Goal: Task Accomplishment & Management: Manage account settings

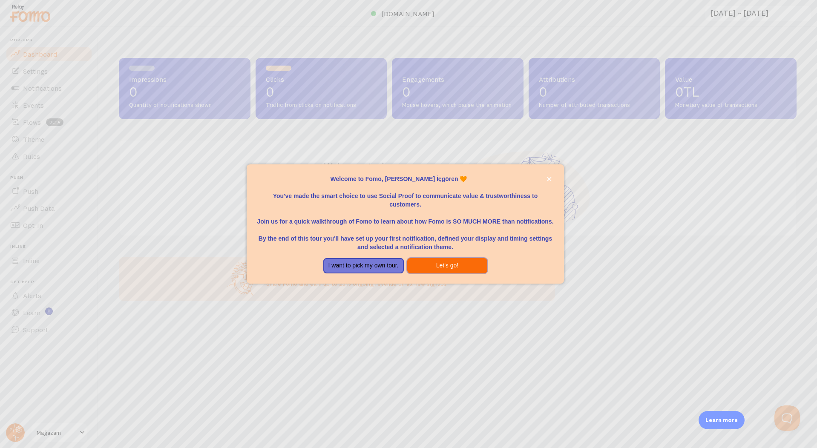
click at [447, 268] on button "Let's go!" at bounding box center [447, 265] width 81 height 15
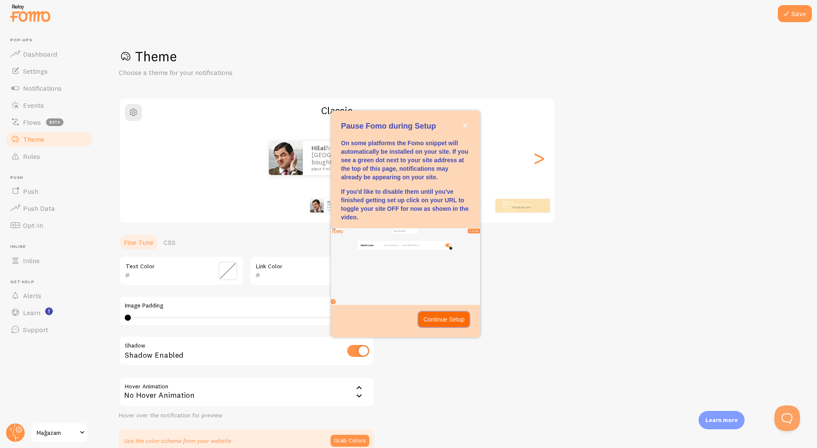
click at [426, 322] on p "Continue Setup" at bounding box center [443, 319] width 41 height 9
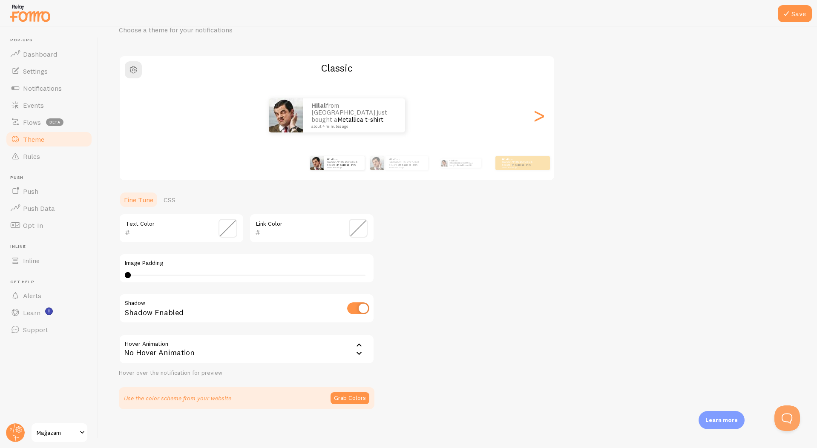
scroll to position [45, 0]
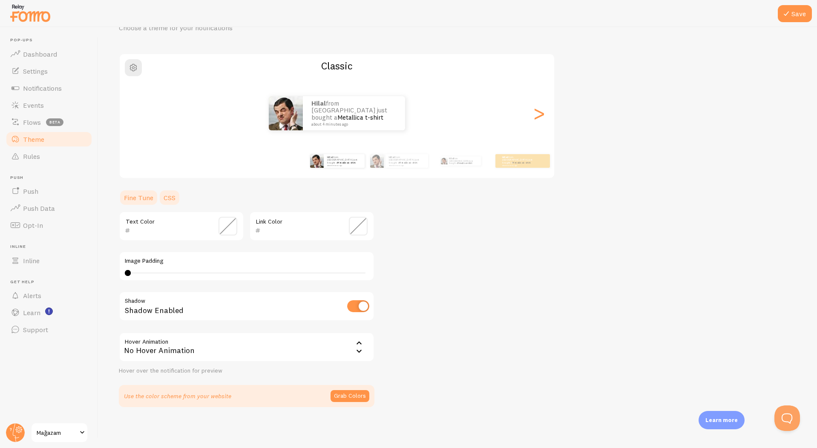
click at [173, 196] on link "CSS" at bounding box center [169, 197] width 22 height 17
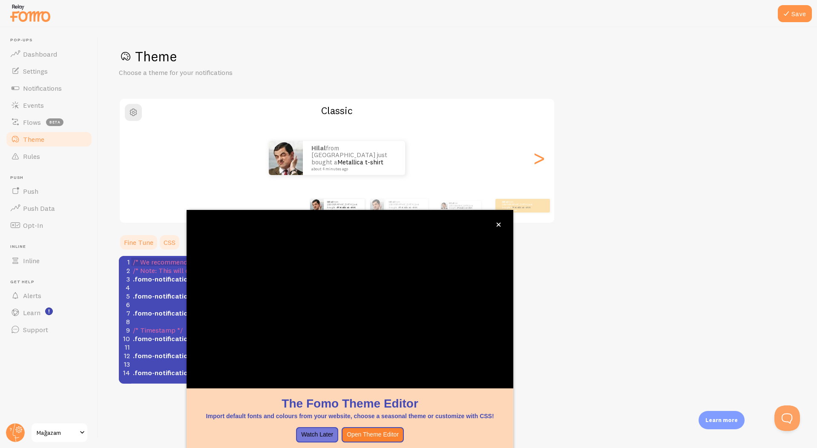
click at [128, 237] on link "Fine Tune" at bounding box center [139, 242] width 40 height 17
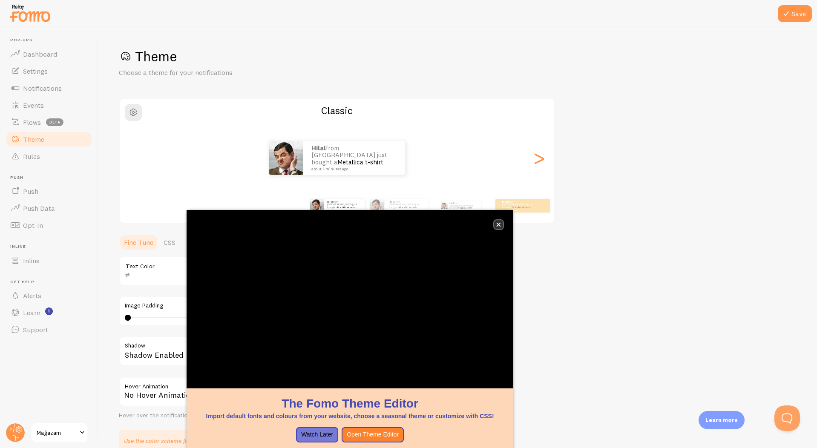
click at [501, 227] on button "close," at bounding box center [498, 224] width 9 height 9
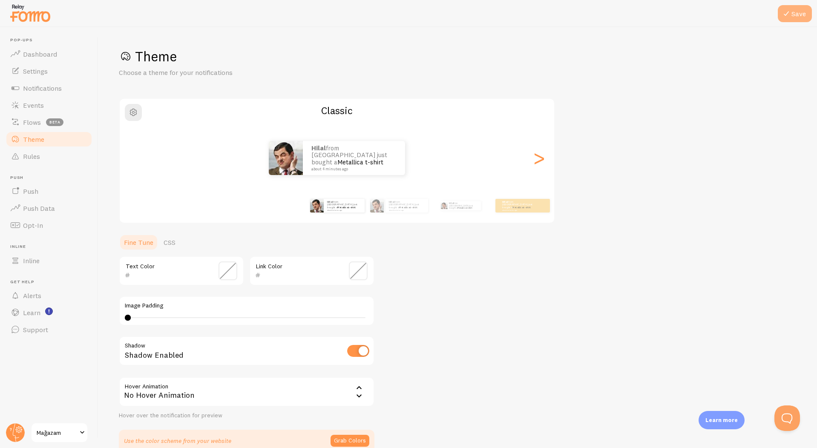
click at [796, 17] on button "Save" at bounding box center [795, 13] width 34 height 17
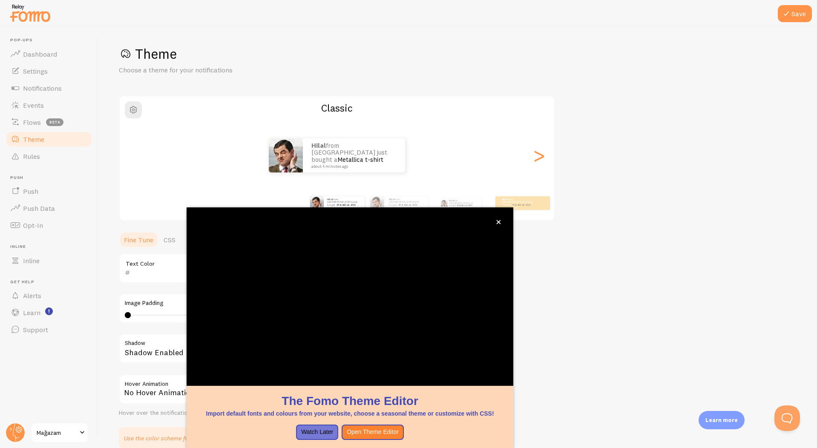
scroll to position [5, 0]
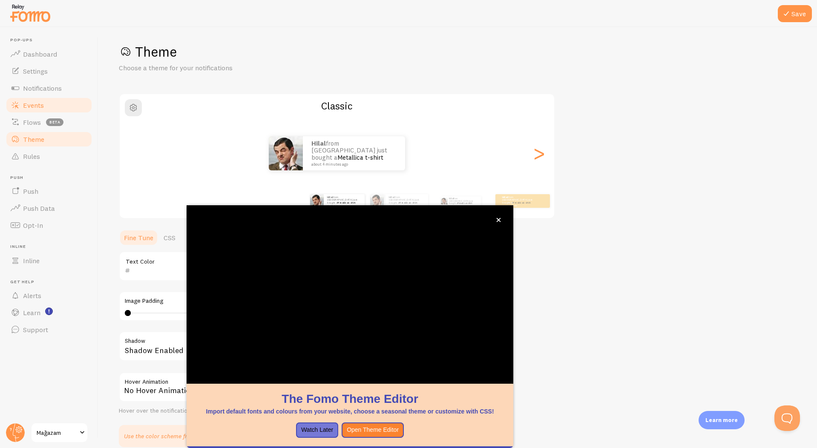
click at [55, 106] on link "Events" at bounding box center [49, 105] width 88 height 17
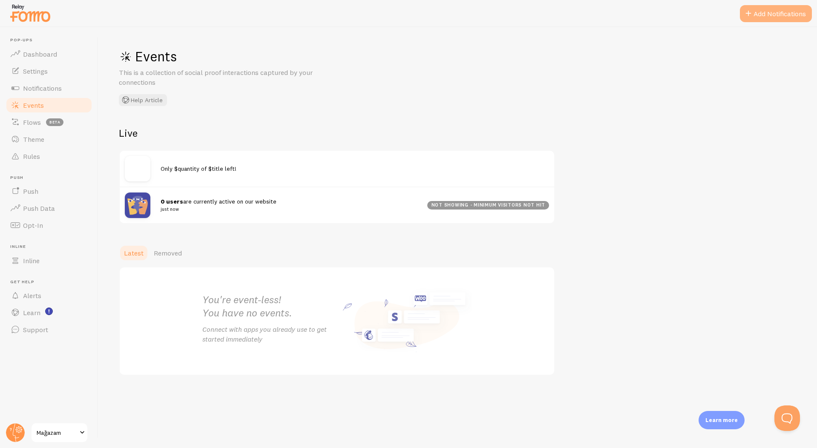
click at [754, 18] on button "Add Notifications" at bounding box center [776, 13] width 72 height 17
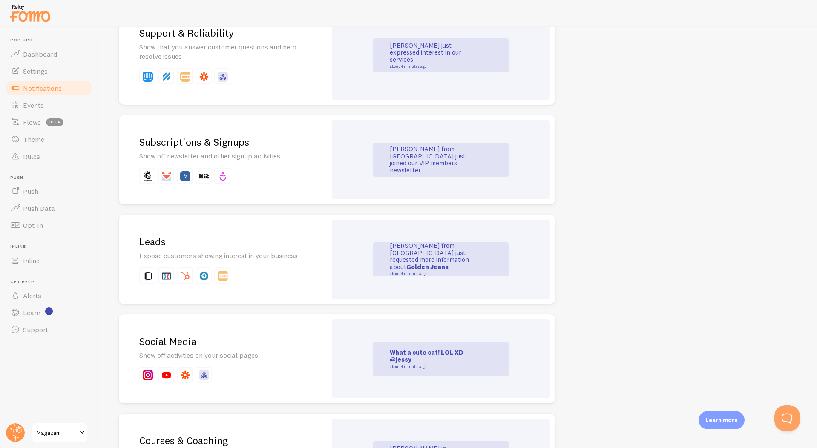
scroll to position [930, 0]
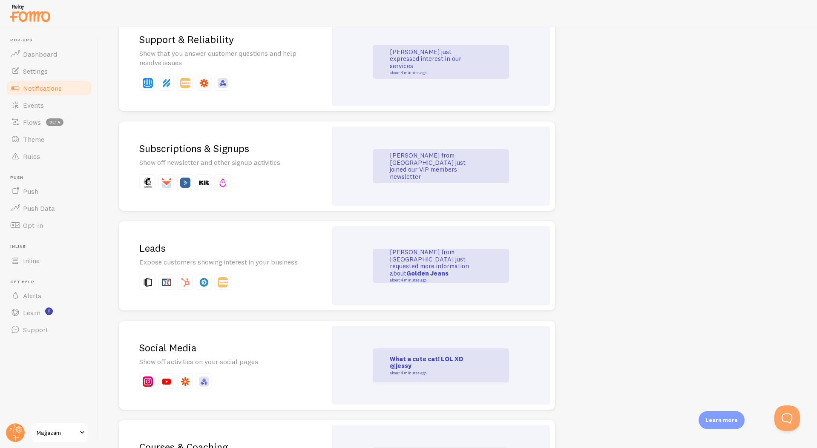
click at [296, 171] on div "Subscriptions & Signups Show off newsletter and other signup activities" at bounding box center [223, 165] width 208 height 89
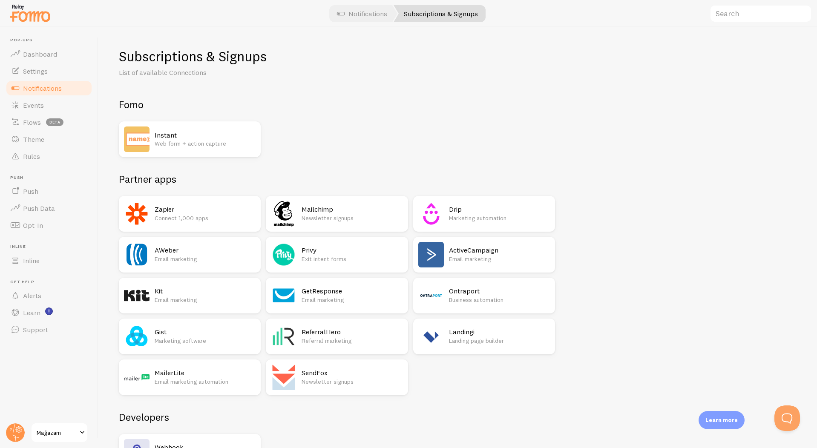
click at [245, 135] on h2 "Instant" at bounding box center [205, 135] width 101 height 9
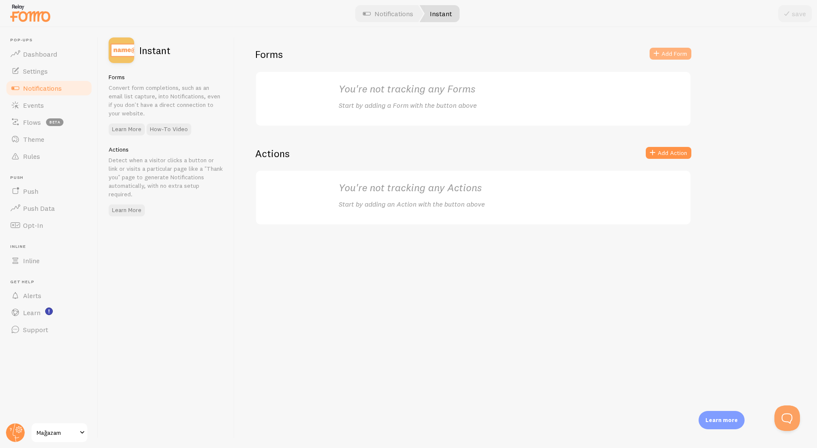
click at [657, 52] on span at bounding box center [656, 54] width 10 height 10
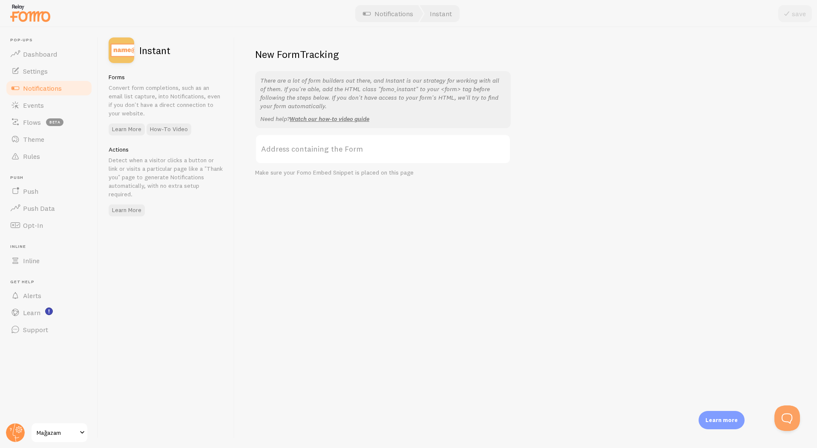
click at [396, 149] on label "Address containing the Form" at bounding box center [383, 149] width 256 height 30
click at [396, 149] on input "Address containing the Form" at bounding box center [383, 149] width 256 height 30
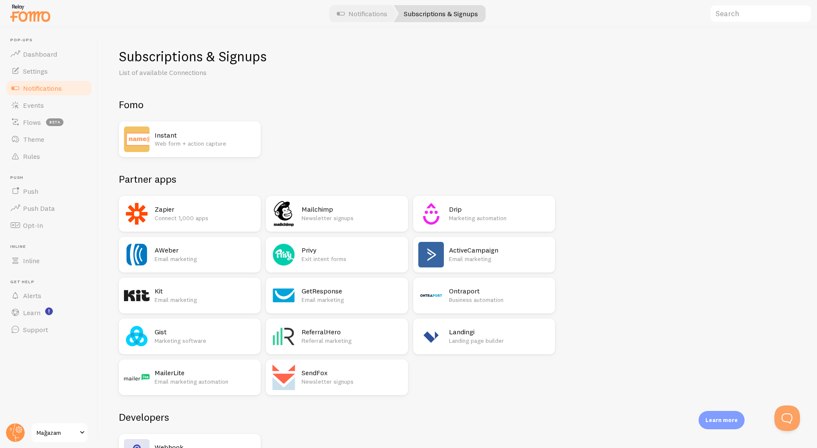
scroll to position [62, 0]
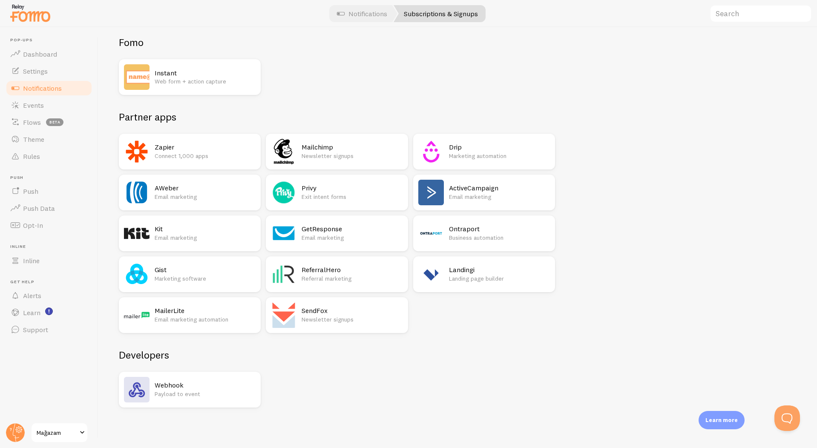
click at [183, 395] on p "Payload to event" at bounding box center [205, 394] width 101 height 9
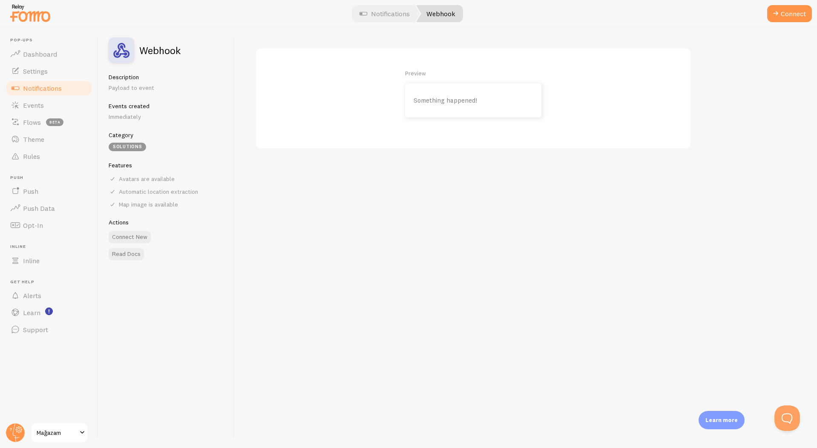
click at [438, 110] on div "Something happened!" at bounding box center [473, 100] width 136 height 34
click at [442, 101] on p "Something happened!" at bounding box center [473, 100] width 119 height 7
click at [807, 11] on button "Connect" at bounding box center [789, 13] width 45 height 17
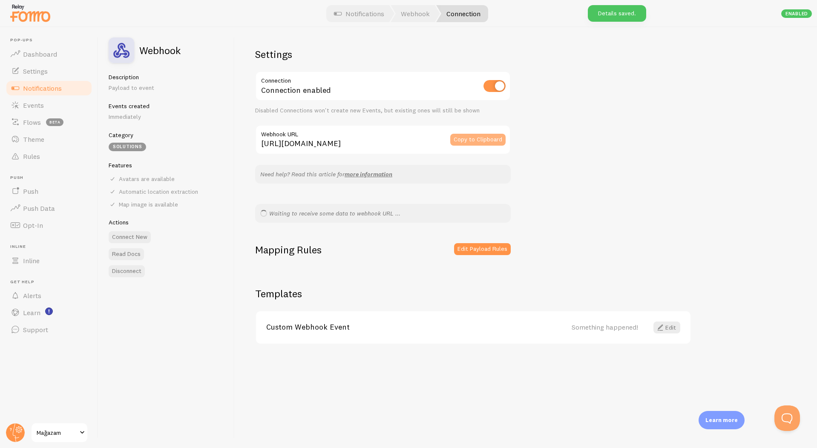
click at [468, 142] on button "Copy to Clipboard" at bounding box center [477, 140] width 55 height 12
click at [472, 251] on button "Edit Payload Rules" at bounding box center [482, 249] width 57 height 12
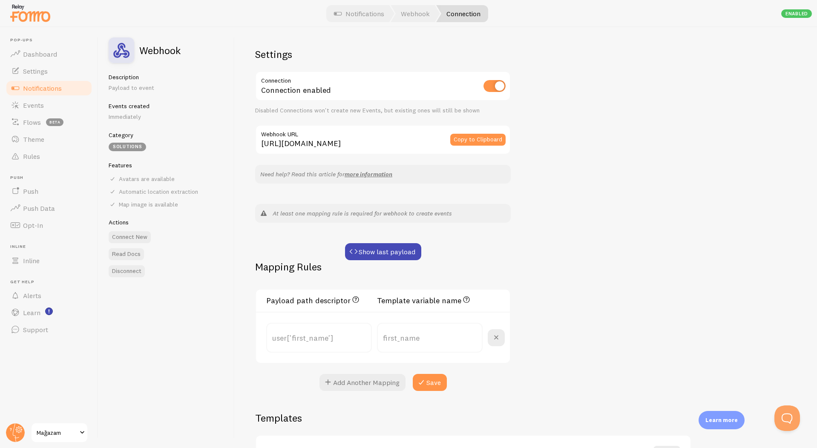
click at [395, 263] on div "Mapping Rules" at bounding box center [383, 271] width 256 height 23
click at [396, 253] on button "Show last payload" at bounding box center [383, 251] width 76 height 17
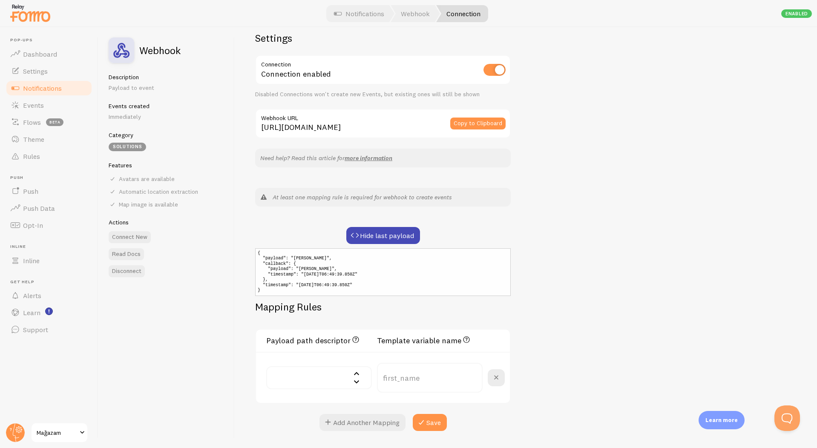
scroll to position [23, 0]
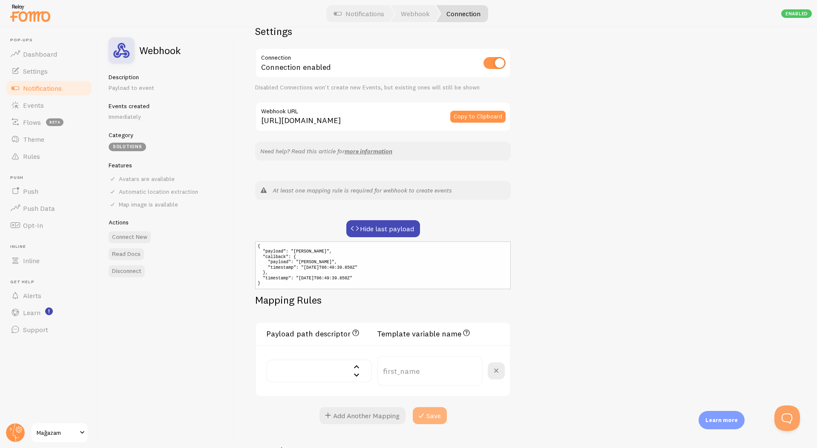
click at [432, 412] on button "Save" at bounding box center [430, 415] width 34 height 17
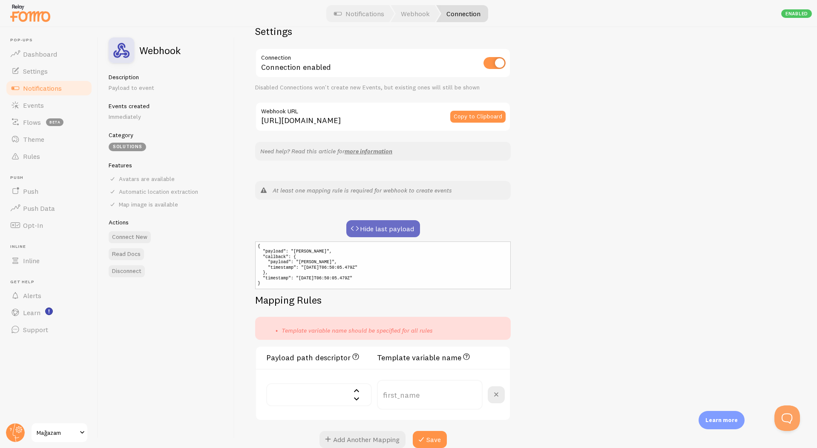
click at [409, 228] on button "Hide last payload" at bounding box center [383, 228] width 74 height 17
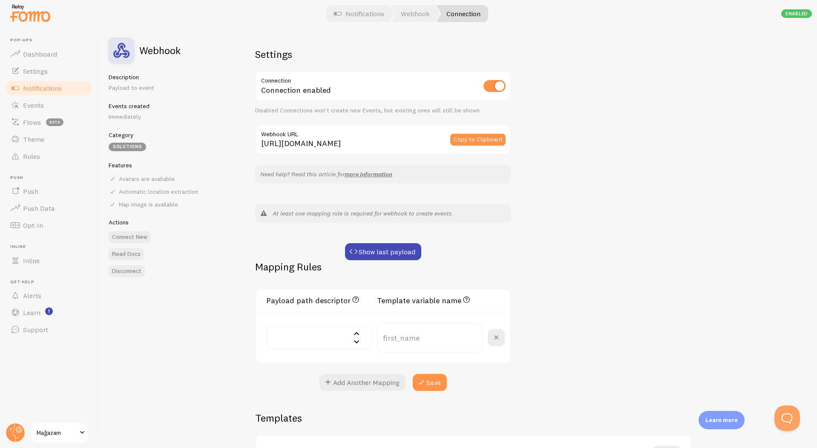
click at [486, 333] on div at bounding box center [494, 337] width 22 height 17
click at [490, 333] on button at bounding box center [496, 337] width 17 height 17
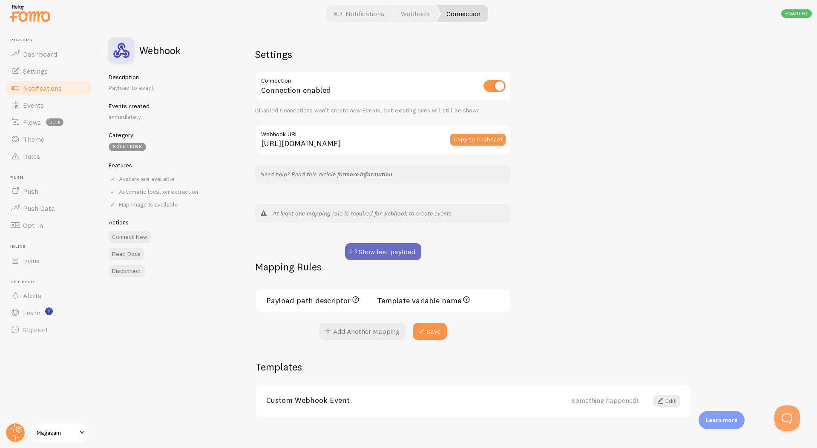
click at [391, 253] on button "Show last payload" at bounding box center [383, 251] width 76 height 17
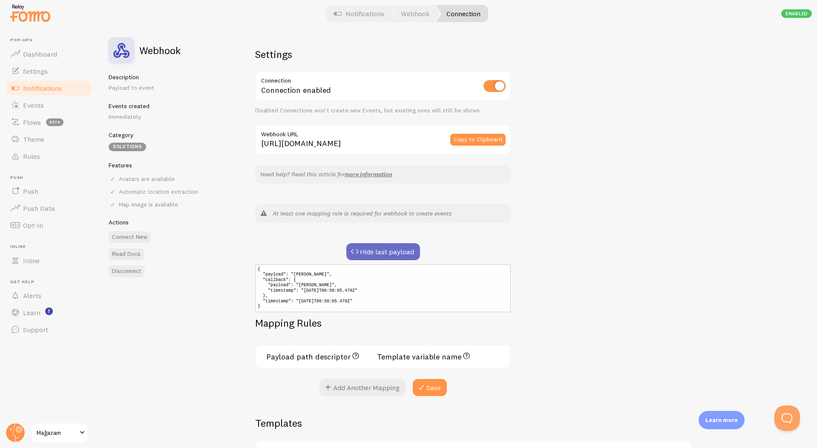
click at [391, 253] on button "Hide last payload" at bounding box center [383, 251] width 74 height 17
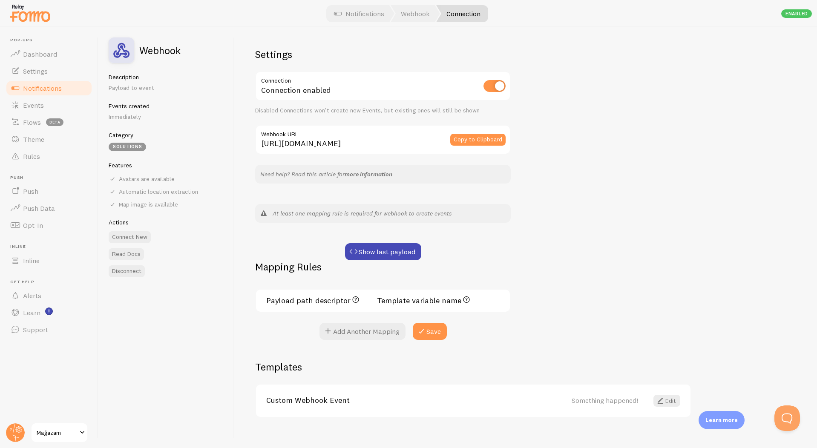
click at [468, 393] on div "Custom Webhook Event Something happened! Edit" at bounding box center [473, 401] width 435 height 32
click at [671, 399] on link "Edit" at bounding box center [666, 401] width 27 height 12
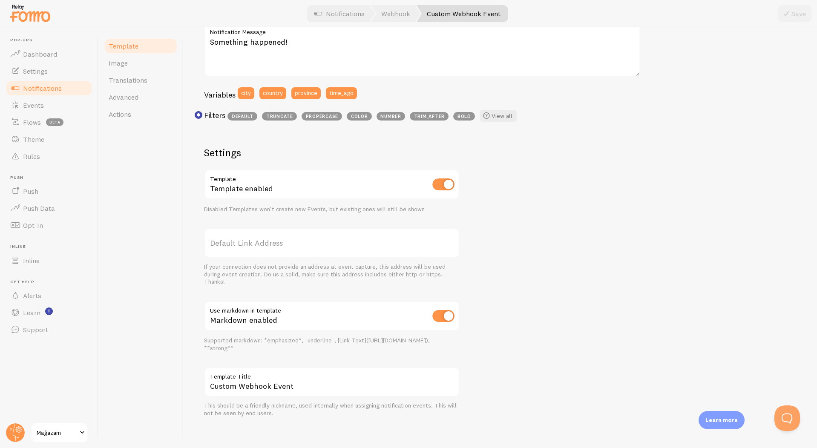
scroll to position [188, 0]
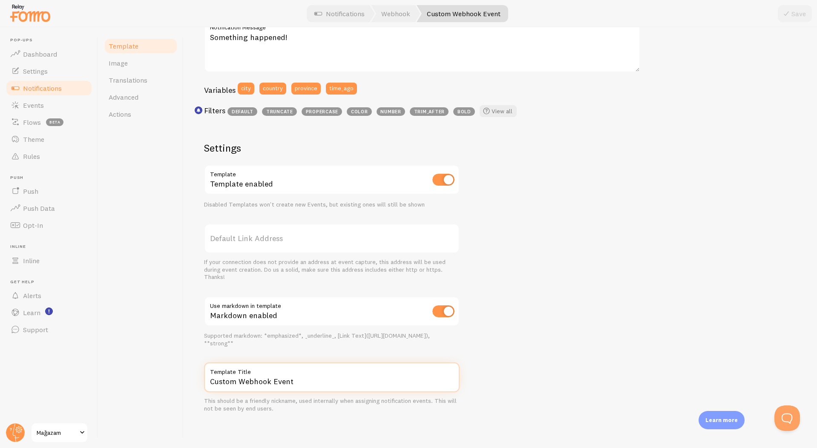
click at [273, 377] on input "Custom Webhook Event" at bounding box center [332, 378] width 256 height 30
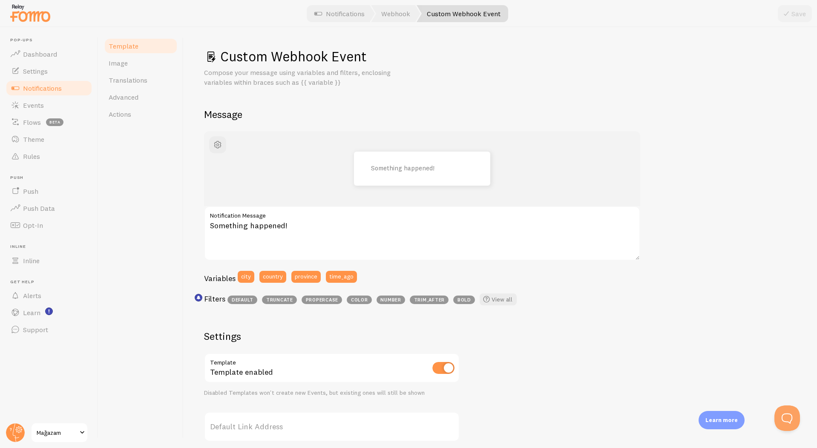
click at [391, 426] on label "Default Link Address" at bounding box center [332, 427] width 256 height 30
click at [391, 426] on input "Default Link Address" at bounding box center [332, 427] width 256 height 30
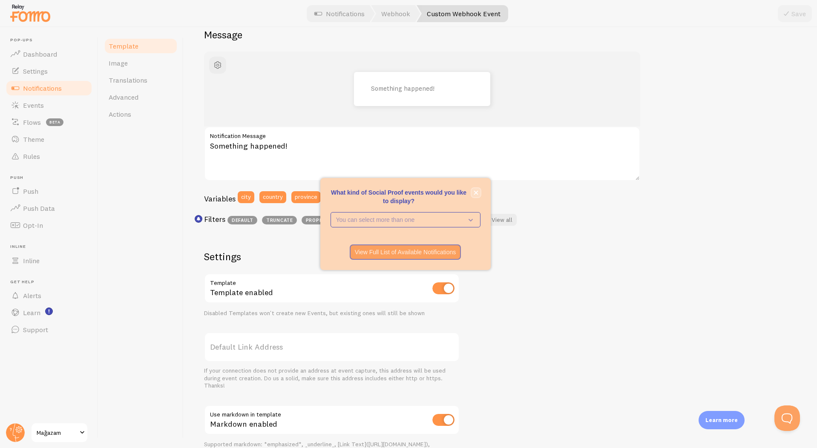
click at [475, 192] on icon "close," at bounding box center [476, 193] width 4 height 4
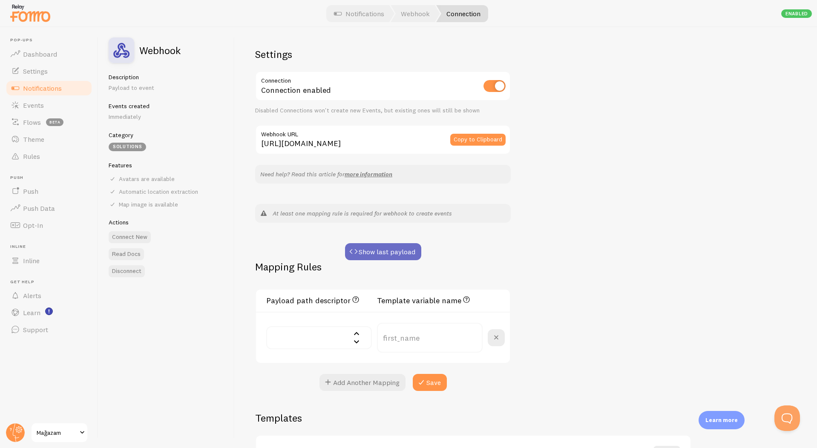
click at [368, 252] on button "Show last payload" at bounding box center [383, 251] width 76 height 17
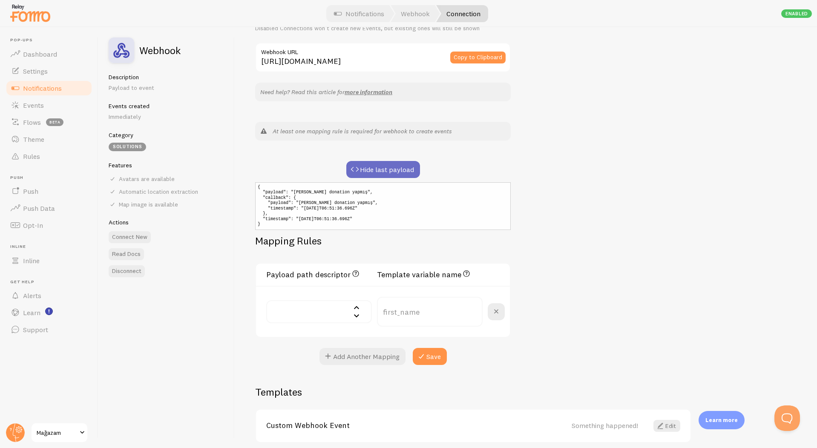
scroll to position [83, 0]
click at [349, 312] on input "text" at bounding box center [319, 310] width 106 height 23
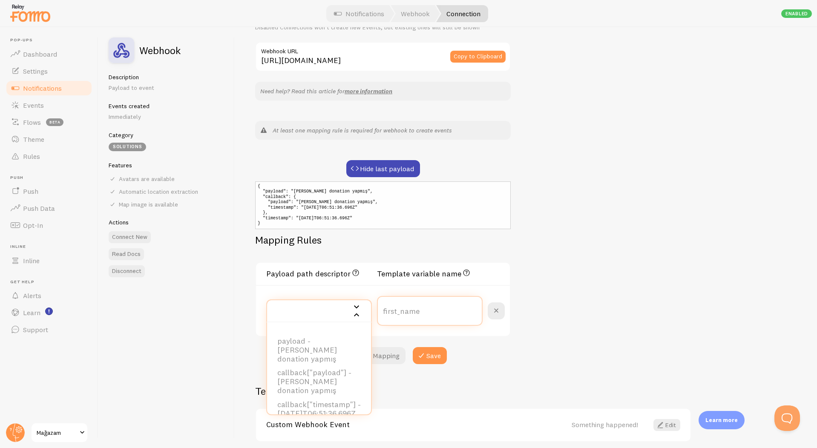
click at [426, 322] on input "text" at bounding box center [430, 311] width 106 height 30
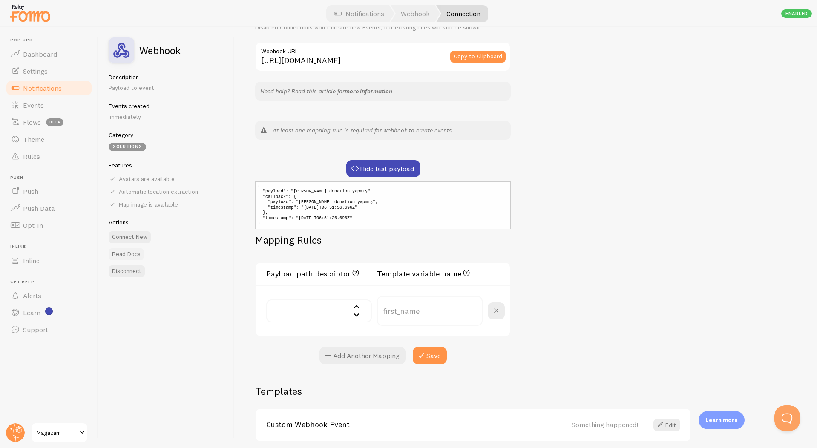
click at [137, 251] on link "Read Docs" at bounding box center [126, 254] width 35 height 12
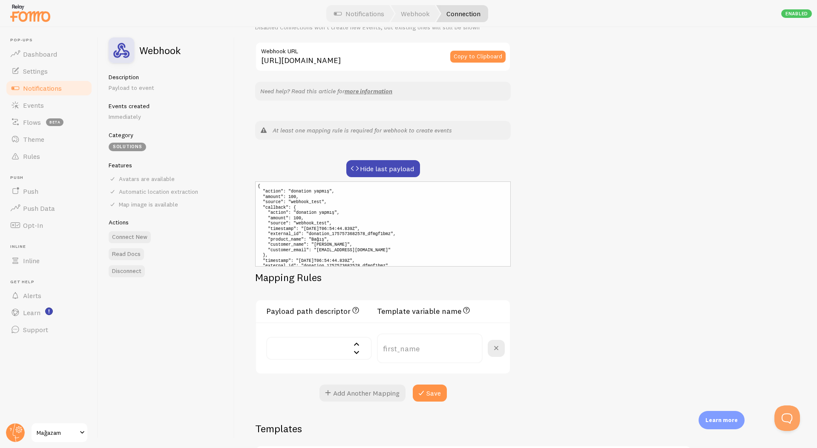
click at [40, 82] on link "Notifications" at bounding box center [49, 88] width 88 height 17
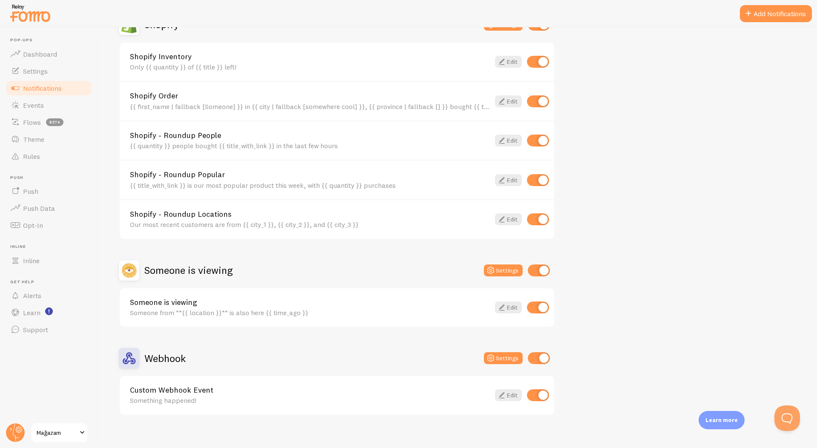
scroll to position [326, 0]
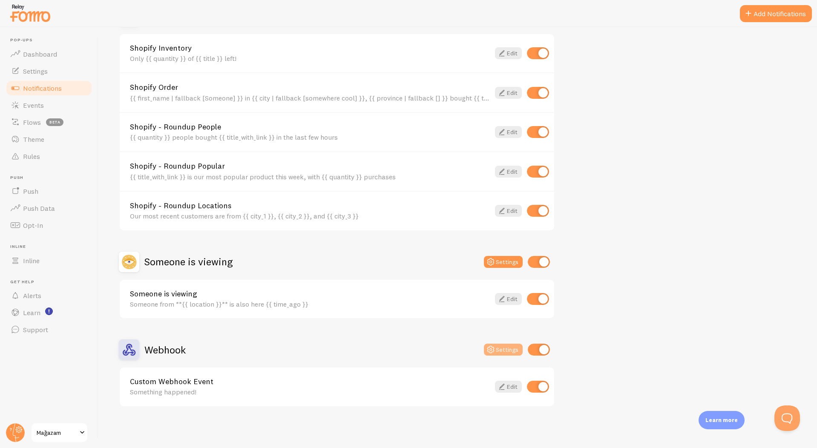
click at [511, 354] on button "Settings" at bounding box center [503, 350] width 39 height 12
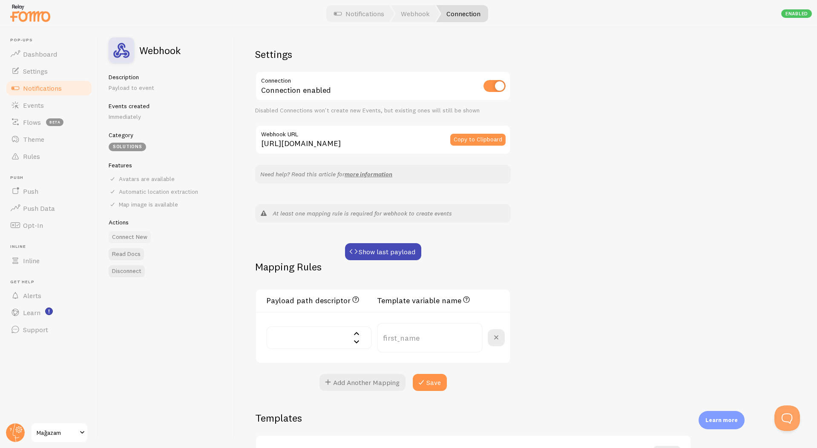
click at [141, 235] on button "Connect New" at bounding box center [130, 237] width 42 height 12
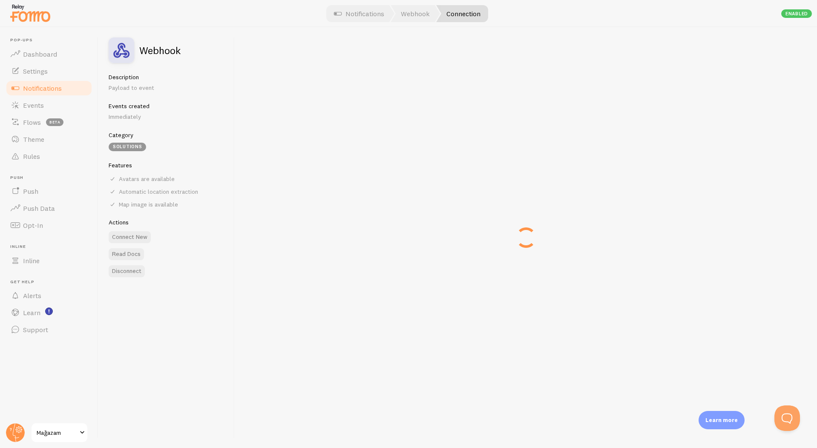
type input "https://api.fomo.com/api/v1/applications/1SD6LwG4nHAFBLAnfWP8Sw/webhooks/custom…"
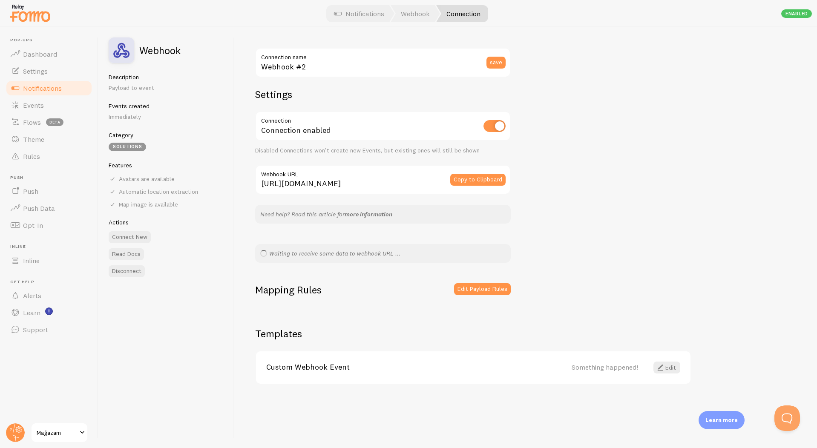
click at [279, 58] on label "Connection name" at bounding box center [383, 55] width 256 height 14
click at [279, 58] on input "Webhook #2" at bounding box center [383, 63] width 256 height 30
click at [279, 58] on label "Connection name" at bounding box center [383, 55] width 256 height 14
click at [279, 58] on input "Webhook #2" at bounding box center [383, 63] width 256 height 30
click at [279, 62] on input "Webhook #2" at bounding box center [383, 63] width 256 height 30
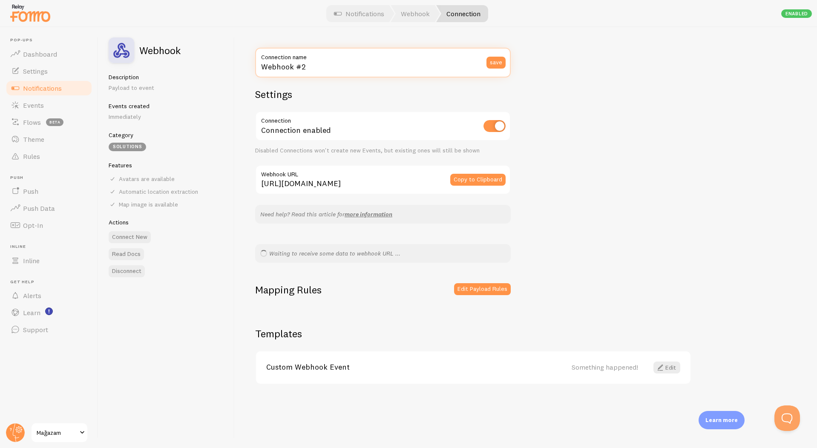
click at [279, 62] on input "Webhook #2" at bounding box center [383, 63] width 256 height 30
type input "P"
type input "Subscription"
click at [486, 57] on button "save" at bounding box center [495, 63] width 19 height 12
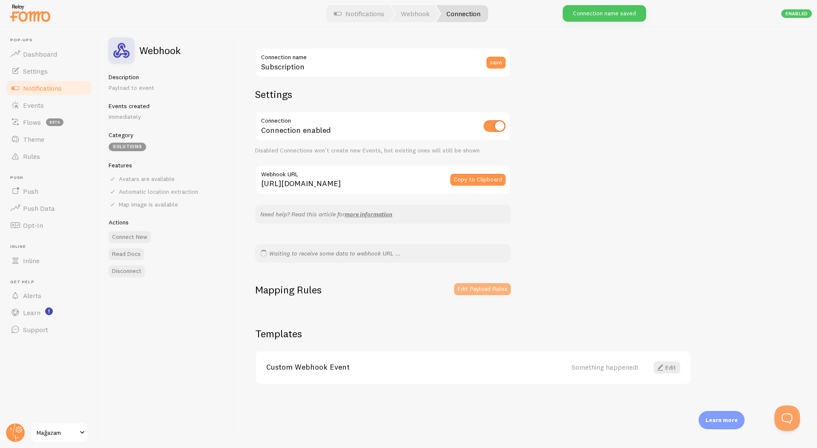
click at [487, 283] on button "Edit Payload Rules" at bounding box center [482, 289] width 57 height 12
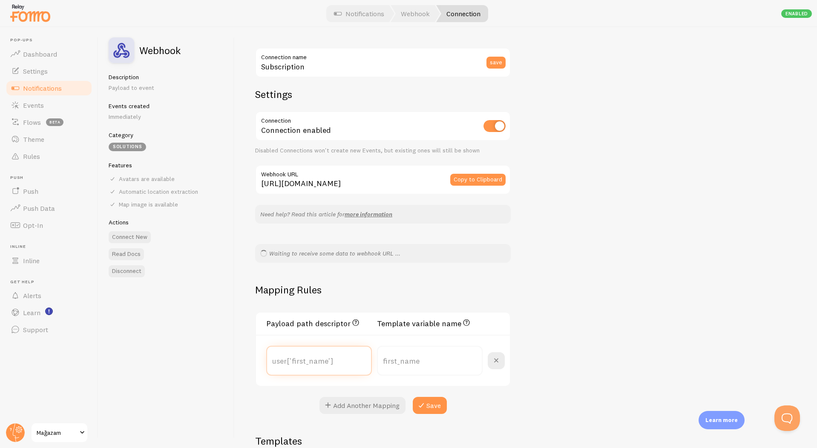
click at [333, 358] on input "text" at bounding box center [319, 361] width 106 height 30
type input "user['first_name']"
click at [394, 362] on input "text" at bounding box center [430, 361] width 106 height 30
type input "first_name"
click at [420, 403] on icon at bounding box center [421, 405] width 10 height 10
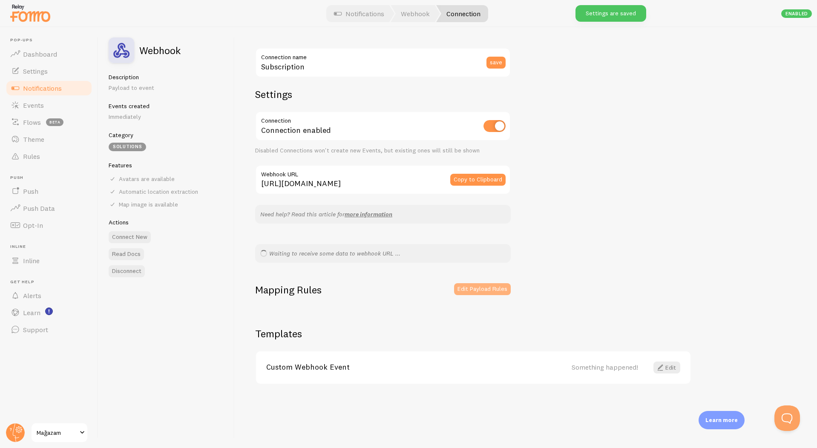
click at [475, 293] on button "Edit Payload Rules" at bounding box center [482, 289] width 57 height 12
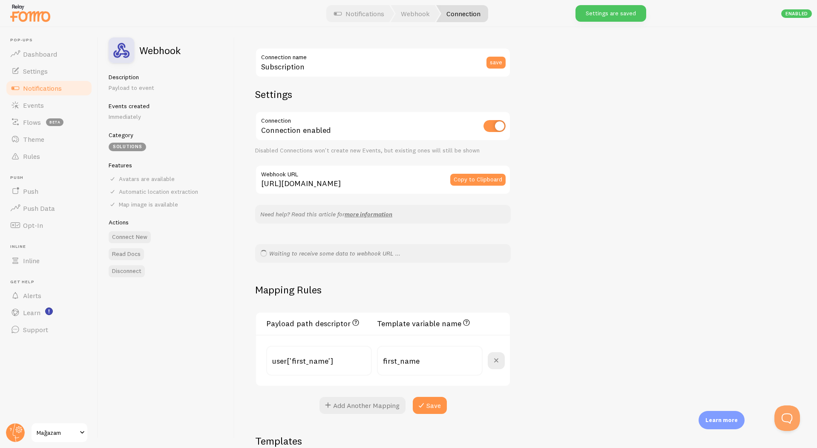
drag, startPoint x: 264, startPoint y: 326, endPoint x: 531, endPoint y: 390, distance: 275.2
click at [531, 390] on div "Subscription Connection name save Settings Connection Connection enabled Disabl…" at bounding box center [526, 237] width 582 height 421
copy div "Payload path descriptor JSON path to the value. E.g. data["user"]["first_name"]…"
click at [458, 176] on button "Copy to Clipboard" at bounding box center [477, 180] width 55 height 12
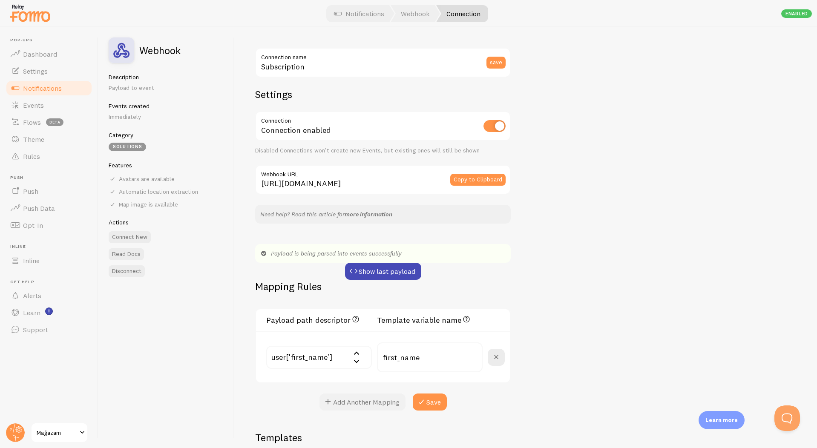
click at [374, 407] on button "Add Another Mapping" at bounding box center [363, 402] width 86 height 17
click at [321, 401] on input "text" at bounding box center [319, 408] width 106 height 23
type input "["
type input "event['type']"
click at [421, 398] on label at bounding box center [430, 397] width 106 height 7
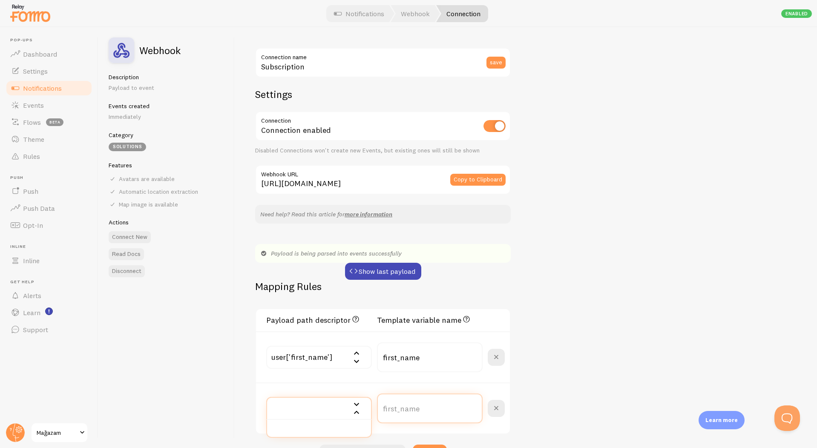
click at [421, 398] on input "text" at bounding box center [430, 409] width 106 height 30
click at [324, 408] on input "event['type']" at bounding box center [319, 408] width 106 height 23
click at [417, 400] on label at bounding box center [430, 397] width 106 height 7
click at [417, 400] on input "text" at bounding box center [430, 409] width 106 height 30
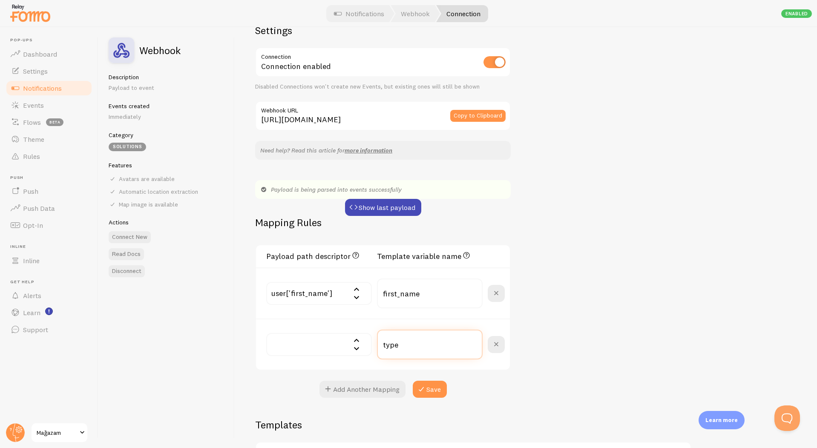
scroll to position [65, 0]
type input "type"
click at [428, 390] on button "Save" at bounding box center [430, 388] width 34 height 17
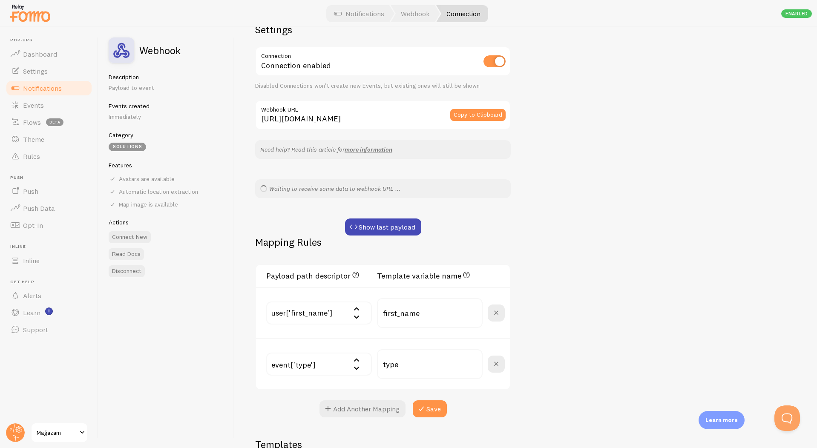
click at [334, 370] on input "event['type']" at bounding box center [319, 364] width 106 height 23
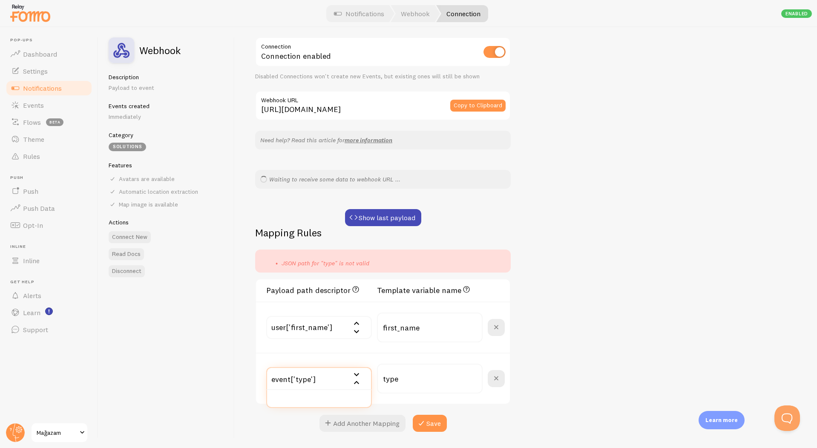
scroll to position [75, 0]
click at [359, 377] on input "event['type']" at bounding box center [319, 378] width 106 height 23
click at [353, 380] on input "event['type']" at bounding box center [319, 378] width 106 height 23
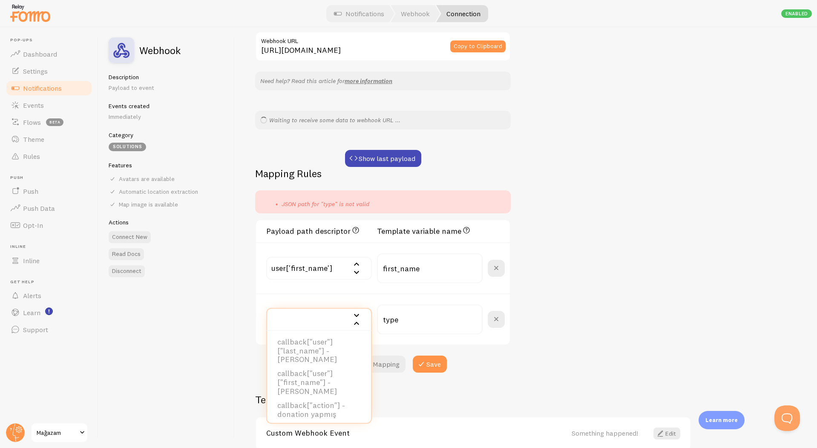
scroll to position [0, 0]
click at [333, 361] on li "user["id"] - donation_1757573881749_sp2fqw7tb" at bounding box center [319, 354] width 104 height 23
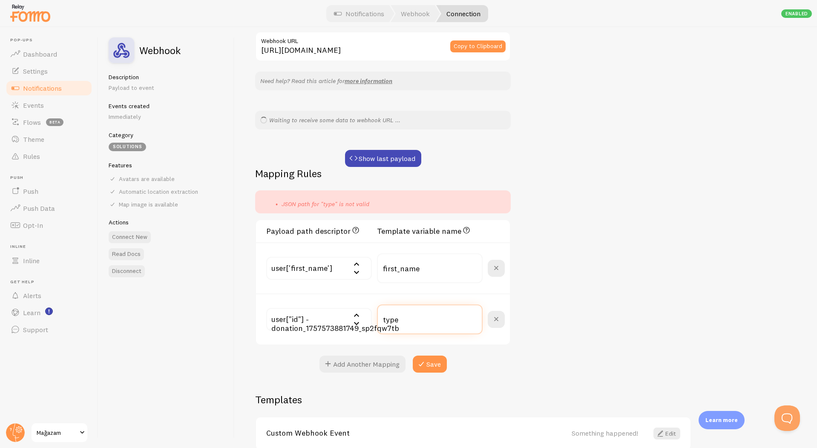
click at [402, 321] on input "type" at bounding box center [430, 320] width 106 height 30
click at [334, 315] on input "text" at bounding box center [319, 319] width 106 height 23
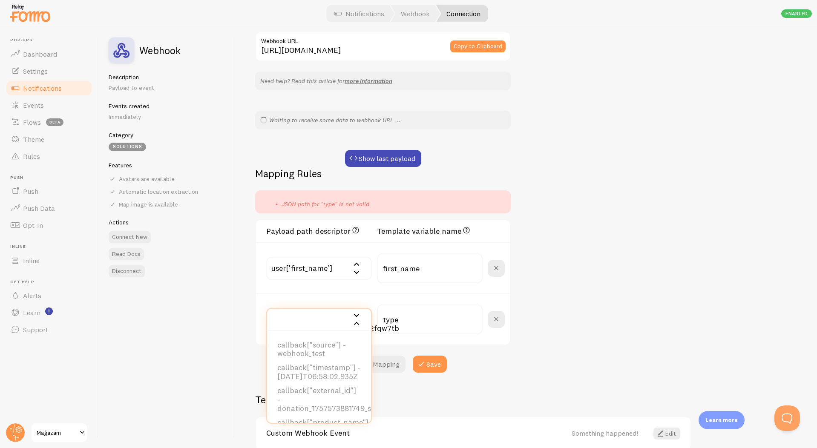
scroll to position [331, 0]
click at [338, 382] on li "callback["external_id"] - donation_1757573881749_sp2fqw7tb" at bounding box center [319, 398] width 104 height 32
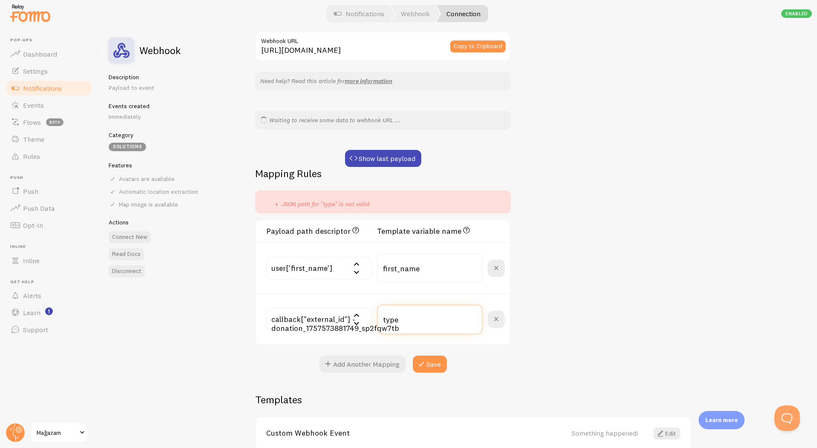
click at [417, 317] on input "type" at bounding box center [430, 320] width 106 height 30
type input "external_id"
click at [429, 358] on button "Save" at bounding box center [430, 364] width 34 height 17
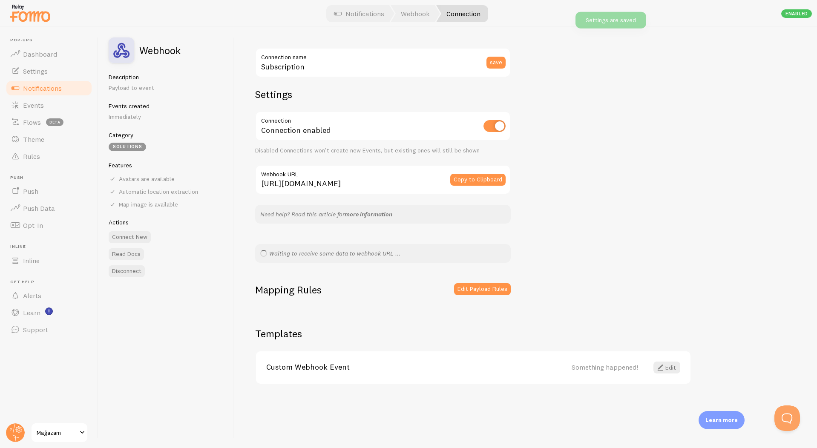
scroll to position [0, 0]
click at [473, 286] on button "Edit Payload Rules" at bounding box center [482, 289] width 57 height 12
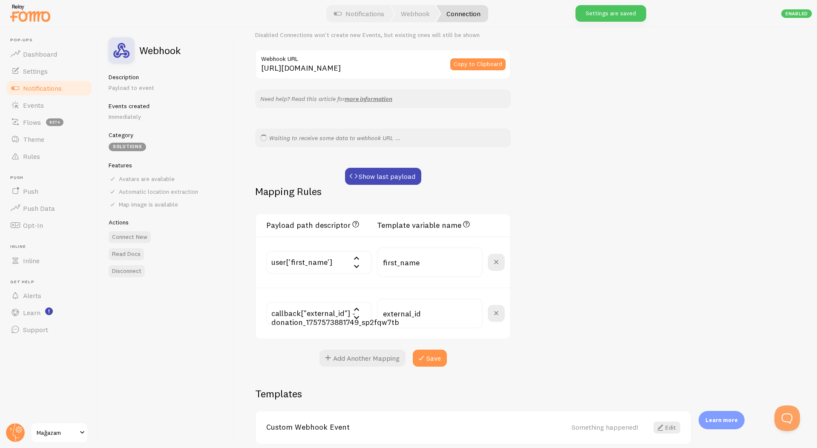
scroll to position [120, 0]
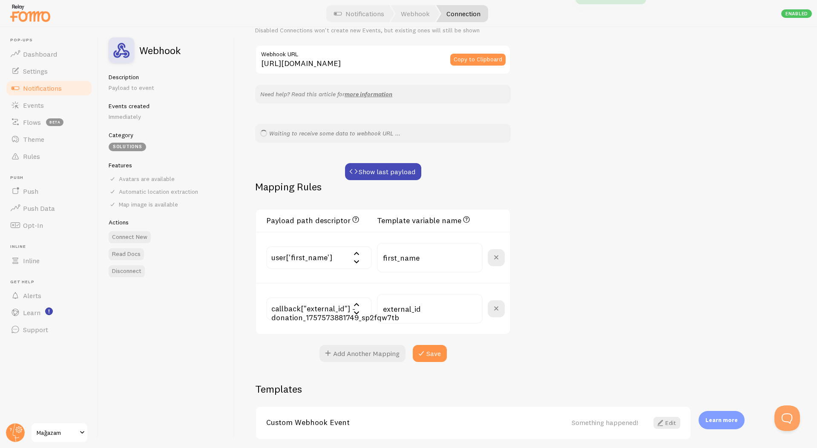
drag, startPoint x: 259, startPoint y: 212, endPoint x: 506, endPoint y: 332, distance: 274.4
click at [507, 332] on div "Payload path descriptor JSON path to the value. E.g. data["user"]["first_name"]…" at bounding box center [383, 272] width 256 height 126
copy div "Payload path descriptor JSON path to the value. E.g. data["user"]["first_name"]…"
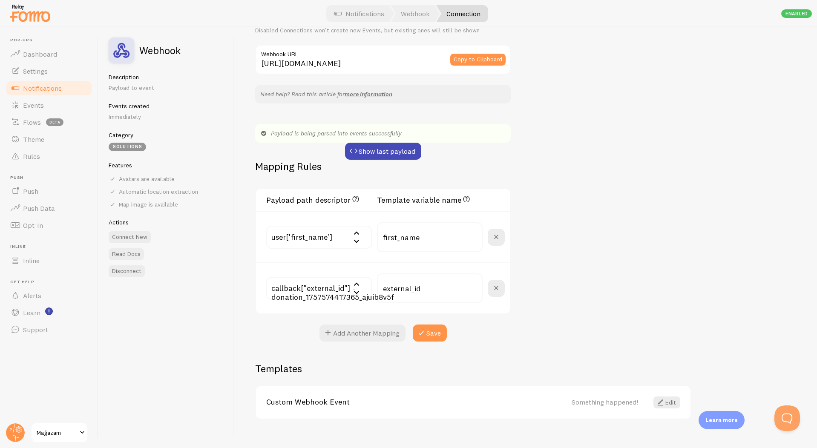
click at [58, 89] on span "Notifications" at bounding box center [42, 88] width 39 height 9
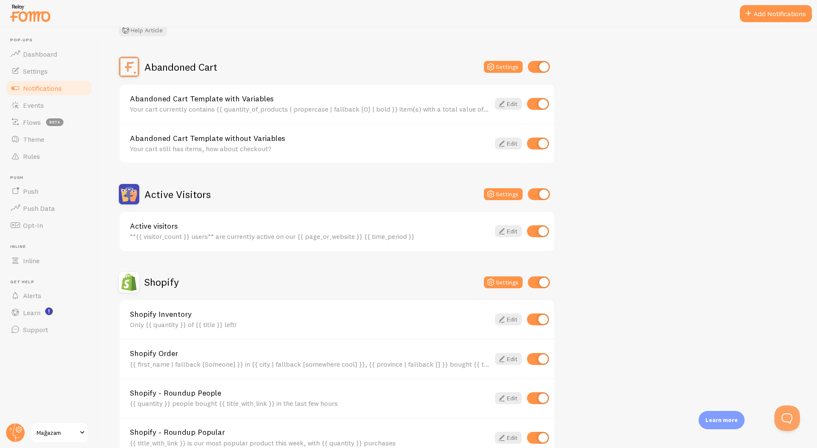
scroll to position [62, 0]
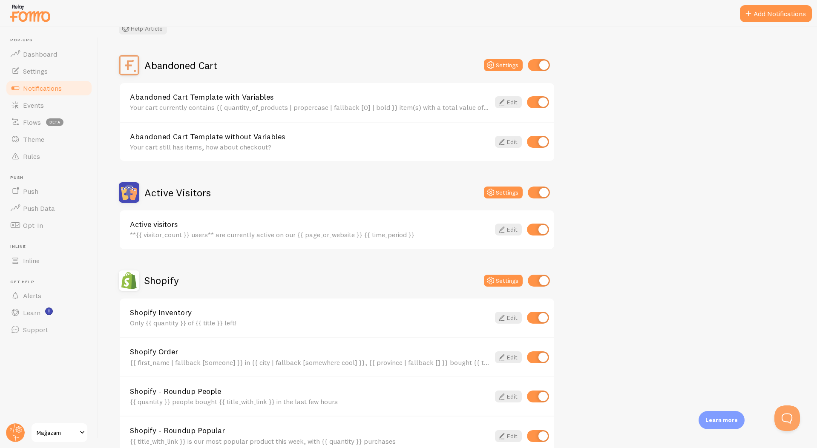
click at [540, 189] on input "checkbox" at bounding box center [539, 193] width 22 height 12
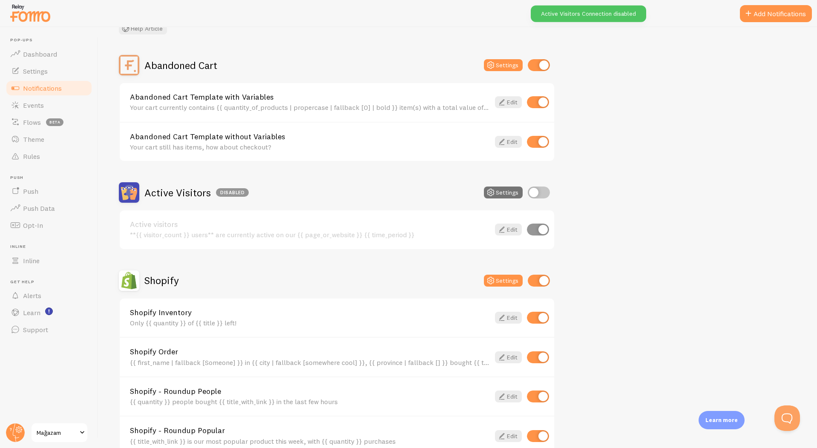
click at [540, 189] on input "checkbox" at bounding box center [539, 193] width 22 height 12
checkbox input "true"
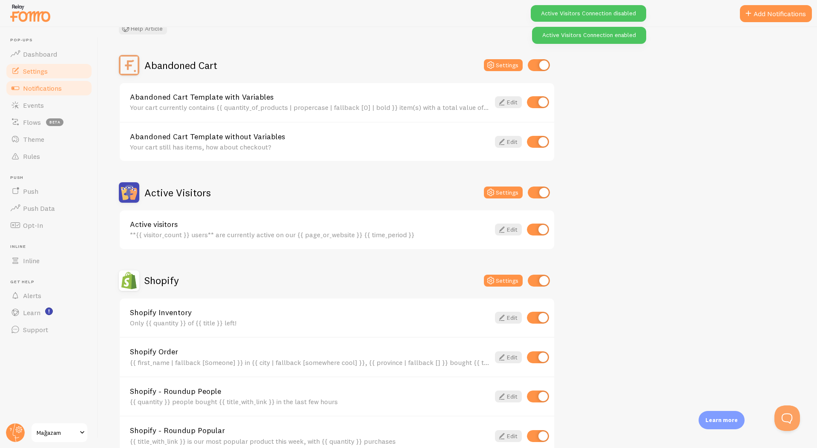
click at [58, 75] on link "Settings" at bounding box center [49, 71] width 88 height 17
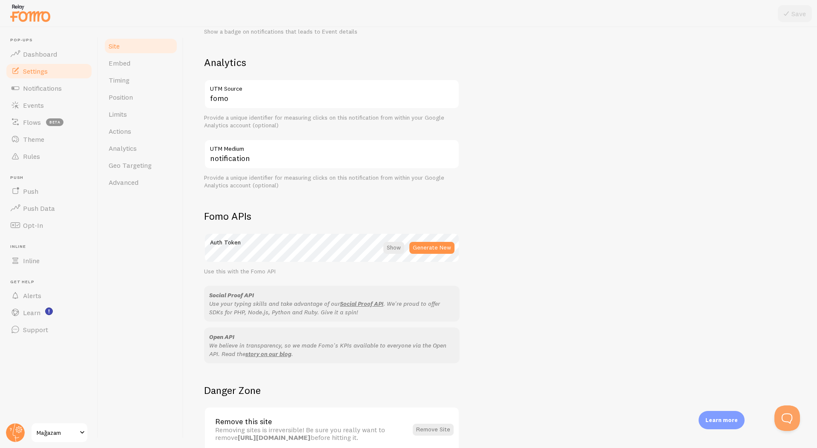
scroll to position [356, 0]
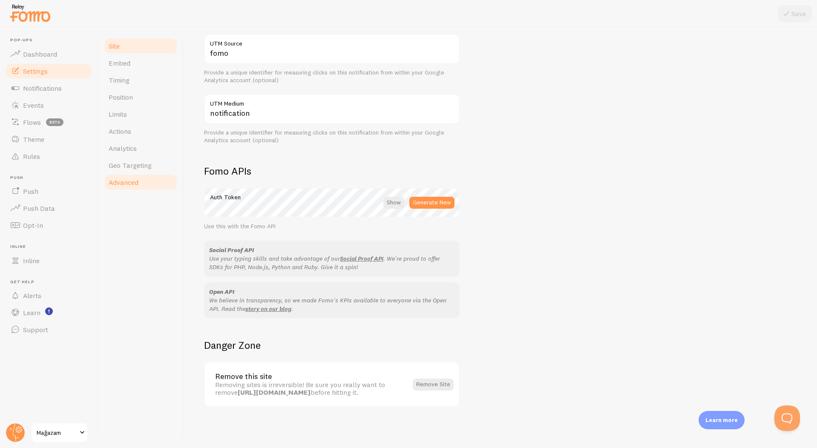
click at [136, 185] on span "Advanced" at bounding box center [124, 182] width 30 height 9
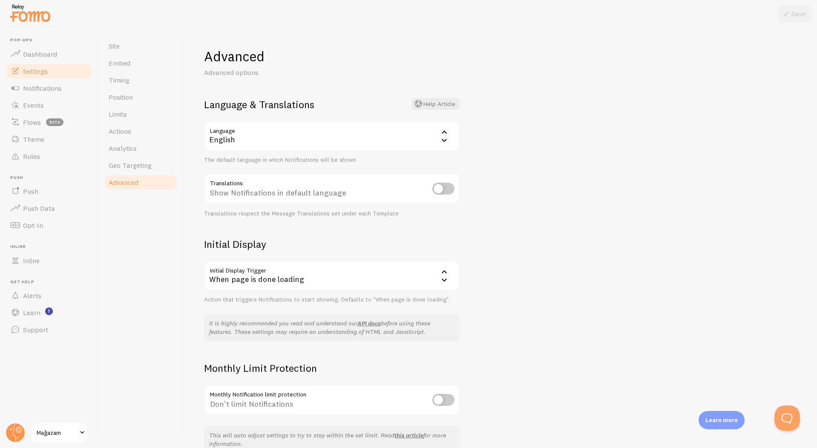
click at [257, 271] on div "When page is done loading" at bounding box center [332, 276] width 256 height 30
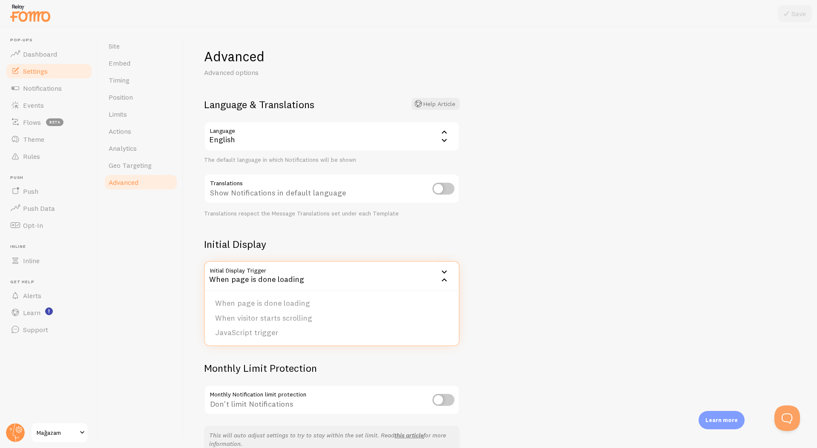
click at [197, 305] on div "Advanced Advanced options Language & Translations Help Article Language en Engl…" at bounding box center [500, 237] width 633 height 421
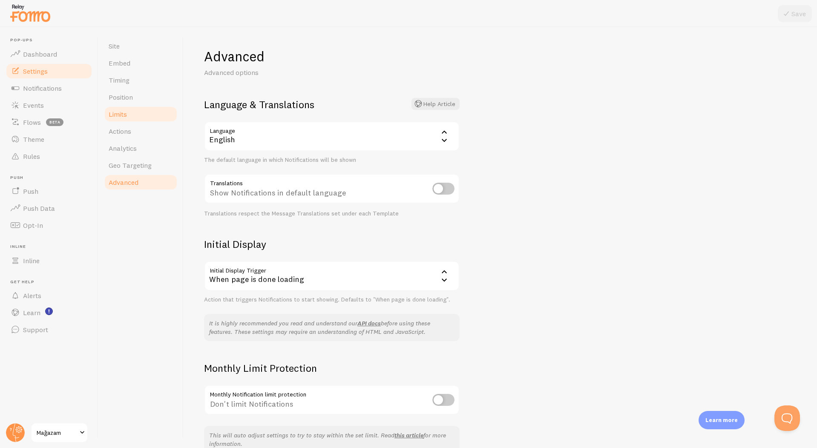
click at [139, 106] on link "Limits" at bounding box center [141, 114] width 75 height 17
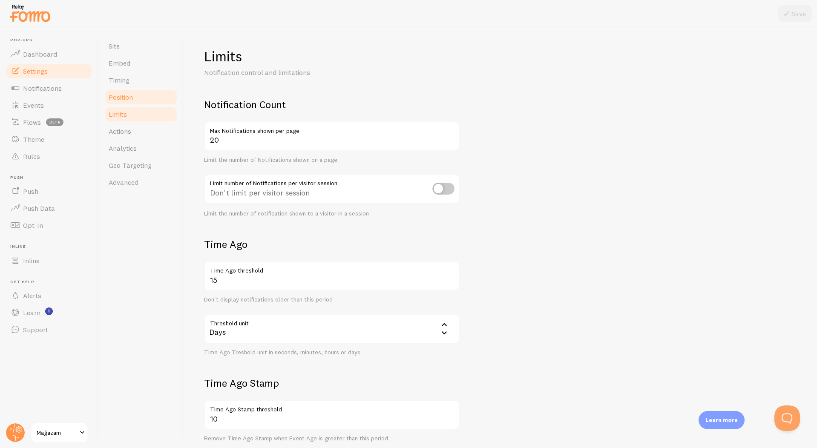
click at [141, 97] on link "Position" at bounding box center [141, 97] width 75 height 17
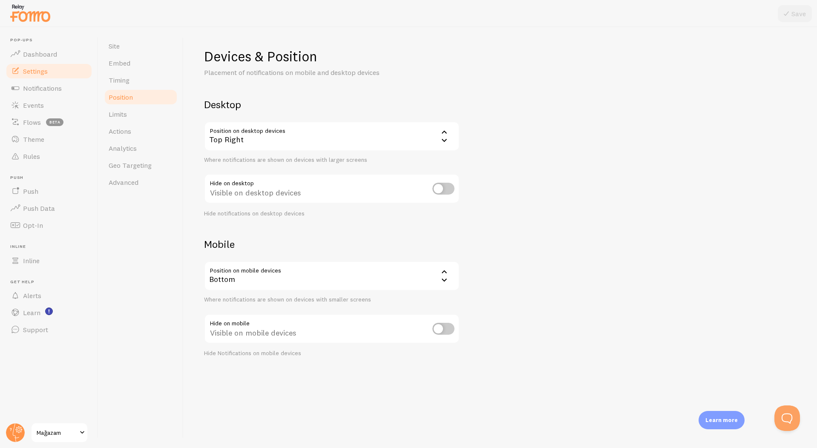
click at [261, 127] on div "Top Right" at bounding box center [332, 136] width 256 height 30
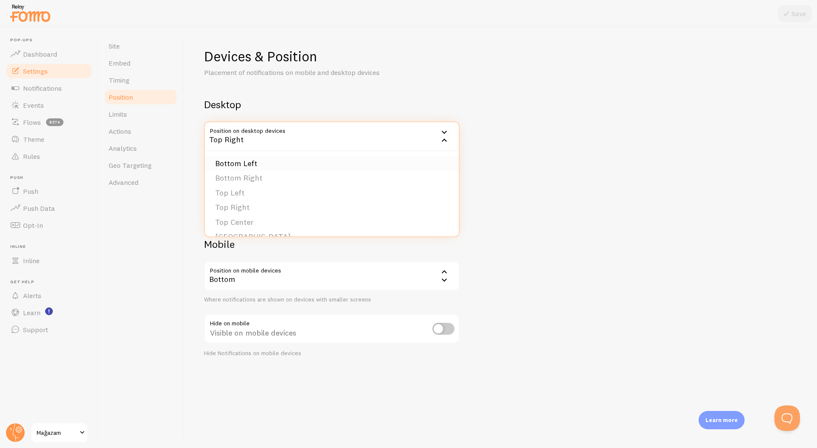
click at [271, 165] on li "Bottom Left" at bounding box center [332, 163] width 254 height 15
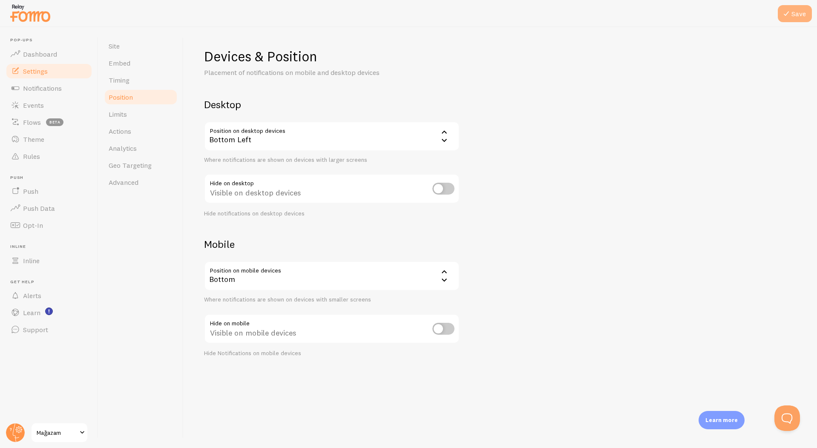
click at [780, 13] on button "Save" at bounding box center [795, 13] width 34 height 17
click at [141, 119] on link "Limits" at bounding box center [141, 114] width 75 height 17
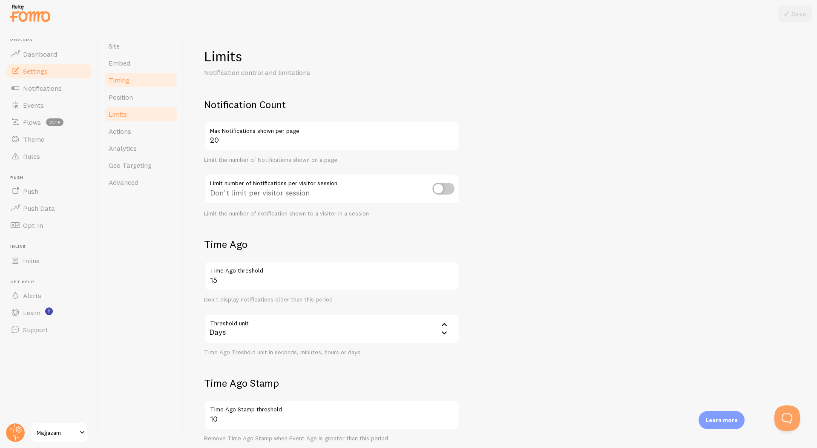
click at [136, 82] on link "Timing" at bounding box center [141, 80] width 75 height 17
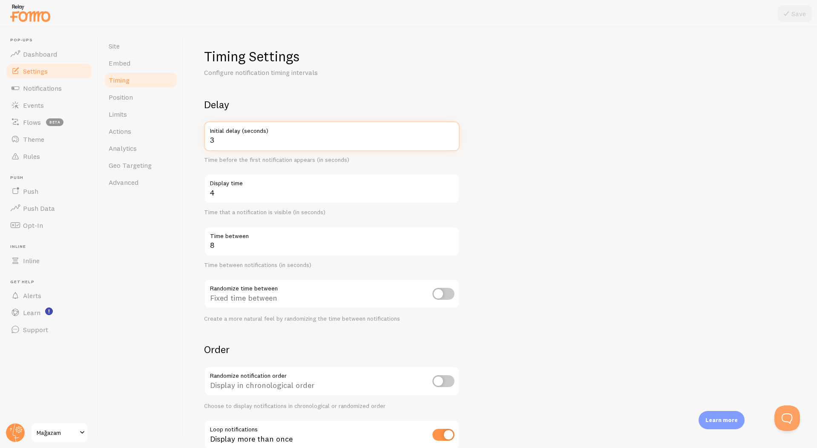
click at [232, 138] on input "3" at bounding box center [332, 136] width 256 height 30
type input "2"
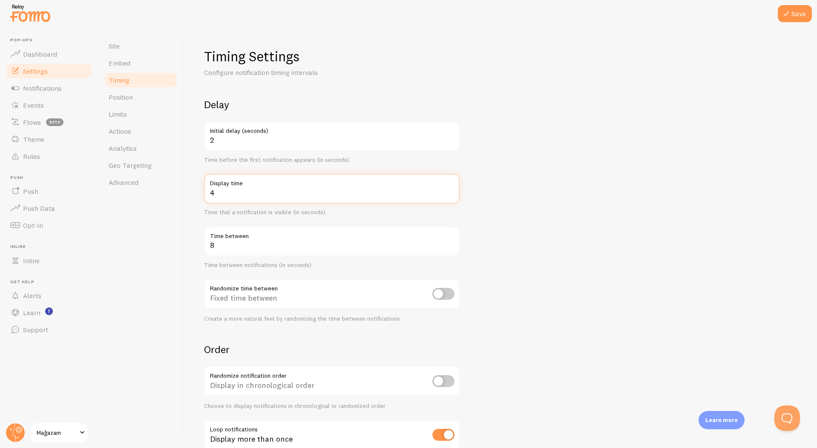
click at [250, 193] on input "4" at bounding box center [332, 189] width 256 height 30
type input "5"
click at [793, 12] on button "Save" at bounding box center [795, 13] width 34 height 17
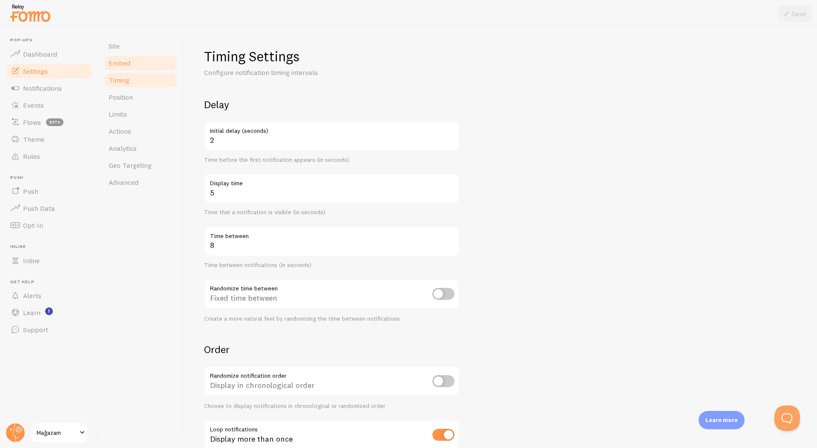
click at [120, 61] on span "Embed" at bounding box center [120, 63] width 22 height 9
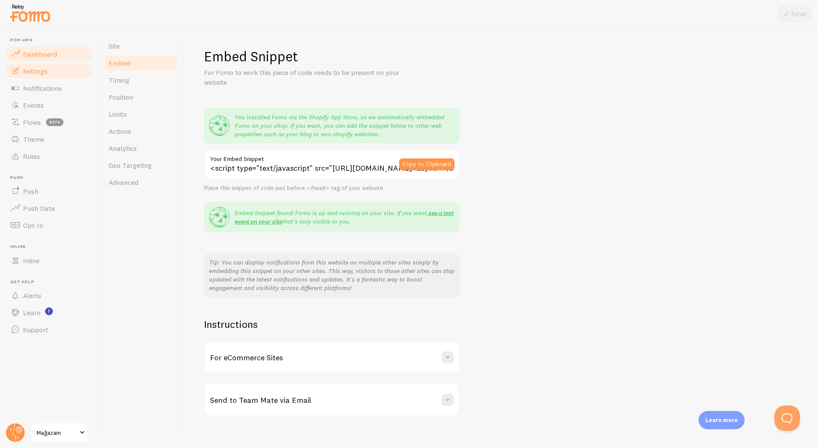
click at [40, 60] on link "Dashboard" at bounding box center [49, 54] width 88 height 17
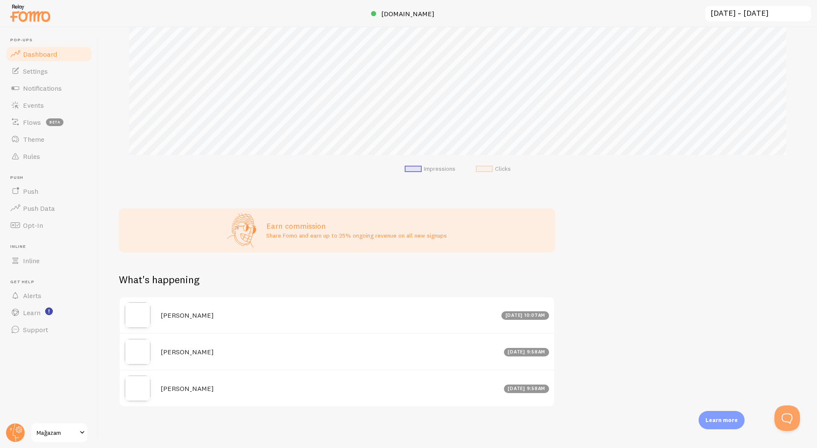
scroll to position [172, 0]
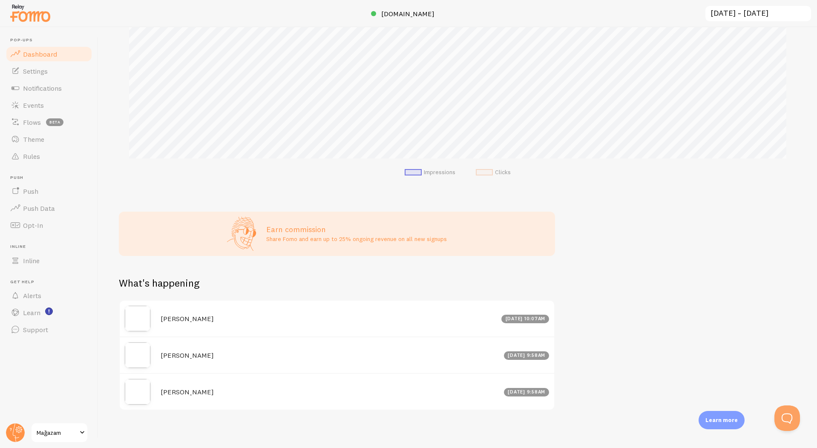
click at [164, 317] on h4 "Ali" at bounding box center [329, 318] width 336 height 9
click at [45, 253] on link "Inline" at bounding box center [49, 260] width 88 height 17
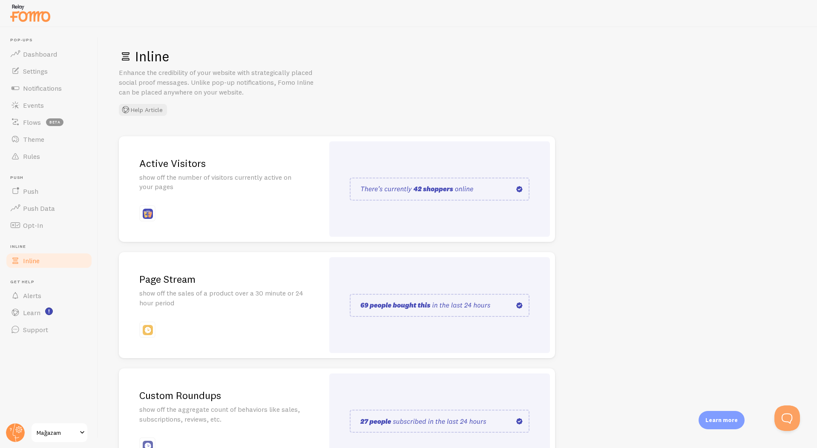
click at [434, 184] on img at bounding box center [440, 189] width 180 height 23
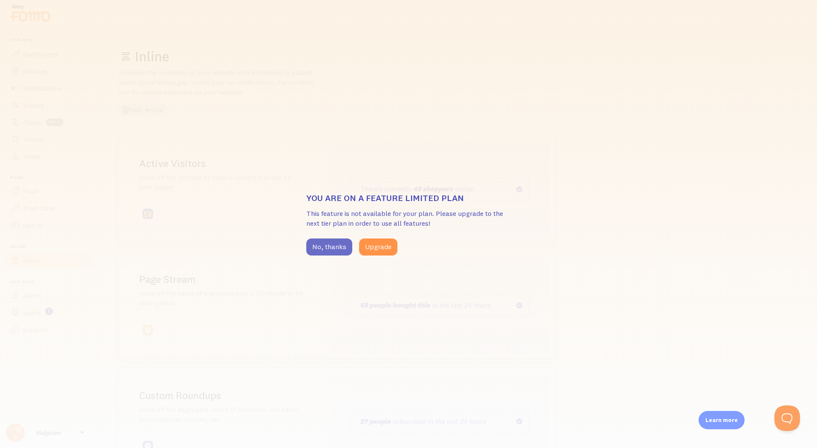
click at [322, 253] on button "No, thanks" at bounding box center [329, 247] width 46 height 17
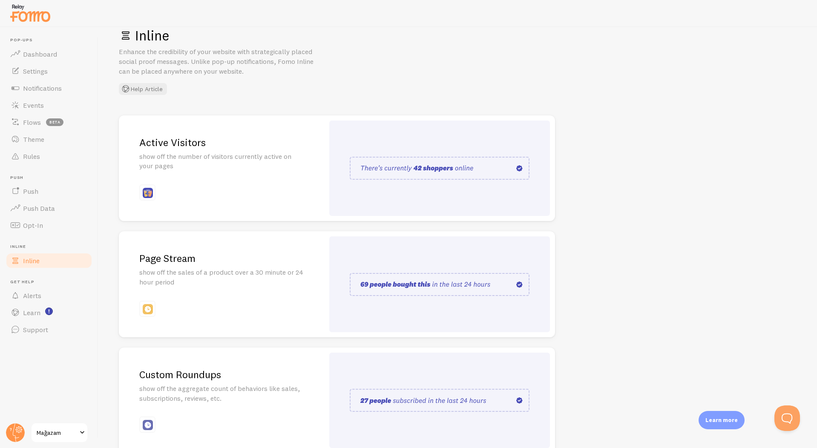
scroll to position [67, 0]
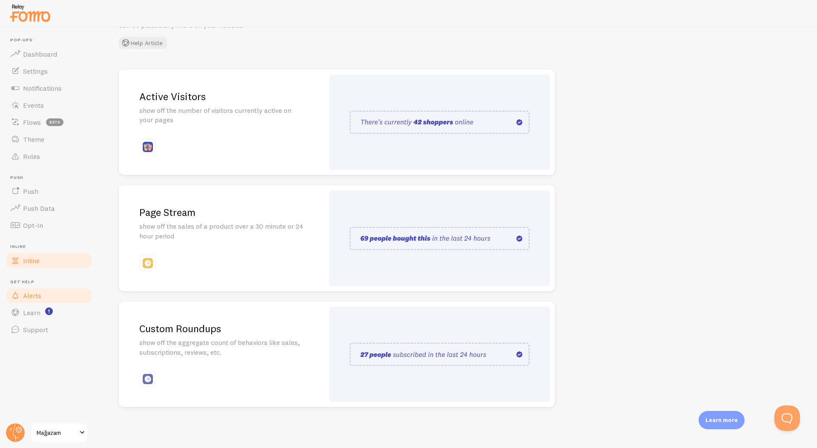
click at [43, 297] on link "Alerts" at bounding box center [49, 295] width 88 height 17
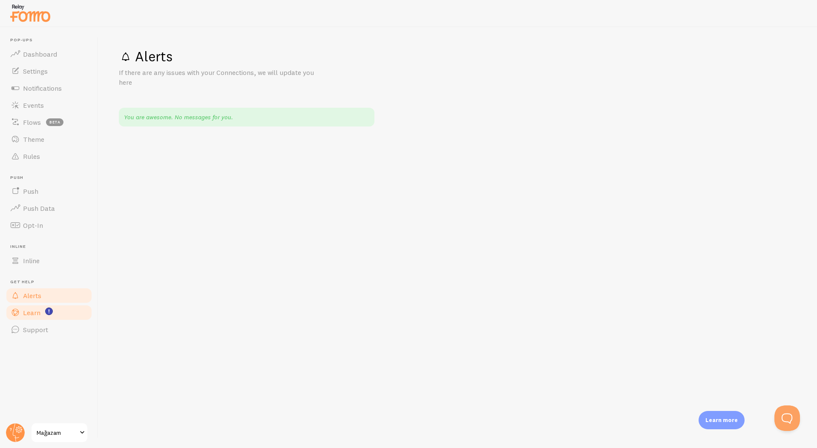
click at [36, 311] on span "Learn" at bounding box center [31, 312] width 17 height 9
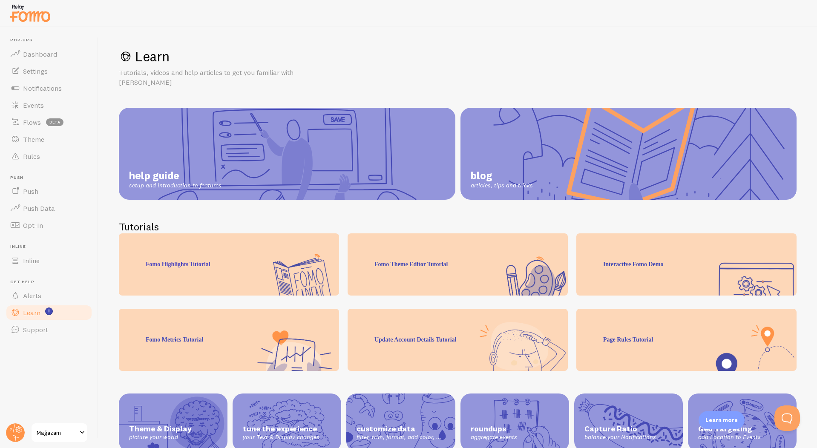
click at [259, 156] on link "help guide setup and introduction to features" at bounding box center [287, 154] width 337 height 92
click at [48, 144] on link "Theme" at bounding box center [49, 139] width 88 height 17
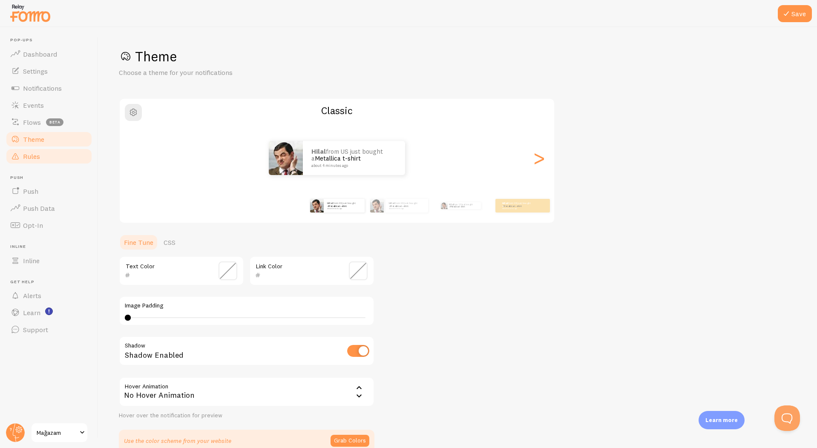
click at [48, 149] on link "Rules" at bounding box center [49, 156] width 88 height 17
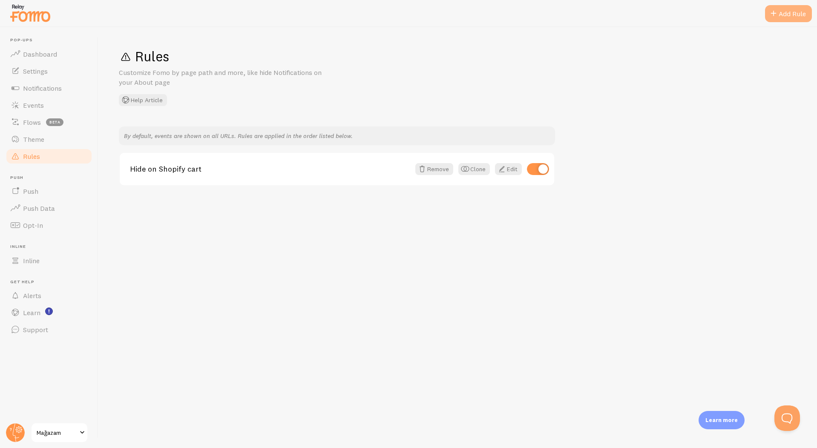
click at [772, 12] on span at bounding box center [774, 14] width 10 height 10
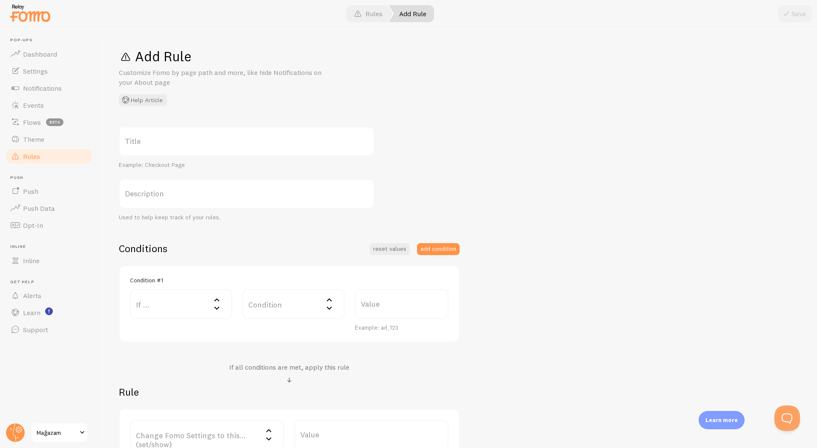
click at [204, 297] on label "If ..." at bounding box center [181, 304] width 102 height 30
click at [186, 334] on li "URL Path" at bounding box center [181, 331] width 101 height 15
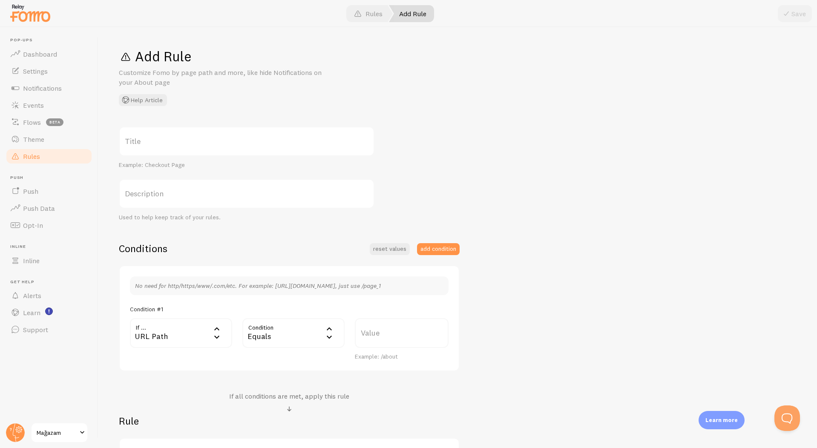
click at [284, 334] on div "Equals" at bounding box center [293, 333] width 102 height 30
click at [363, 332] on label "Value" at bounding box center [402, 333] width 94 height 30
click at [363, 332] on input "Value" at bounding box center [402, 333] width 94 height 30
type input "/payment_successfull"
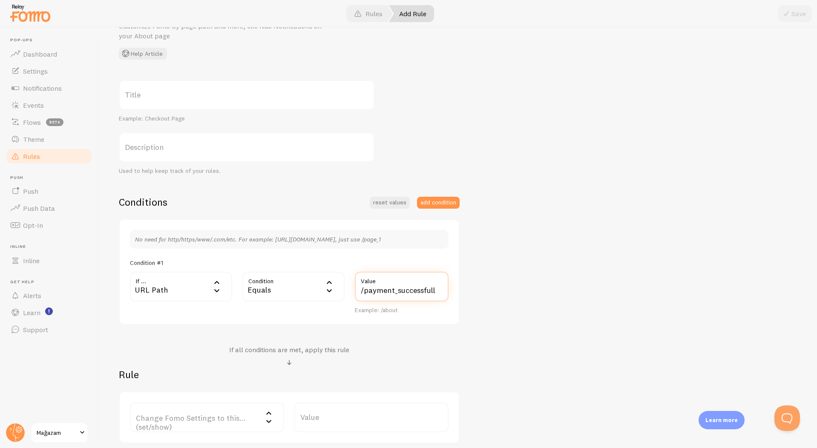
scroll to position [116, 0]
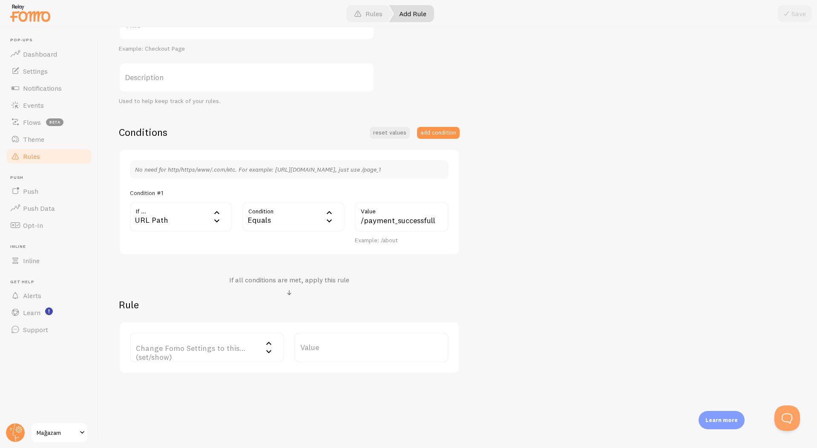
click at [213, 346] on label "Change Fomo Settings to this... (set/show)" at bounding box center [207, 348] width 154 height 30
click at [219, 374] on li "Notifications" at bounding box center [207, 375] width 153 height 15
click at [331, 353] on label "Options" at bounding box center [371, 348] width 154 height 30
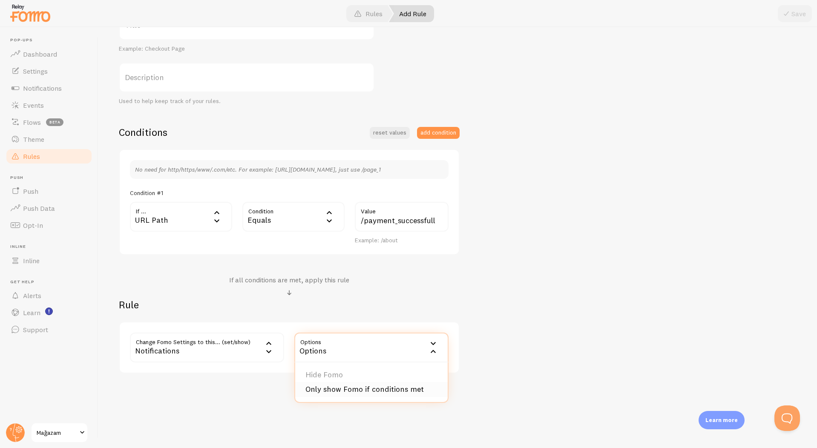
click at [342, 392] on li "Only show Fomo if conditions met" at bounding box center [371, 389] width 153 height 15
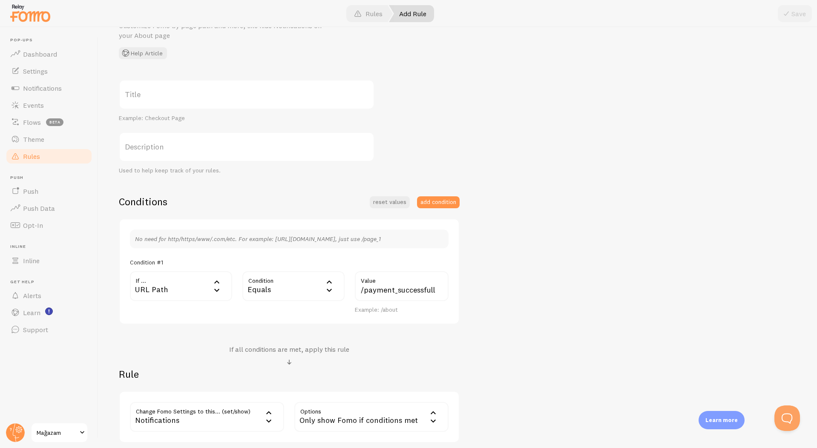
scroll to position [0, 0]
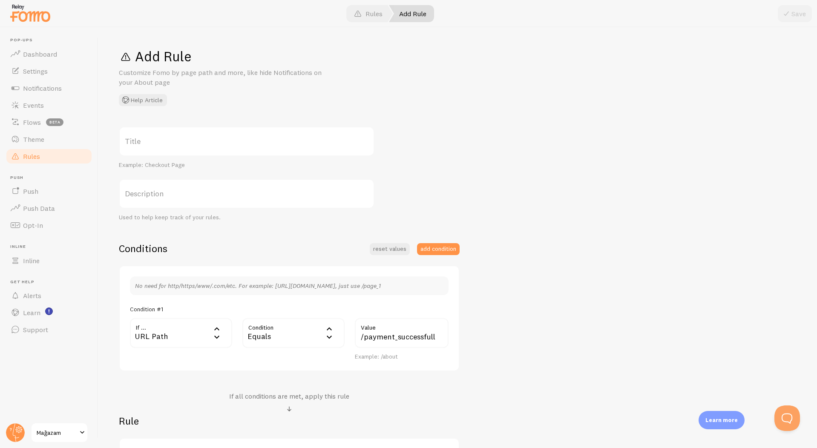
click at [220, 144] on label "Title" at bounding box center [247, 142] width 256 height 30
click at [220, 144] on input "Title" at bounding box center [247, 142] width 256 height 30
type input "Subscription"
click at [222, 190] on label "Description" at bounding box center [247, 194] width 256 height 30
click at [222, 190] on input "Description" at bounding box center [247, 194] width 256 height 30
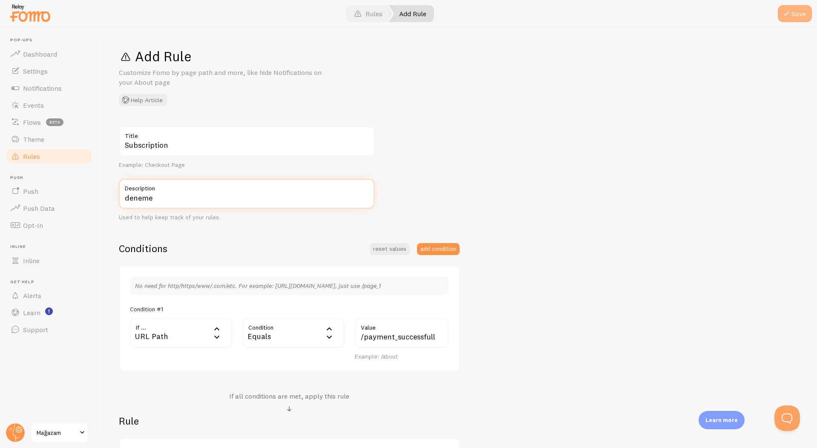
type input "deneme"
click at [789, 9] on span at bounding box center [786, 14] width 10 height 10
click at [789, 23] on div at bounding box center [408, 13] width 817 height 27
click at [789, 10] on span at bounding box center [786, 14] width 10 height 10
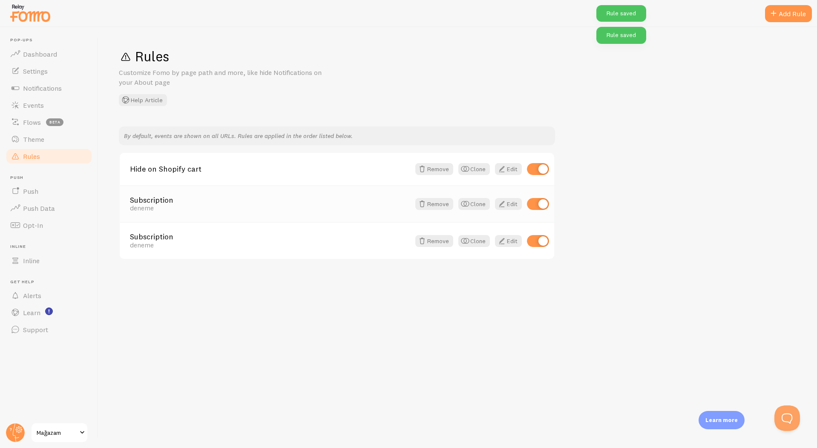
click at [232, 205] on div "deneme" at bounding box center [270, 208] width 280 height 8
click at [506, 241] on span at bounding box center [502, 241] width 10 height 10
click at [502, 209] on span at bounding box center [502, 204] width 10 height 10
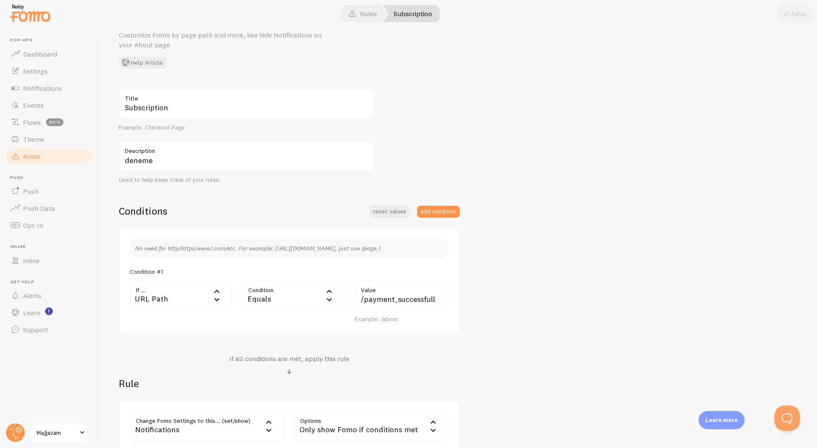
scroll to position [48, 0]
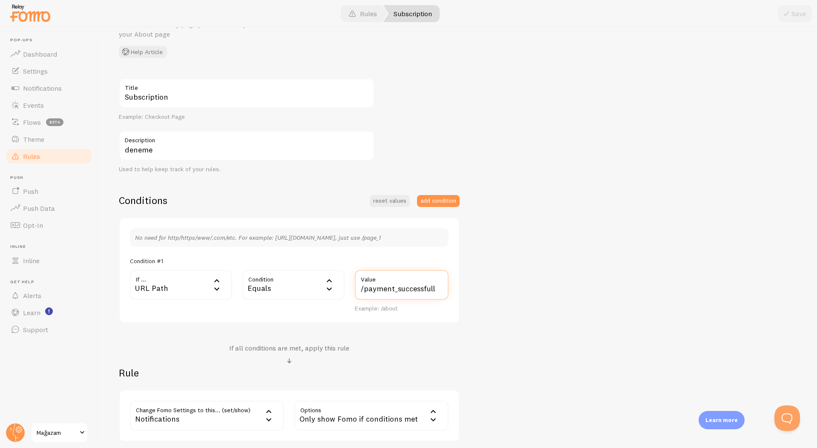
click at [403, 288] on input "/payment_successfull" at bounding box center [402, 285] width 94 height 30
click at [374, 288] on input "/payment_successfull" at bounding box center [402, 285] width 94 height 30
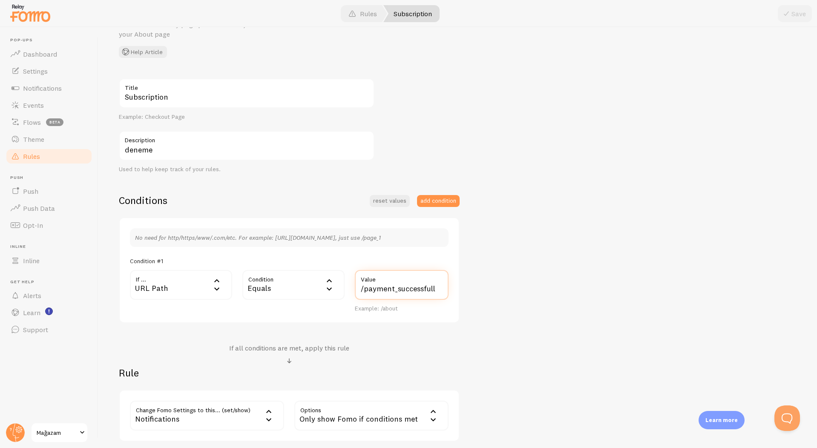
drag, startPoint x: 364, startPoint y: 289, endPoint x: 463, endPoint y: 285, distance: 99.3
click at [464, 285] on div "Subscription Title Example: Checkout Page deneme Description Used to help keep …" at bounding box center [458, 259] width 678 height 363
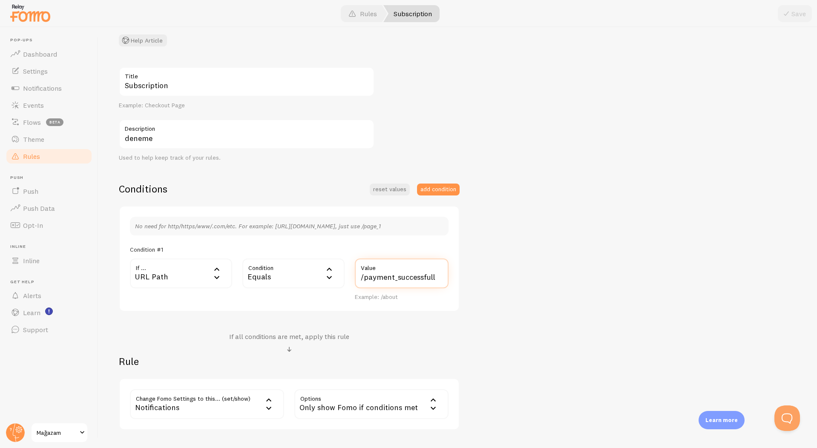
scroll to position [116, 0]
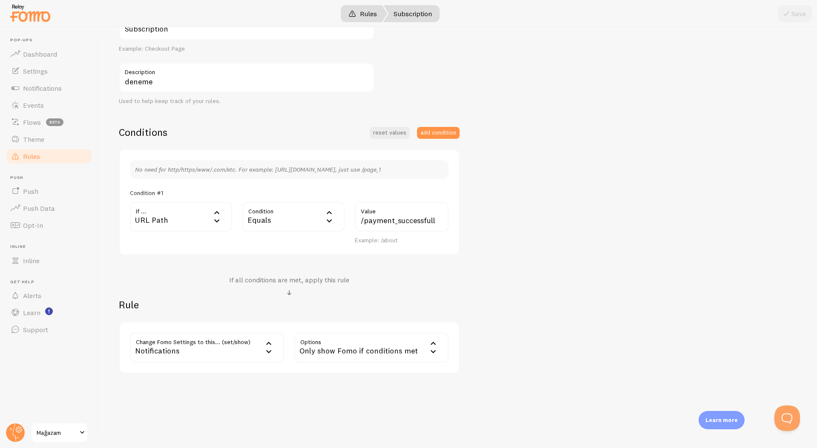
click at [362, 17] on link "Rules" at bounding box center [362, 13] width 49 height 17
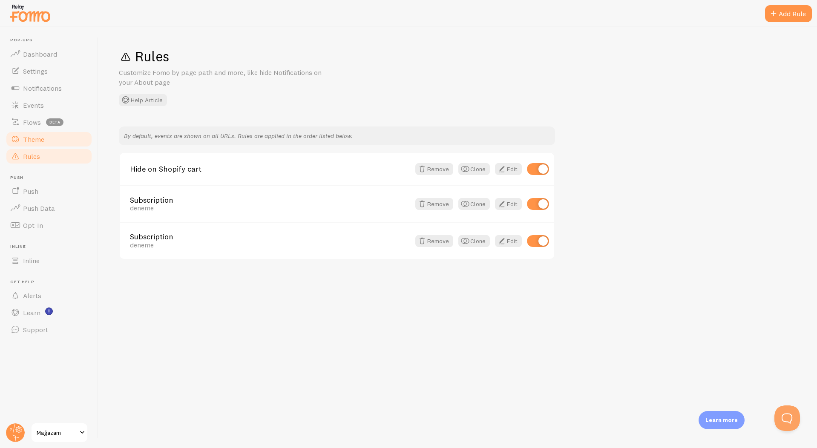
click at [56, 135] on link "Theme" at bounding box center [49, 139] width 88 height 17
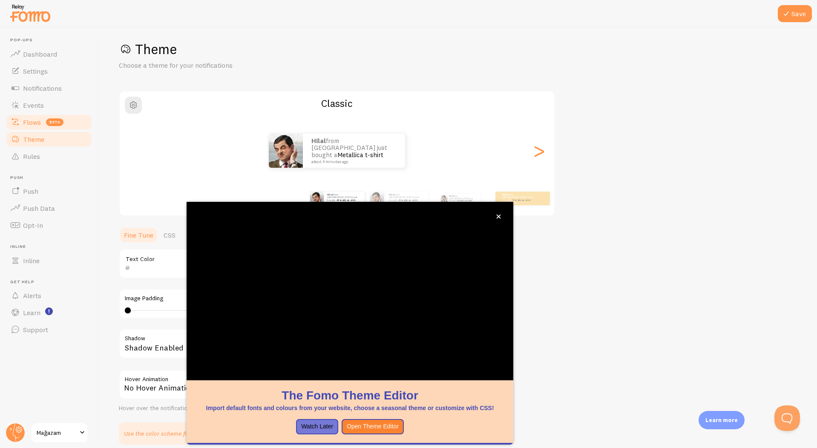
scroll to position [5, 0]
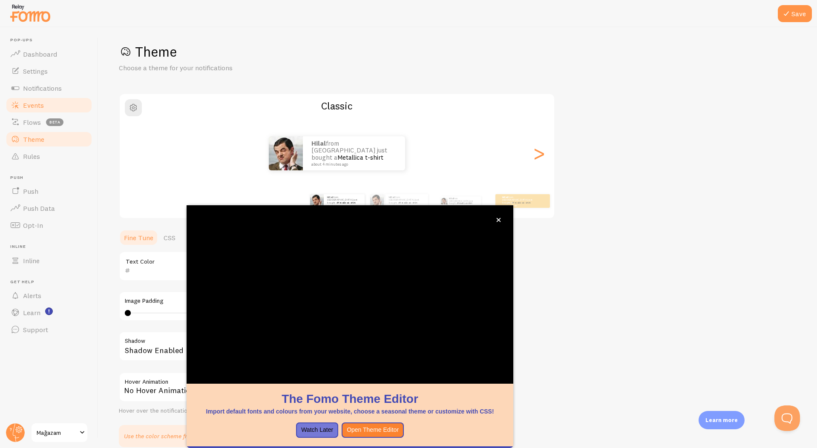
click at [63, 112] on link "Events" at bounding box center [49, 105] width 88 height 17
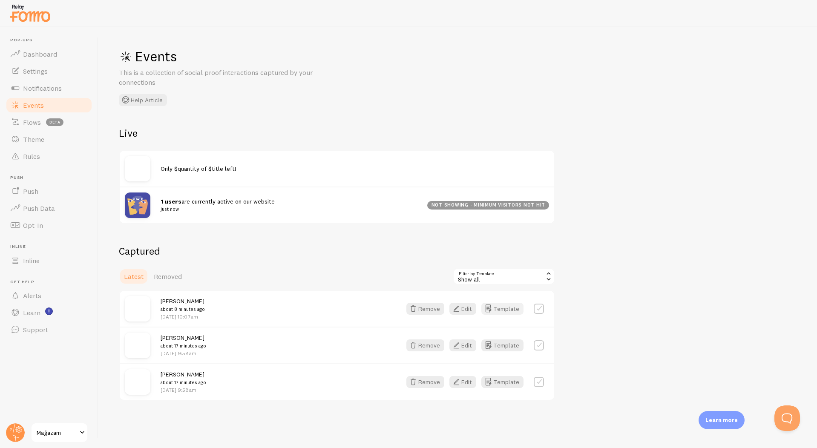
click at [500, 307] on button "Template" at bounding box center [502, 309] width 42 height 12
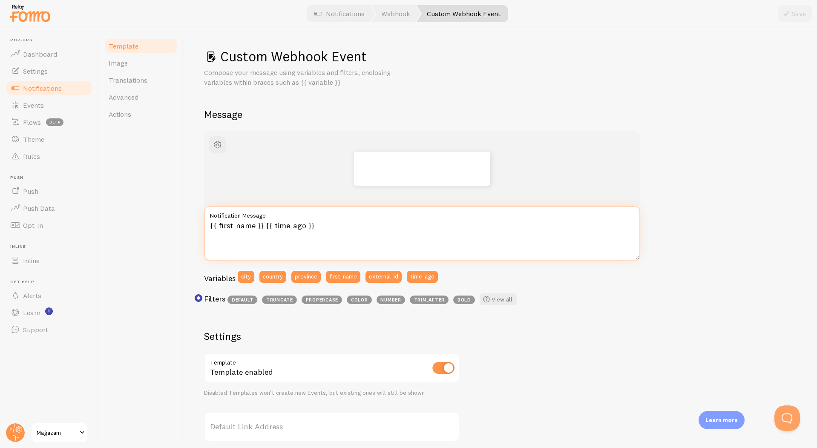
click at [324, 240] on textarea "{{ first_name }} {{ time_ago }}" at bounding box center [422, 233] width 436 height 55
click at [381, 235] on textarea "{{ first_name }} {{ time_ago }}" at bounding box center [422, 233] width 436 height 55
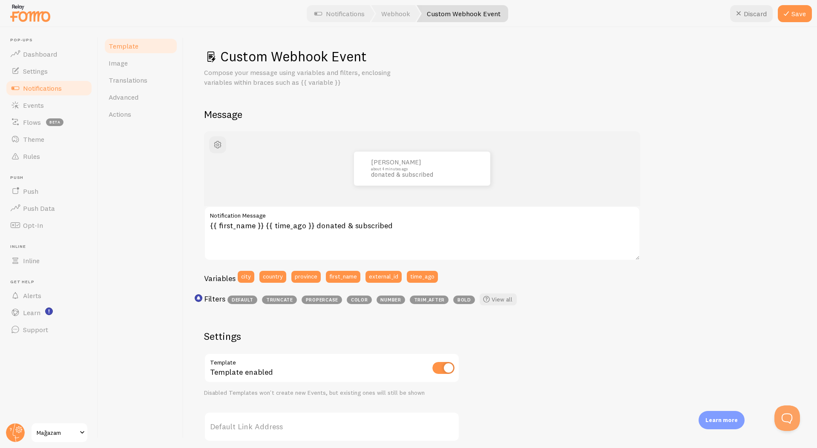
drag, startPoint x: 211, startPoint y: 215, endPoint x: 408, endPoint y: 233, distance: 197.6
click at [409, 233] on div "{{ first_name }} {{ time_ago }} donated & subscribed Notification Message" at bounding box center [422, 233] width 436 height 55
click at [408, 233] on textarea "{{ first_name }} {{ time_ago }} donated & subscribed" at bounding box center [422, 233] width 436 height 55
paste textarea "💖 Big thanks to {{ first_name }} – donated & subscribed {{ time_ago }}!"
click at [793, 20] on button "Save" at bounding box center [795, 13] width 34 height 17
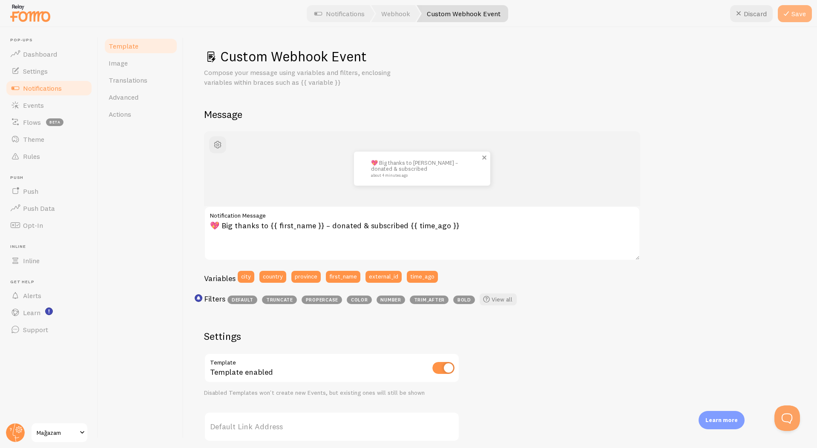
type textarea "💖 Big thanks to {{ first_name }} – donated &amp; subscribed {{ time_ago }}"
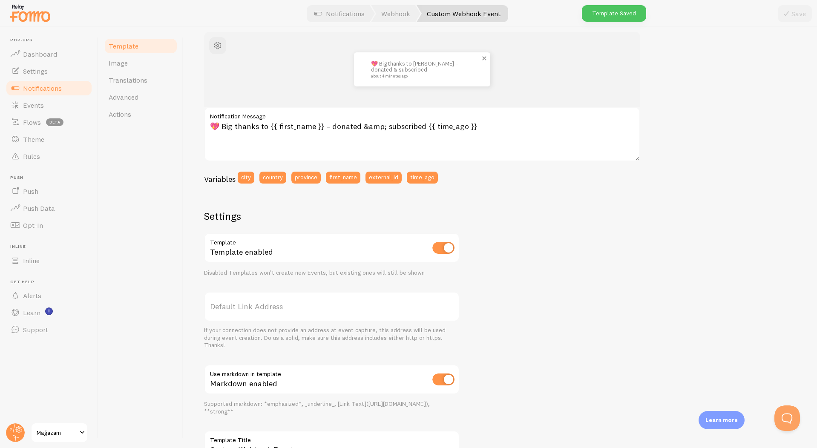
scroll to position [101, 0]
click at [293, 304] on label "Default Link Address" at bounding box center [332, 306] width 256 height 30
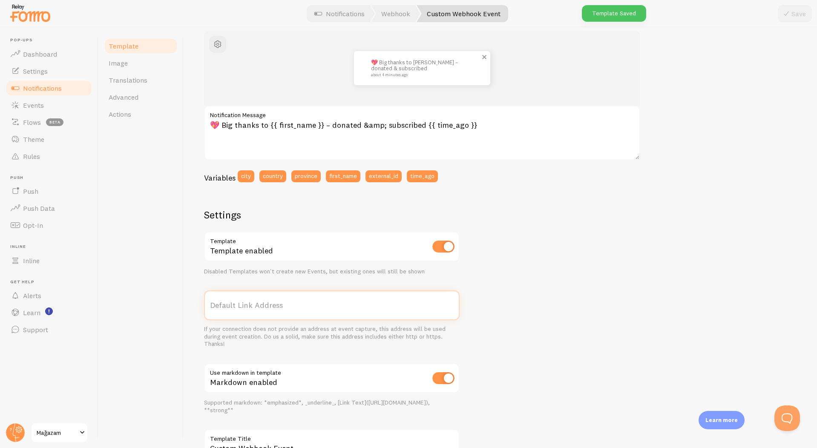
click at [293, 304] on input "Default Link Address" at bounding box center [332, 306] width 256 height 30
paste input "https://nf9hxf-m2.myshopify.com/pages/payment_successfull"
type input "https://nf9hxf-m2.myshopify.com/pages/payment_successfull"
click at [782, 17] on icon at bounding box center [786, 14] width 10 height 10
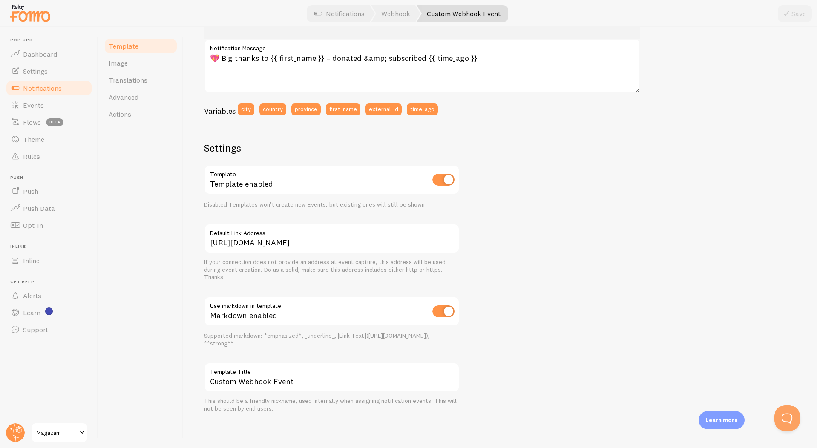
scroll to position [125, 0]
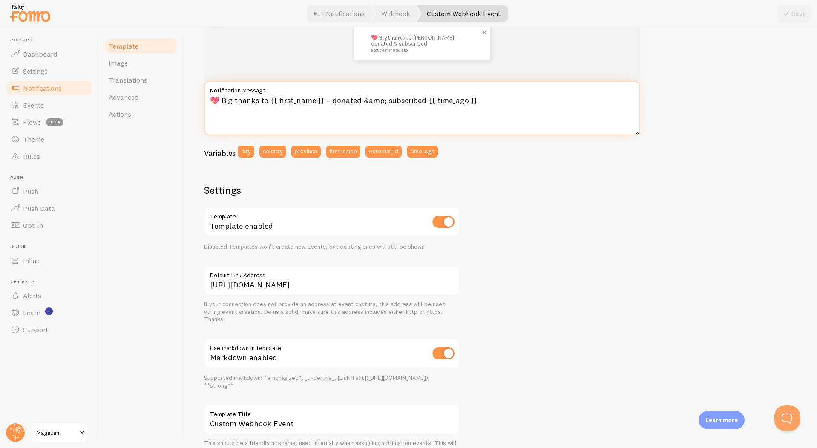
click at [337, 111] on textarea "💖 Big thanks to {{ first_name }} – donated &amp; subscribed {{ time_ago }}" at bounding box center [422, 108] width 436 height 55
paste textarea "{{ first_name }} just made a difference! 🕒 {{ time_ago }} – Donated & Subscribe…"
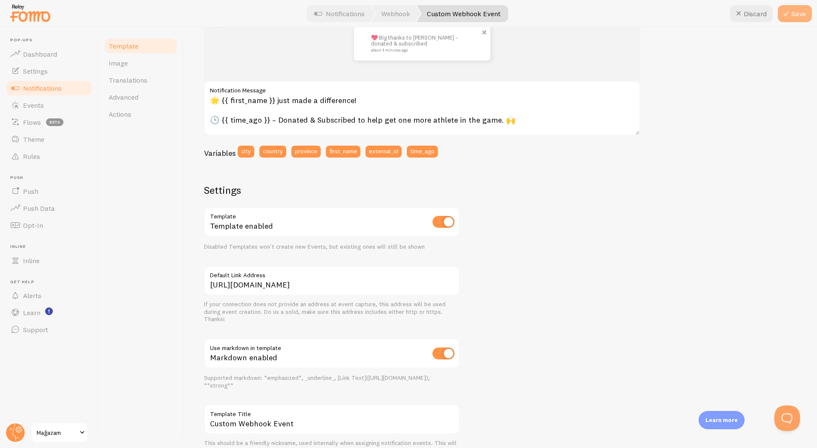
click at [792, 17] on button "Save" at bounding box center [795, 13] width 34 height 17
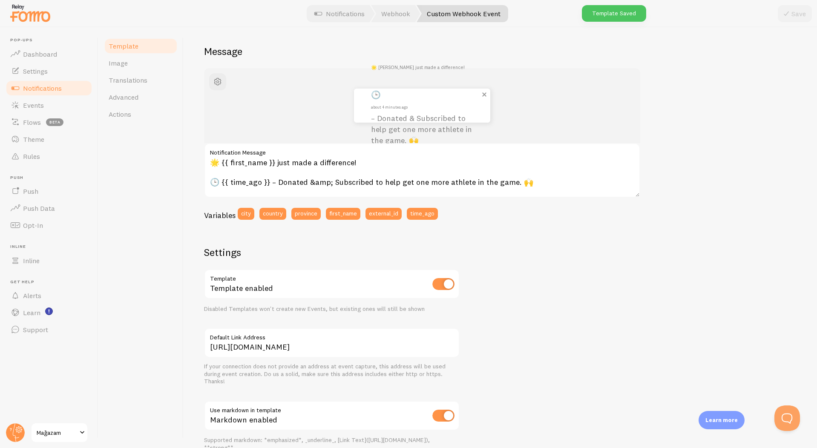
scroll to position [62, 0]
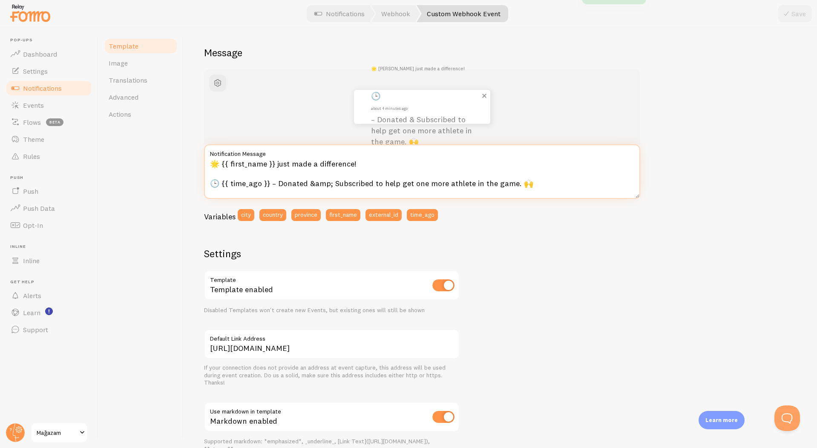
click at [221, 186] on textarea "🌟 {{ first_name }} just made a difference! 🕒 {{ time_ago }} – Donated &amp; Sub…" at bounding box center [422, 171] width 436 height 55
click at [219, 164] on textarea "🌟 {{ first_name }} just made a difference! {{ time_ago }} – Donated &amp; Subsc…" at bounding box center [422, 171] width 436 height 55
click at [210, 182] on textarea "{{ first_name }} just made a difference! {{ time_ago }} – Donated &amp; Subscri…" at bounding box center [422, 171] width 436 height 55
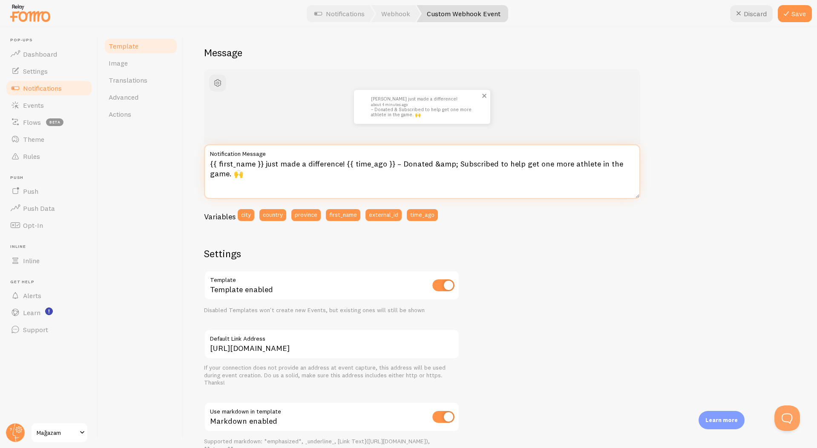
drag, startPoint x: 223, startPoint y: 172, endPoint x: 200, endPoint y: 173, distance: 22.6
click at [200, 173] on div "Custom Webhook Event Compose your message using variables, enclosing variables …" at bounding box center [500, 237] width 633 height 421
click at [242, 167] on textarea "{{ first_name }} just made a difference! {{ time_ago }} – Donated &amp; Subscri…" at bounding box center [422, 171] width 436 height 55
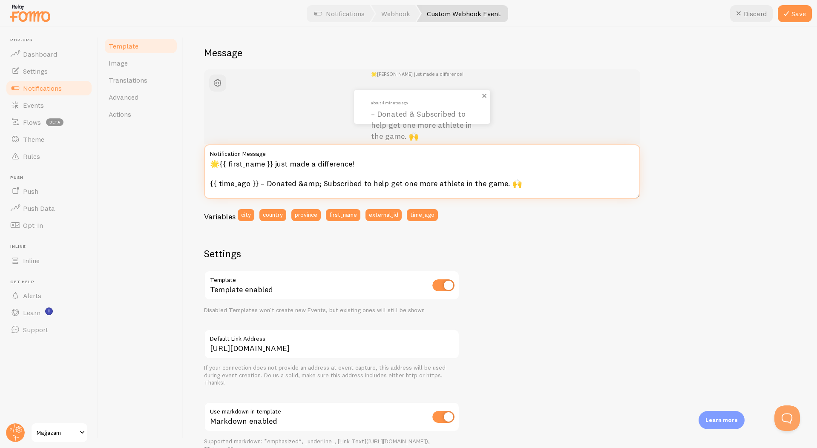
click at [211, 183] on textarea "🌟{{ first_name }} just made a difference! {{ time_ago }} – Donated &amp; Subscr…" at bounding box center [422, 171] width 436 height 55
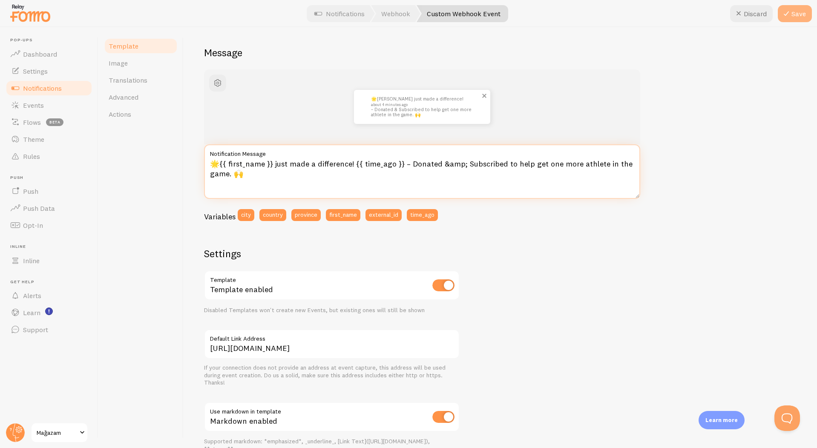
type textarea "🌟{{ first_name }} just made a difference! {{ time_ago }} – Donated &amp; Subscr…"
click at [798, 14] on button "Save" at bounding box center [795, 13] width 34 height 17
click at [341, 166] on textarea "🌟{{ first_name }} just made a difference! {{ time_ago }} – Donated &amp; Subscr…" at bounding box center [422, 171] width 436 height 55
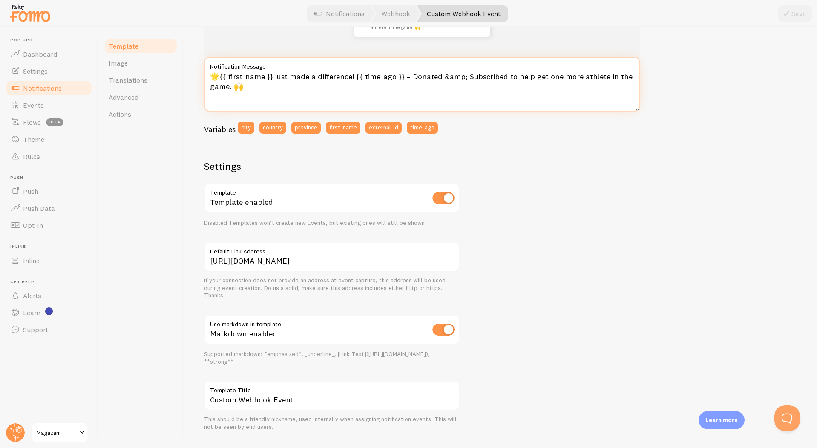
scroll to position [167, 0]
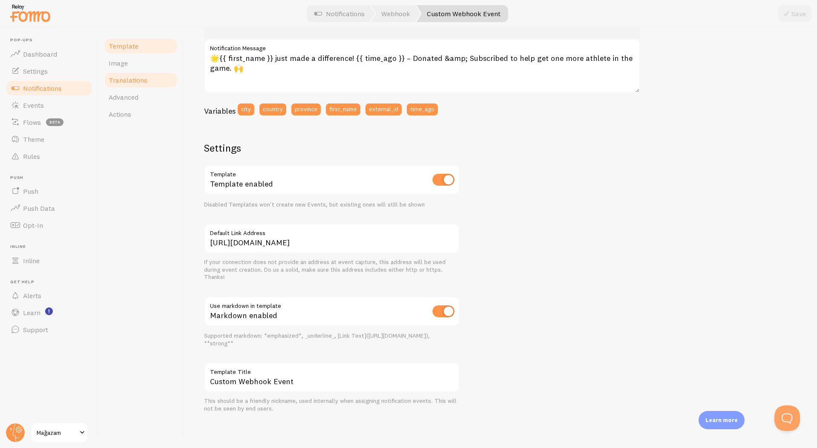
click at [139, 79] on span "Translations" at bounding box center [128, 80] width 39 height 9
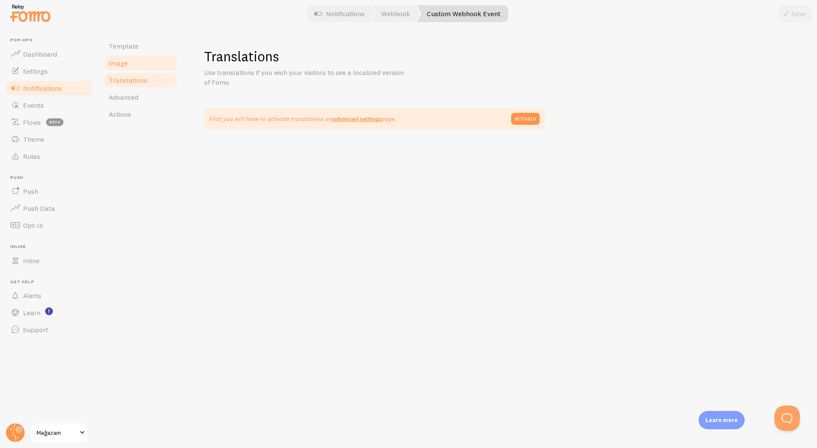
click at [144, 69] on link "Image" at bounding box center [141, 63] width 75 height 17
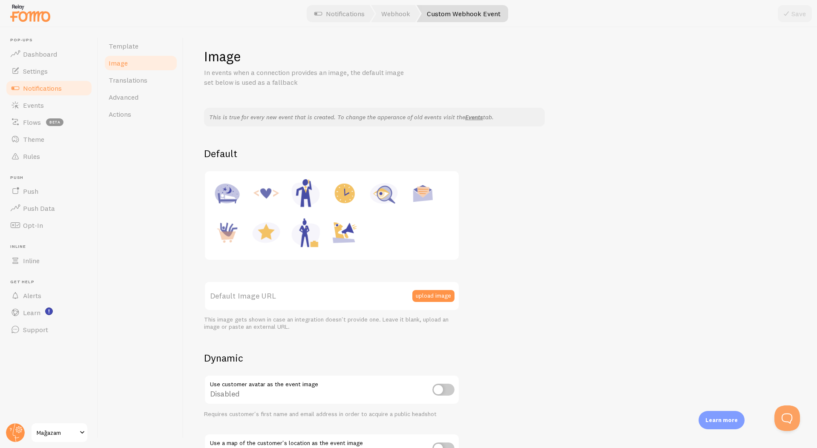
click at [265, 232] on img at bounding box center [266, 232] width 32 height 32
type input "https://fomo.com/images/widget/template_defaults/rating.jpg"
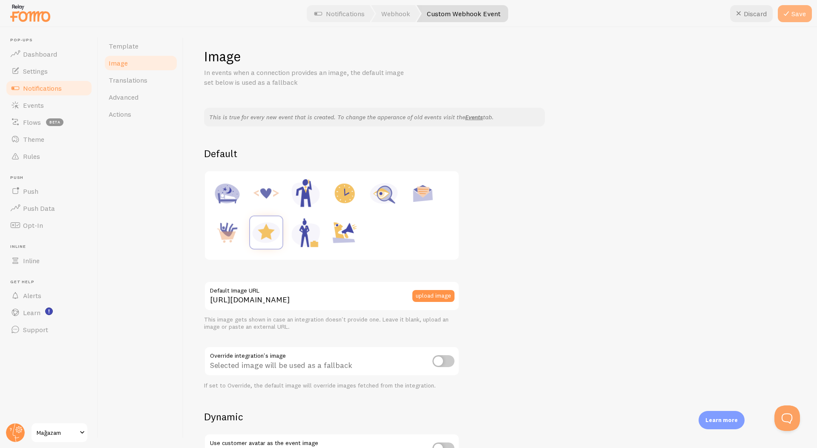
click at [794, 18] on button "Save" at bounding box center [795, 13] width 34 height 17
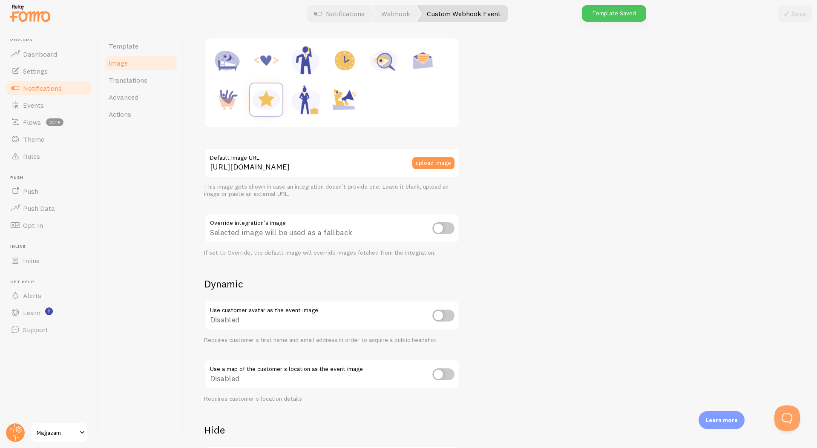
scroll to position [137, 0]
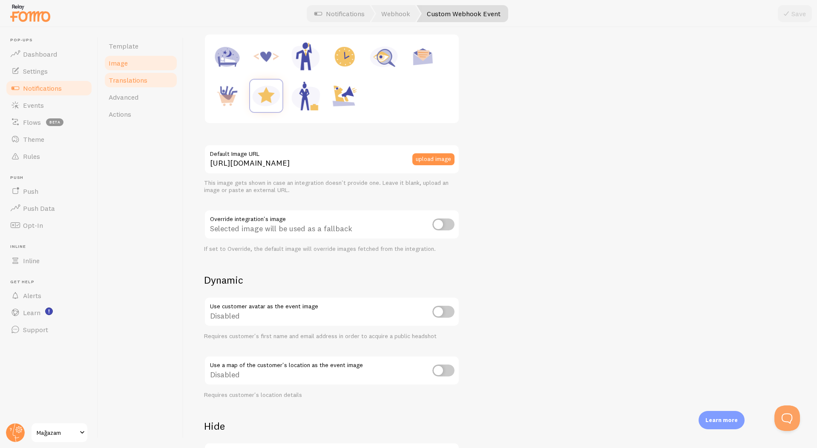
click at [136, 85] on link "Translations" at bounding box center [141, 80] width 75 height 17
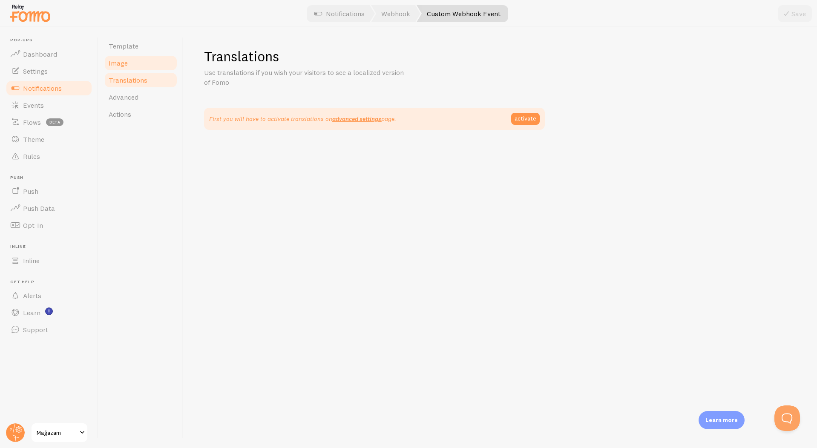
click at [135, 65] on link "Image" at bounding box center [141, 63] width 75 height 17
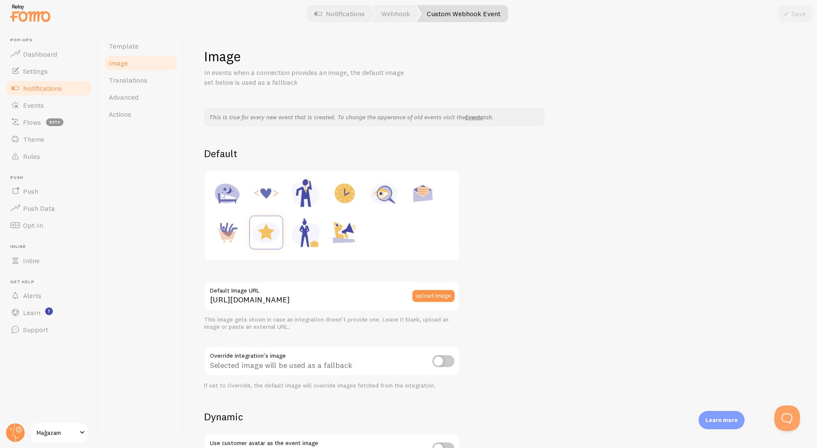
click at [262, 195] on img at bounding box center [266, 193] width 32 height 32
type input "https://fomo.com/images/widget/template_defaults/code.jpg"
click at [786, 12] on icon at bounding box center [786, 14] width 10 height 10
click at [131, 95] on span "Advanced" at bounding box center [124, 97] width 30 height 9
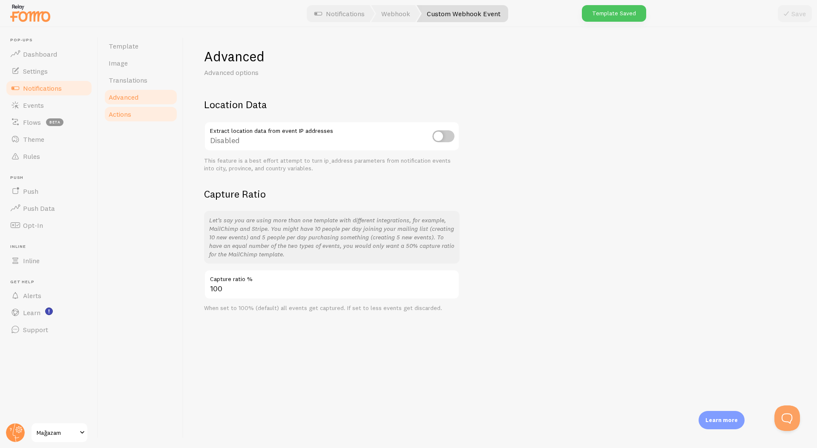
click at [129, 115] on span "Actions" at bounding box center [120, 114] width 23 height 9
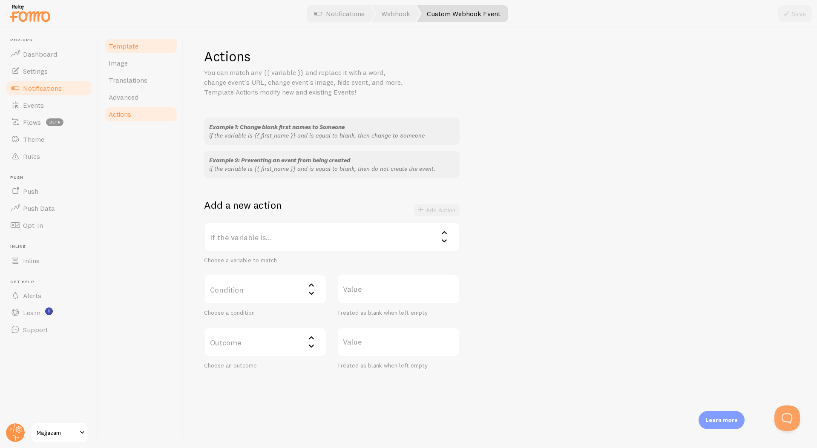
click at [145, 49] on link "Template" at bounding box center [141, 45] width 75 height 17
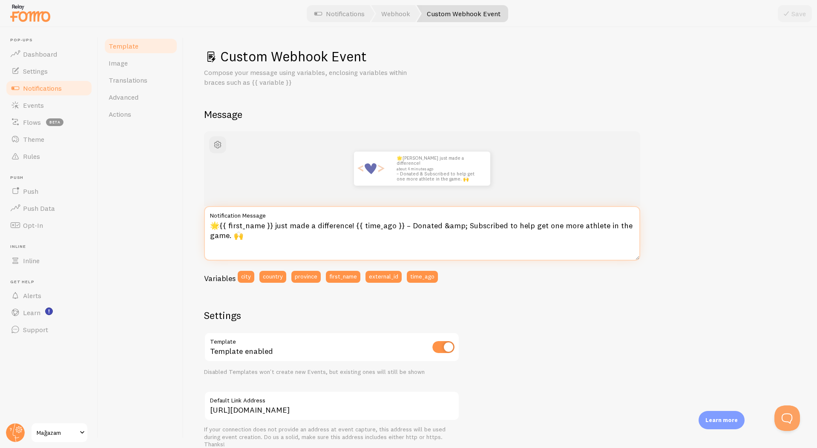
drag, startPoint x: 350, startPoint y: 227, endPoint x: 389, endPoint y: 242, distance: 41.1
click at [389, 242] on textarea "🌟{{ first_name }} just made a difference! {{ time_ago }} – Donated &amp; Subscr…" at bounding box center [422, 233] width 436 height 55
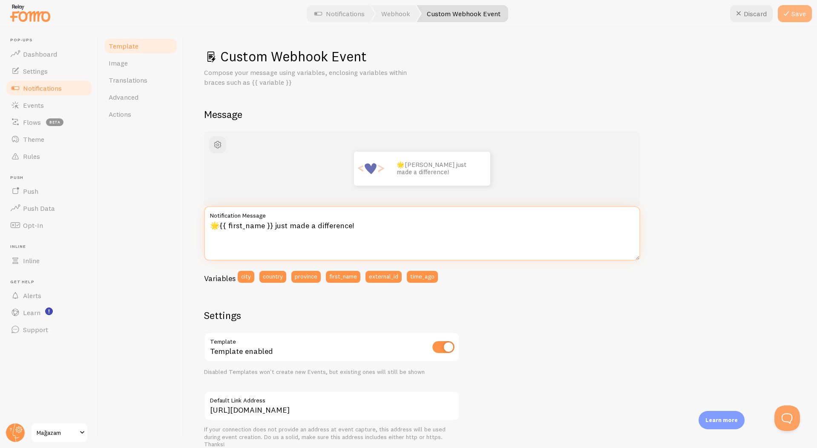
type textarea "🌟{{ first_name }} just made a difference!"
click at [784, 21] on button "Save" at bounding box center [795, 13] width 34 height 17
click at [420, 243] on textarea "🌟{{ first_name }} just made a difference!" at bounding box center [422, 233] width 436 height 55
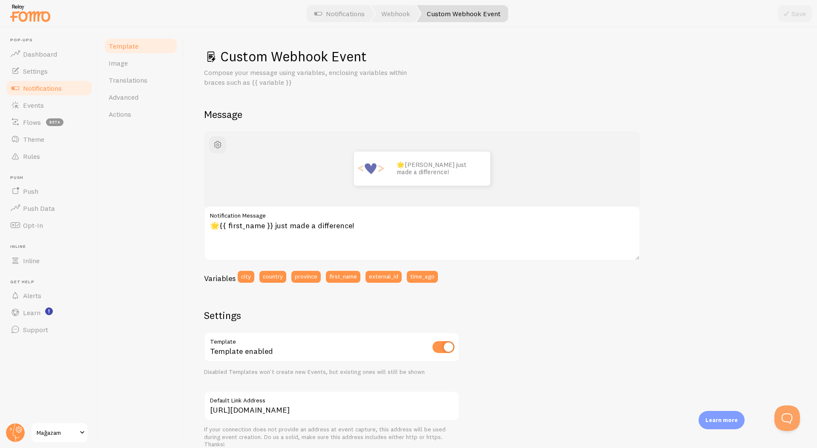
click at [53, 86] on span "Notifications" at bounding box center [42, 88] width 39 height 9
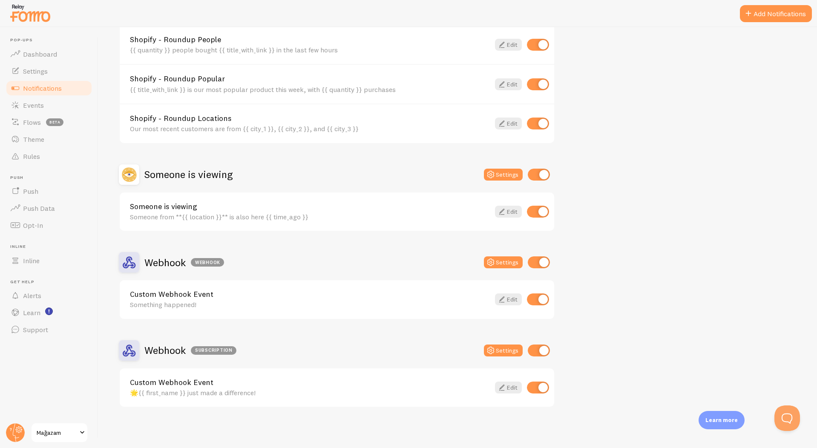
scroll to position [414, 0]
click at [504, 389] on icon at bounding box center [502, 387] width 10 height 10
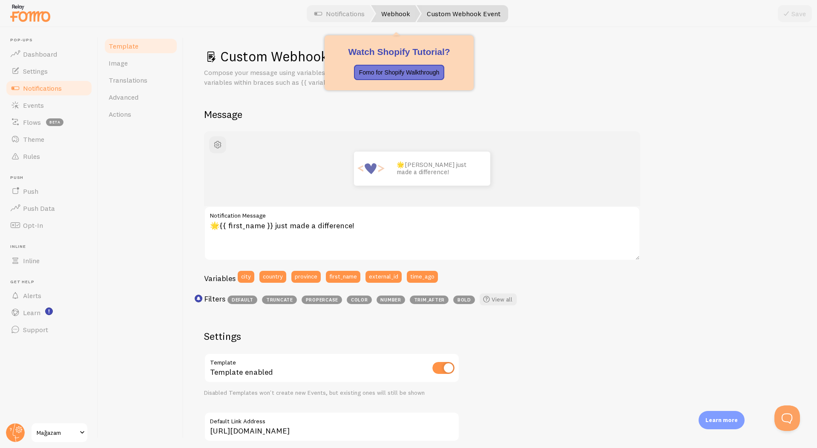
click at [382, 19] on link "Webhook" at bounding box center [395, 13] width 49 height 17
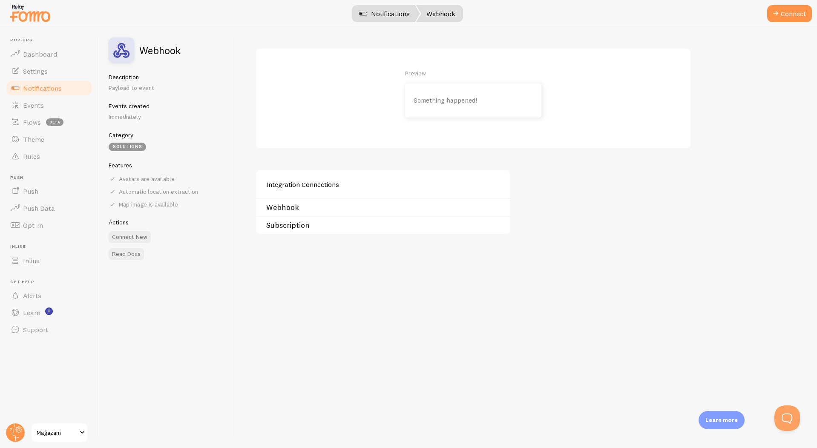
click at [351, 10] on link "Notifications" at bounding box center [384, 13] width 71 height 17
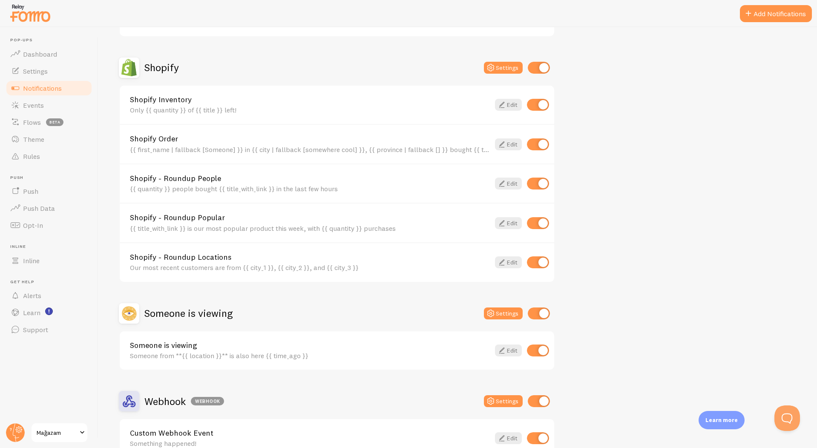
scroll to position [414, 0]
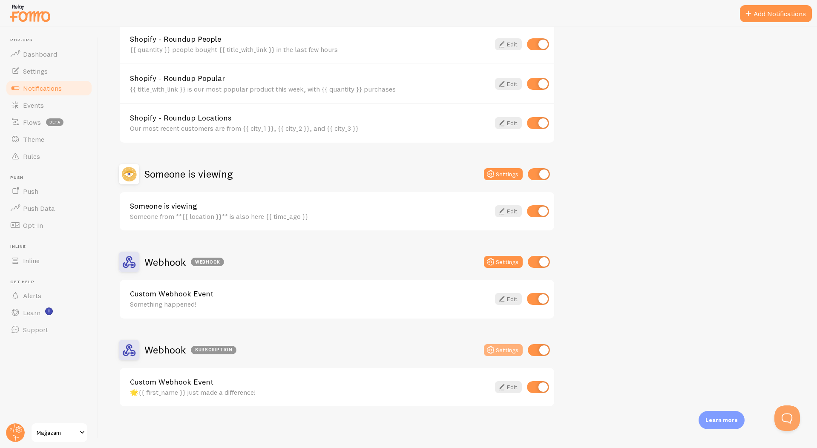
click at [504, 346] on button "Settings" at bounding box center [503, 350] width 39 height 12
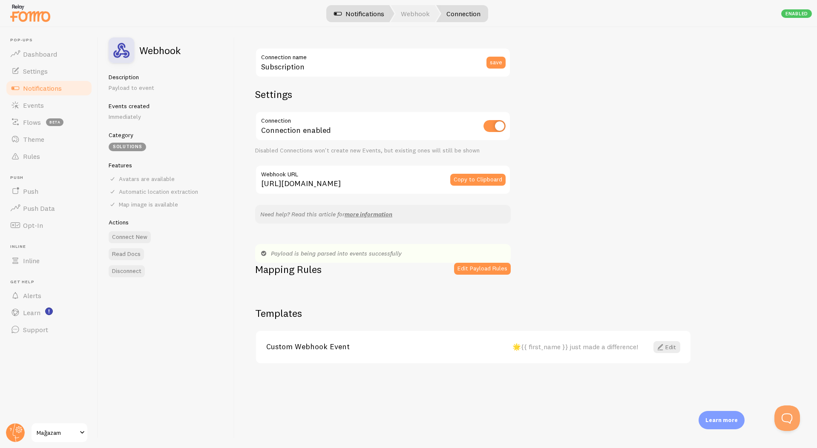
click at [342, 11] on span at bounding box center [338, 14] width 10 height 10
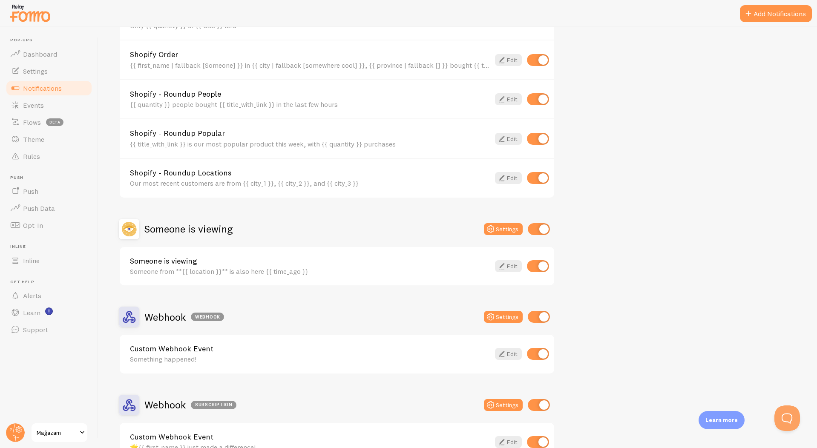
scroll to position [360, 0]
click at [52, 107] on link "Events" at bounding box center [49, 105] width 88 height 17
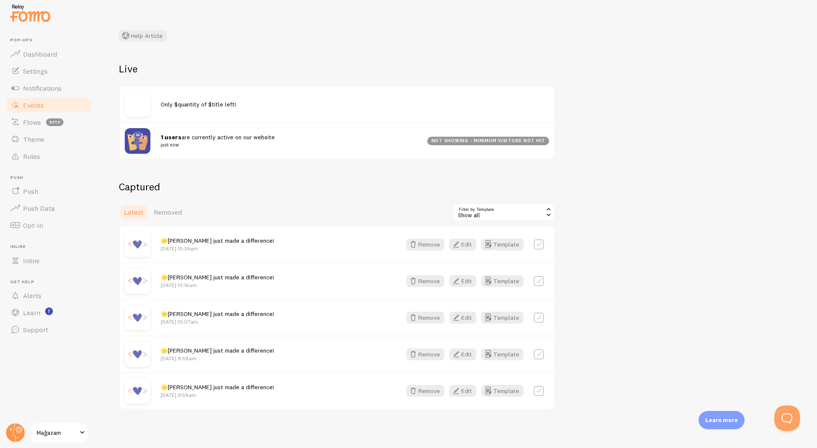
scroll to position [66, 0]
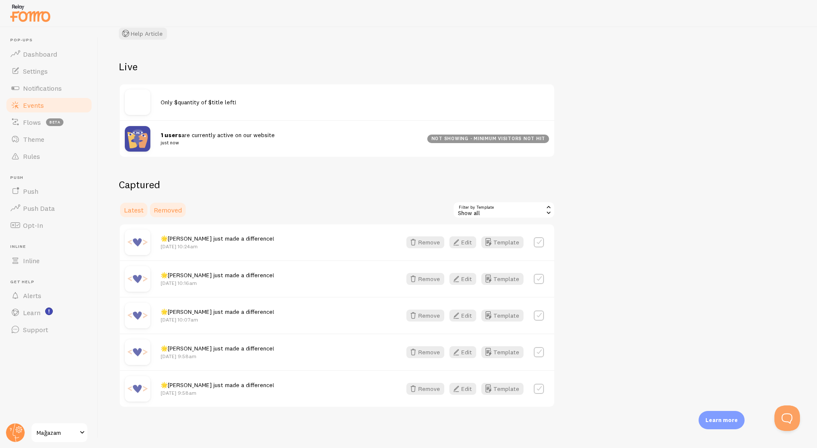
click at [181, 215] on link "Removed" at bounding box center [168, 209] width 38 height 17
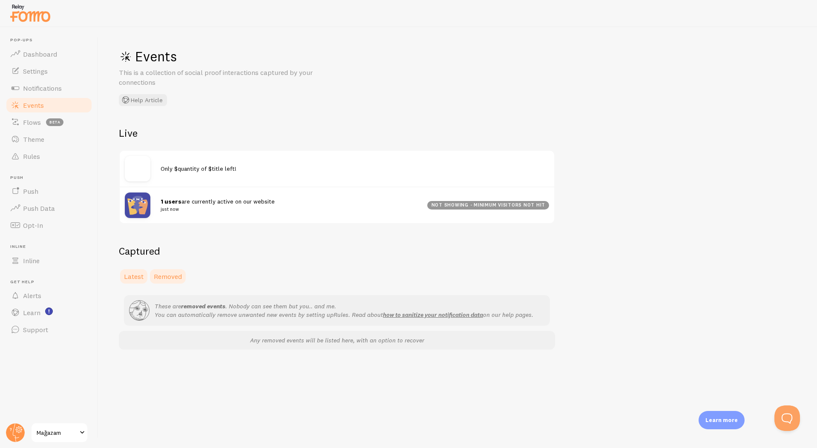
click at [139, 279] on span "Latest" at bounding box center [134, 276] width 20 height 9
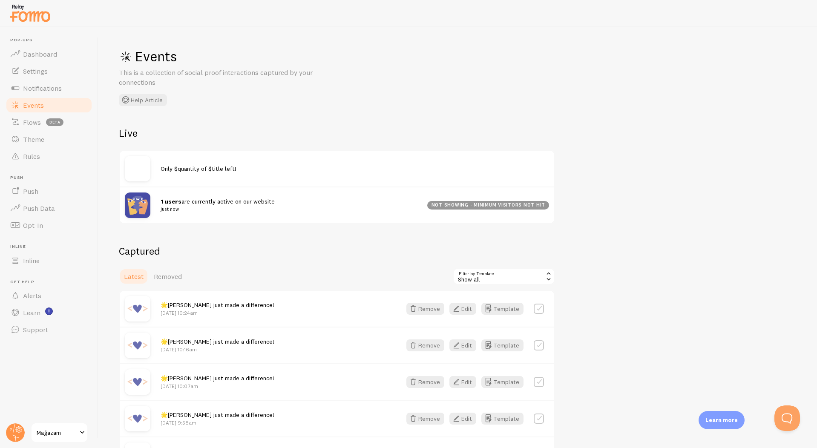
click at [445, 311] on div "Remove Edit Template" at bounding box center [475, 309] width 148 height 12
click at [437, 311] on button "Remove" at bounding box center [425, 309] width 38 height 12
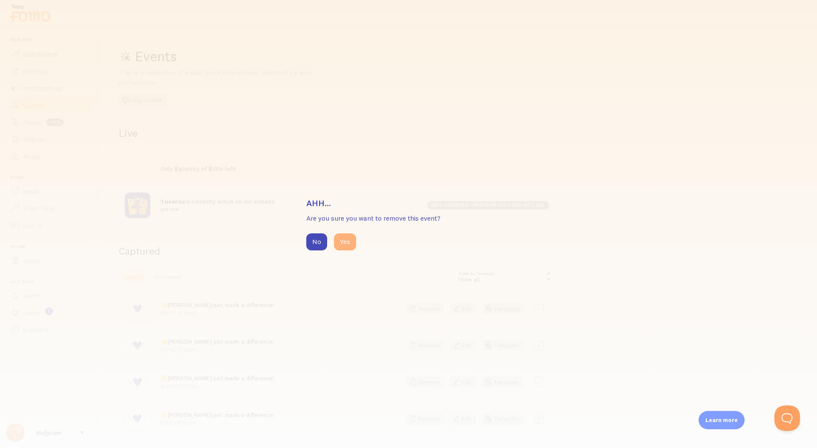
click at [351, 246] on button "Yes" at bounding box center [345, 241] width 22 height 17
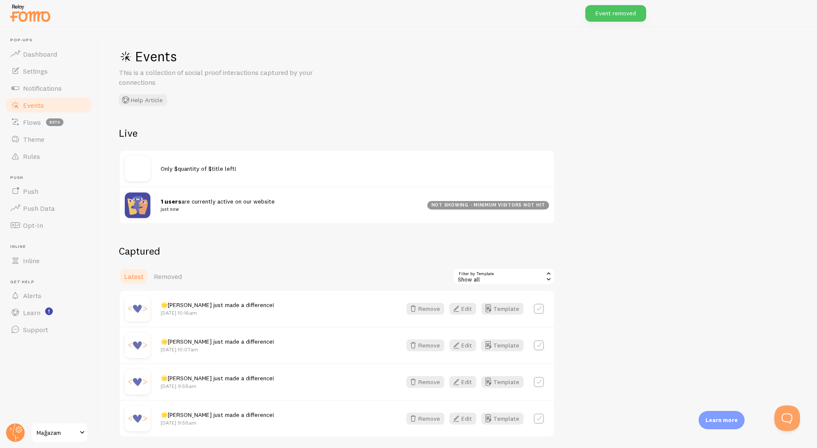
click at [543, 306] on label at bounding box center [539, 309] width 10 height 10
checkbox input "true"
click at [467, 271] on button "Select All" at bounding box center [469, 277] width 33 height 12
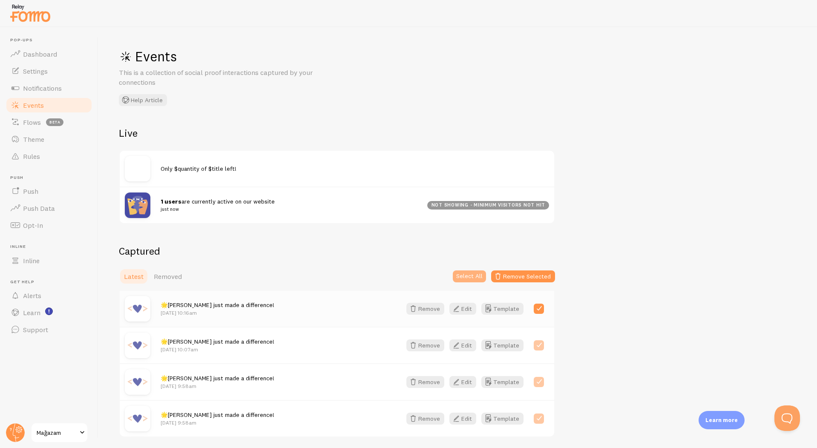
checkbox input "true"
click at [510, 279] on button "Remove Selected" at bounding box center [523, 277] width 64 height 12
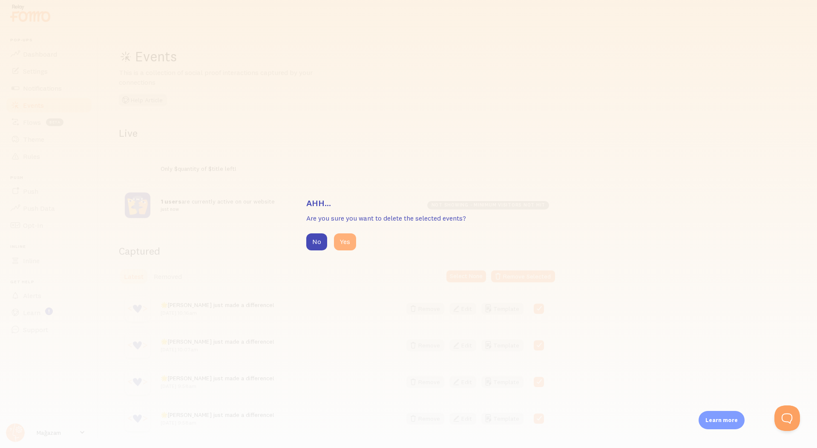
click at [350, 243] on button "Yes" at bounding box center [345, 241] width 22 height 17
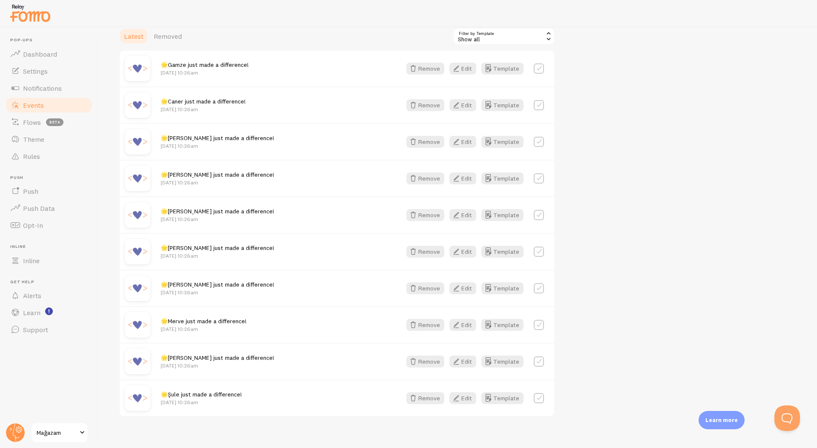
scroll to position [301, 0]
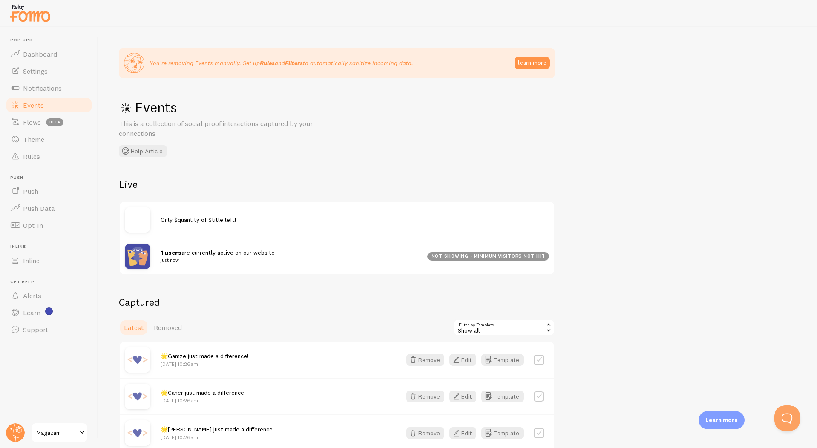
click at [543, 366] on div "🌟Gamze just made a difference! Sep 11th @ 10:26am Remove Edit Template" at bounding box center [337, 360] width 435 height 36
click at [540, 360] on label at bounding box center [539, 360] width 10 height 10
checkbox input "true"
click at [479, 331] on button "Select All" at bounding box center [469, 328] width 33 height 12
checkbox input "true"
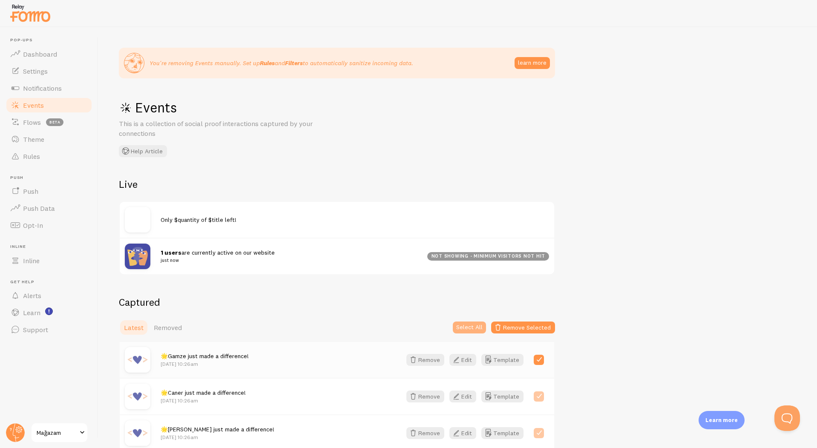
checkbox input "true"
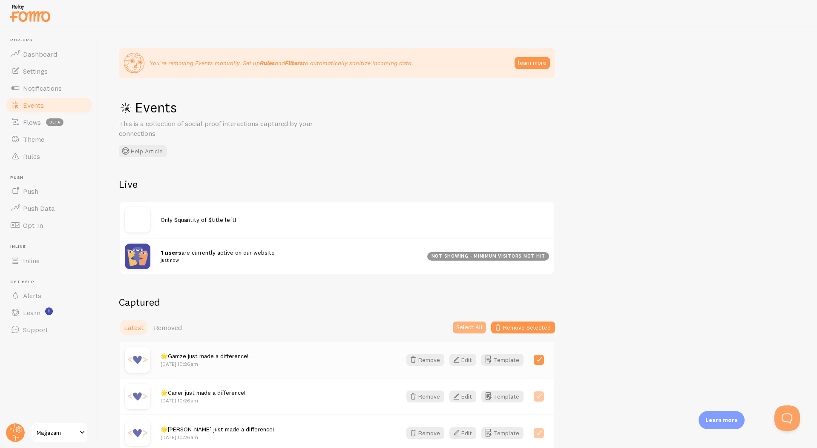
checkbox input "true"
click at [511, 324] on button "Remove Selected" at bounding box center [523, 328] width 64 height 12
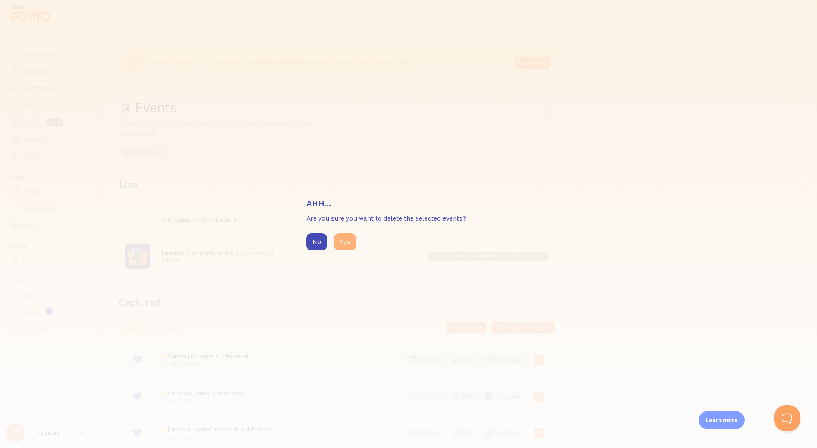
click at [348, 239] on button "Yes" at bounding box center [345, 241] width 22 height 17
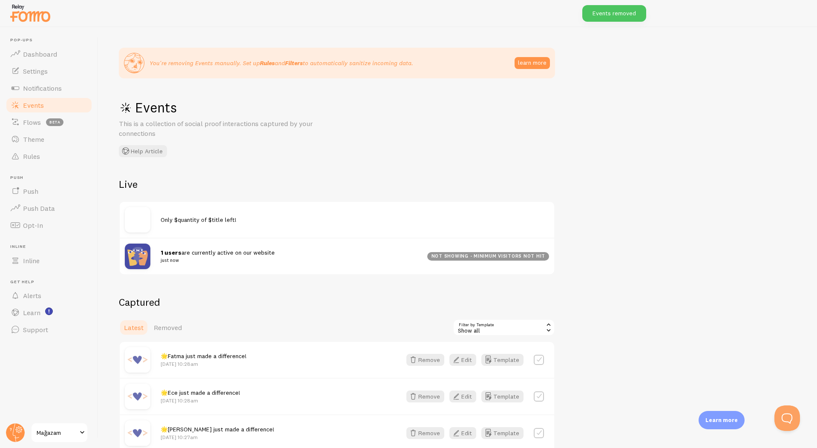
click at [539, 363] on label at bounding box center [539, 360] width 10 height 10
checkbox input "true"
click at [484, 332] on button "Select All" at bounding box center [469, 328] width 33 height 12
checkbox input "true"
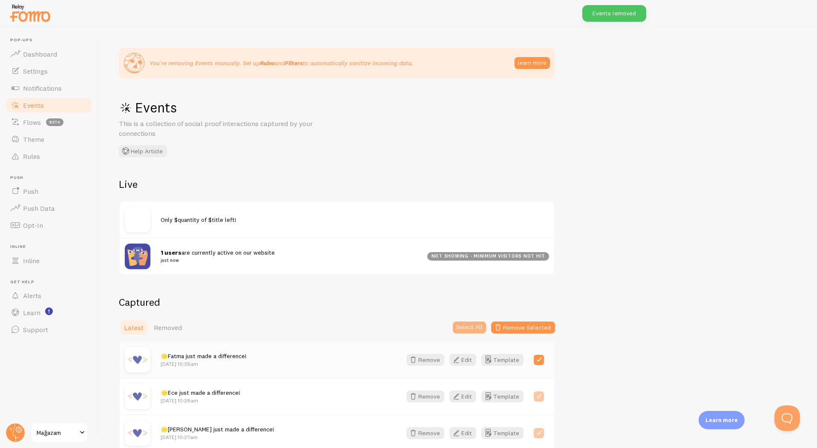
checkbox input "true"
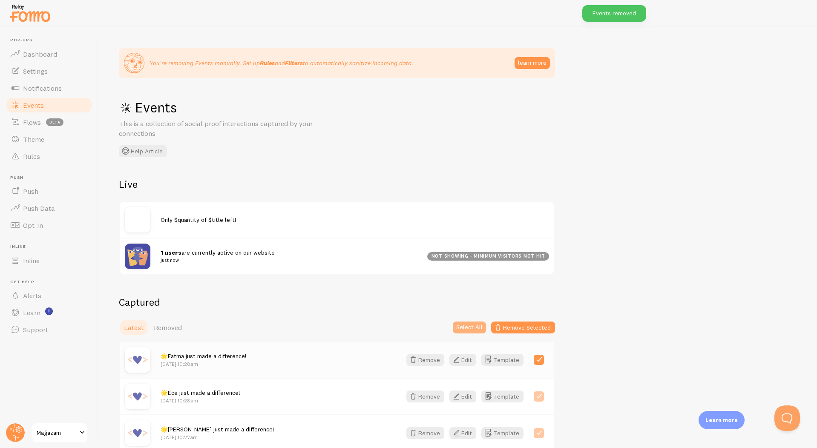
checkbox input "true"
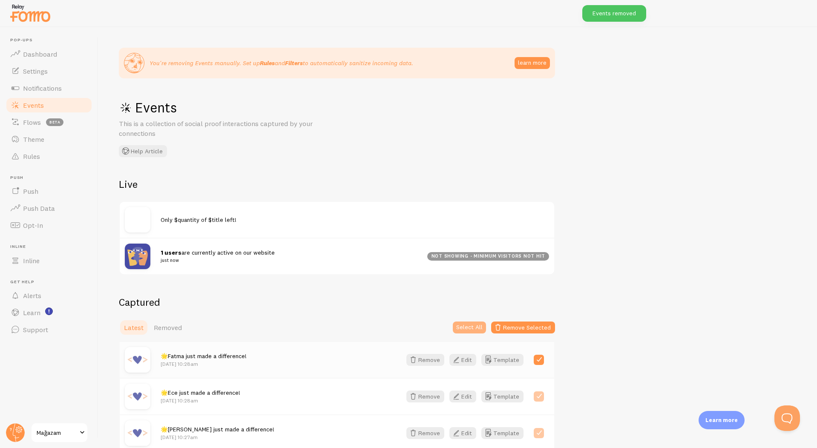
checkbox input "true"
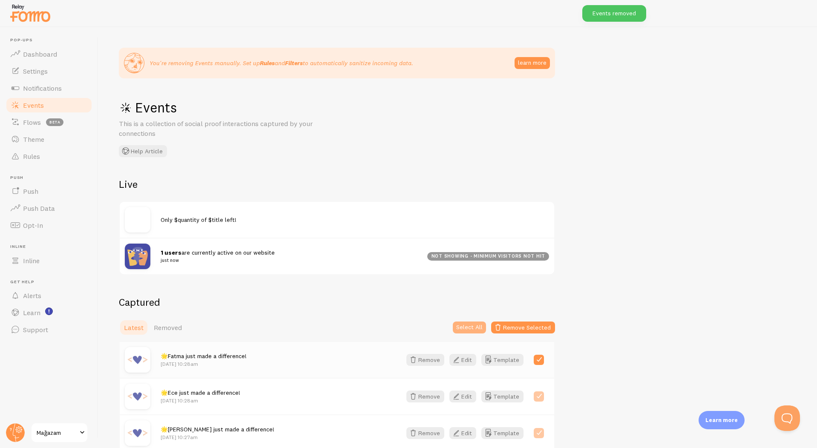
checkbox input "true"
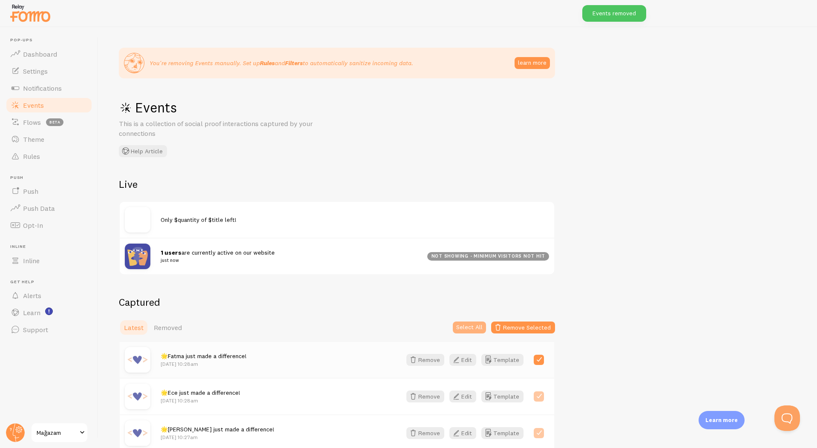
checkbox input "true"
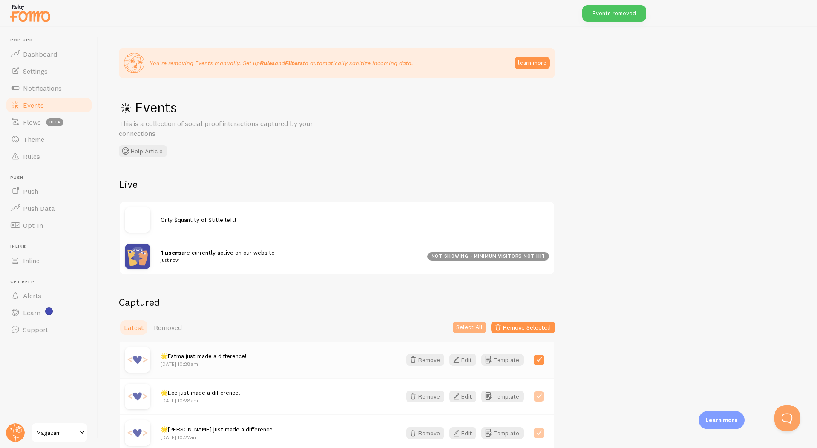
checkbox input "true"
click at [515, 329] on button "Remove Selected" at bounding box center [523, 328] width 64 height 12
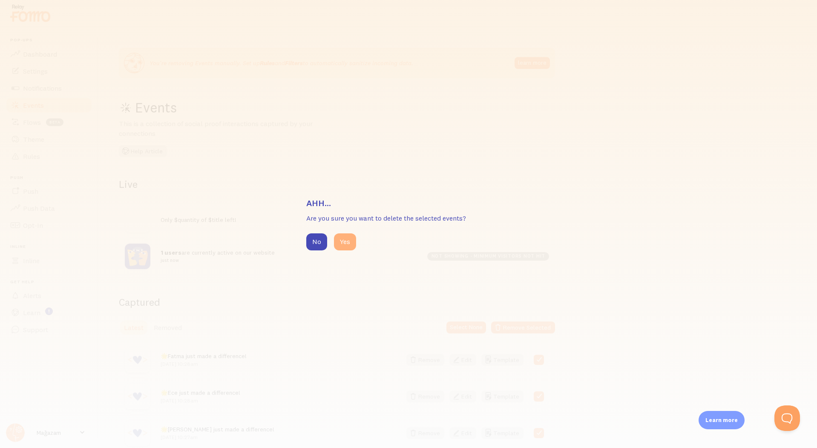
click at [354, 248] on button "Yes" at bounding box center [345, 241] width 22 height 17
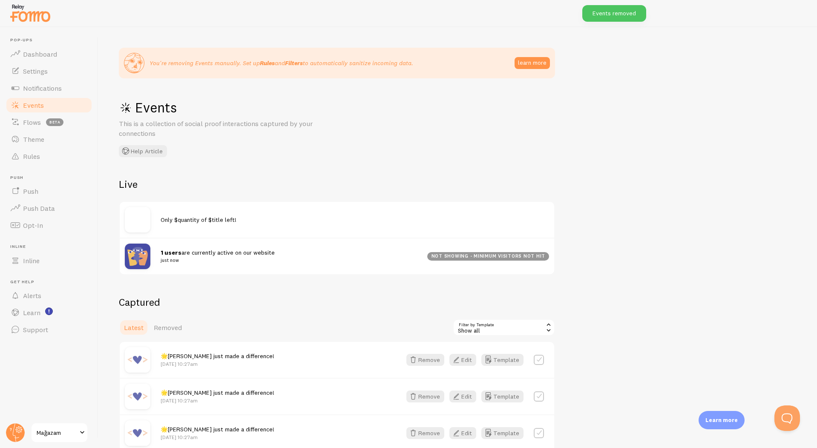
click at [540, 363] on label at bounding box center [539, 360] width 10 height 10
checkbox input "true"
click at [482, 330] on button "Select All" at bounding box center [469, 328] width 33 height 12
checkbox input "true"
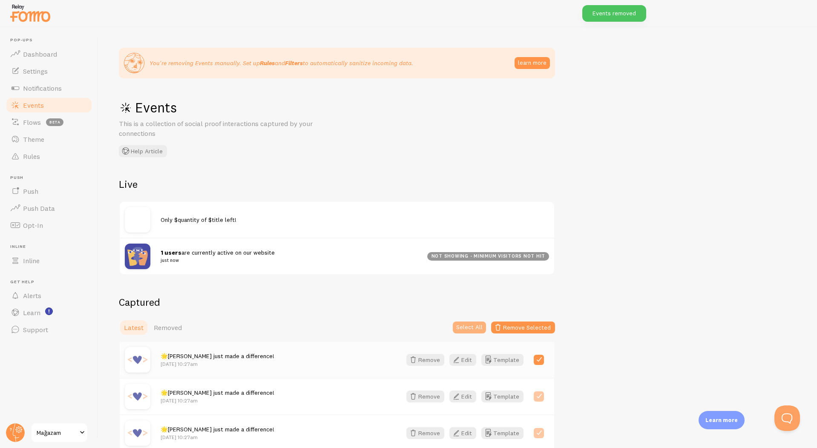
checkbox input "true"
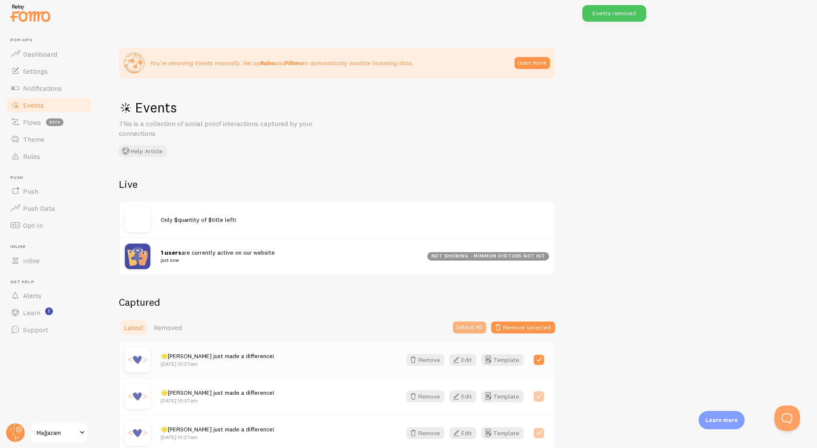
checkbox input "true"
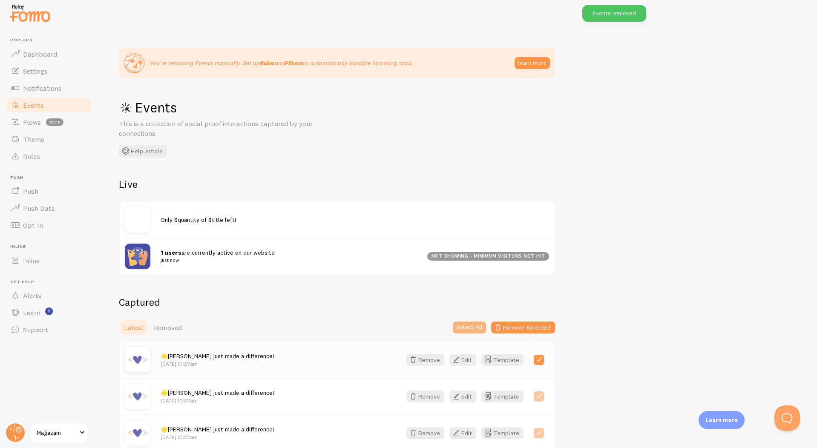
checkbox input "true"
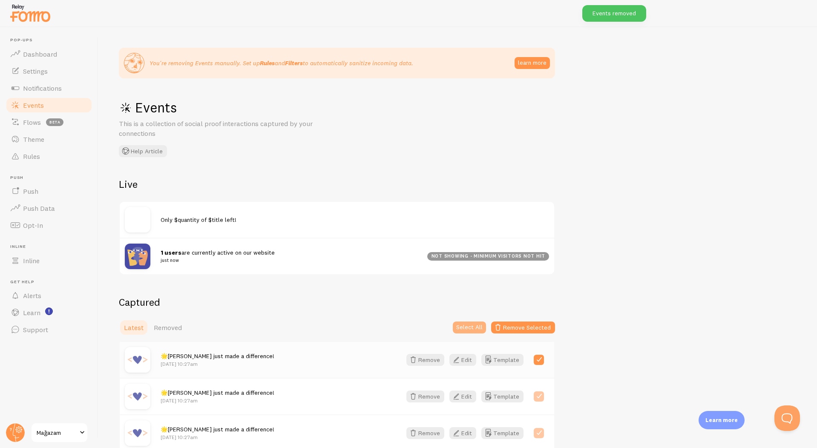
checkbox input "true"
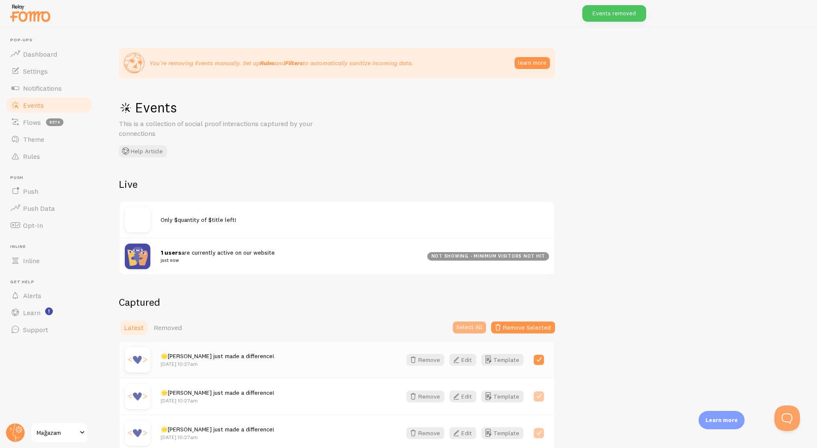
checkbox input "true"
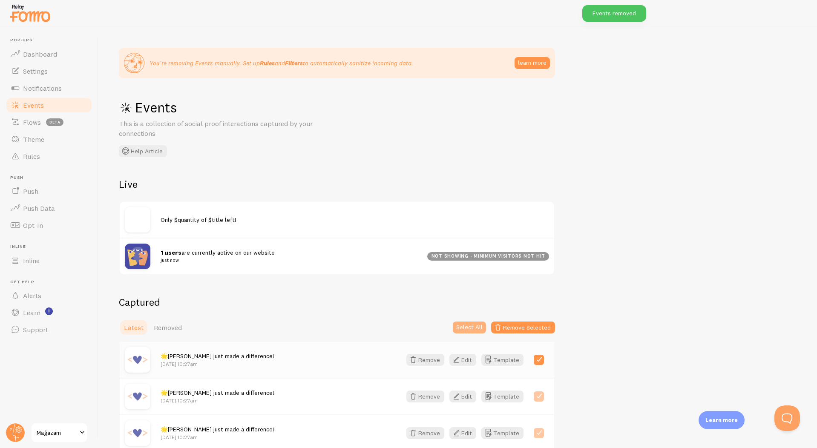
checkbox input "true"
click at [521, 331] on button "Remove Selected" at bounding box center [523, 328] width 64 height 12
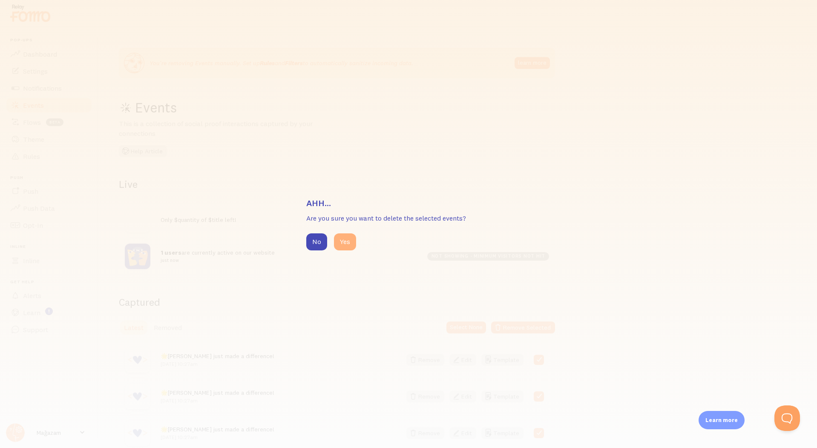
click at [343, 240] on button "Yes" at bounding box center [345, 241] width 22 height 17
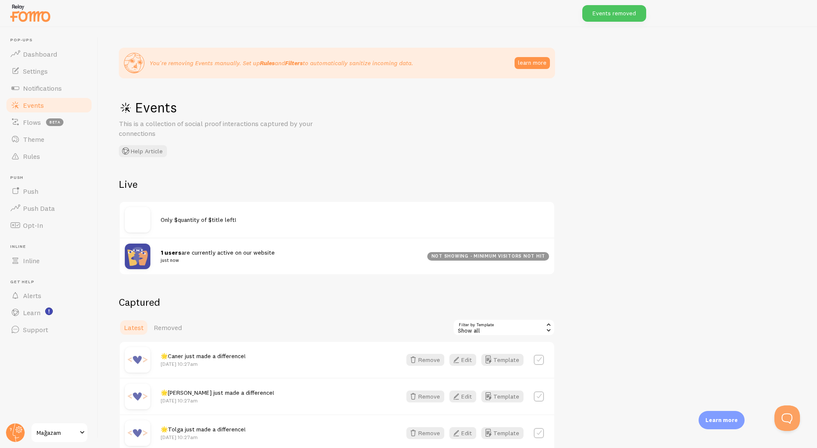
click at [539, 357] on label at bounding box center [539, 360] width 10 height 10
checkbox input "true"
click at [481, 322] on button "Select All" at bounding box center [469, 328] width 33 height 12
checkbox input "true"
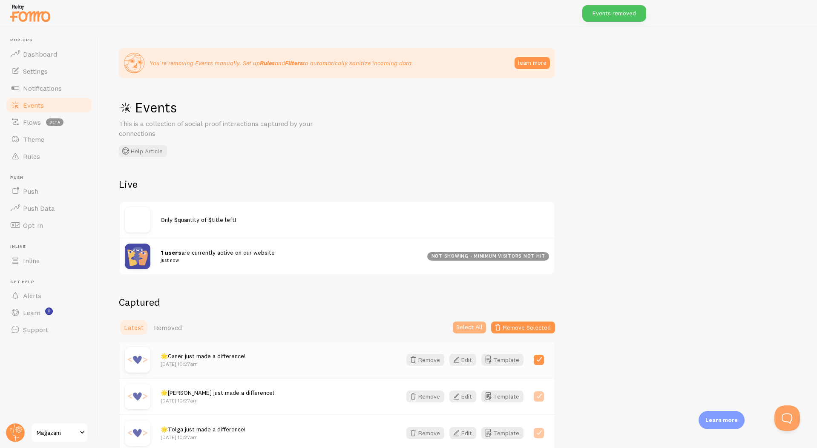
checkbox input "true"
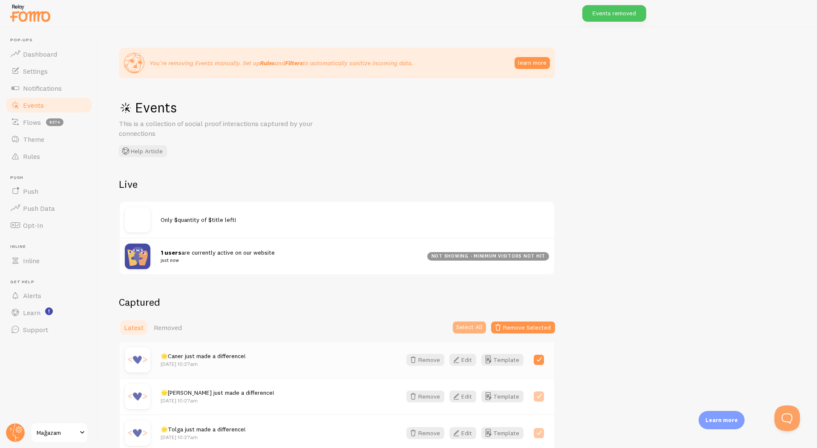
checkbox input "true"
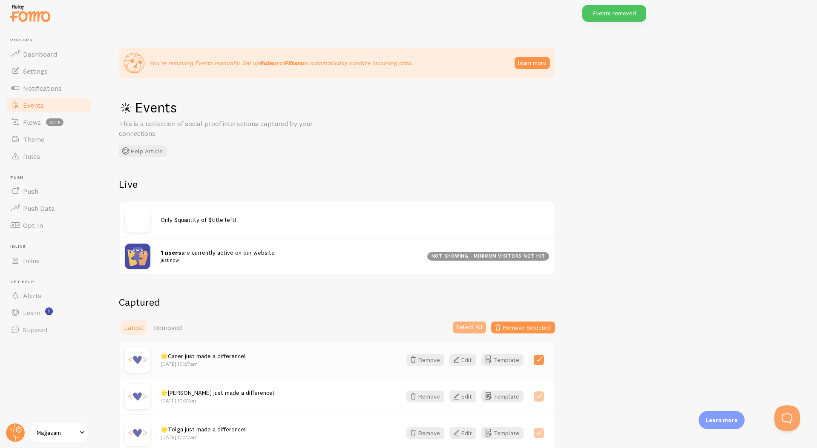
checkbox input "true"
click at [508, 329] on button "Remove Selected" at bounding box center [523, 328] width 64 height 12
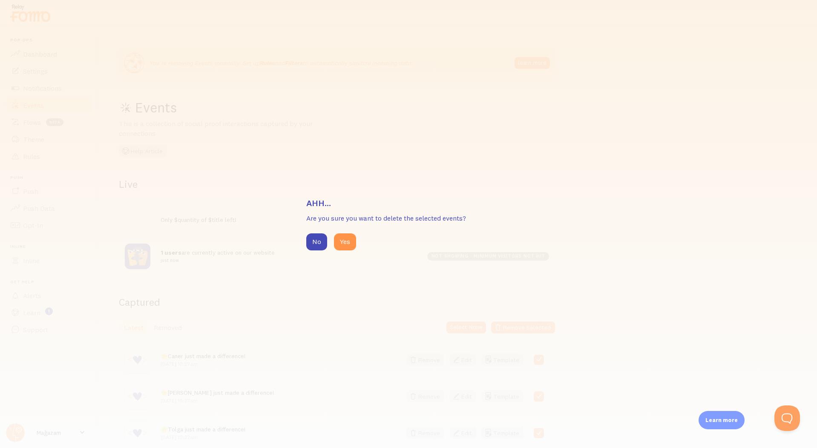
click at [347, 252] on div "Ahh... Are you sure you want to delete the selected events? No Yes" at bounding box center [408, 224] width 817 height 448
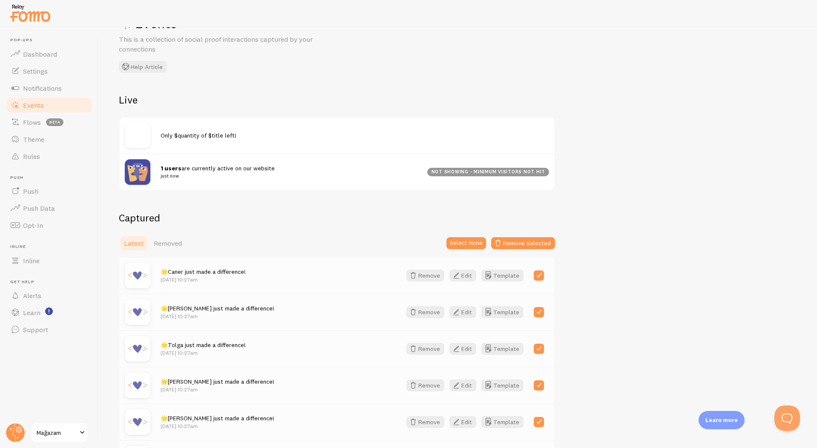
scroll to position [89, 0]
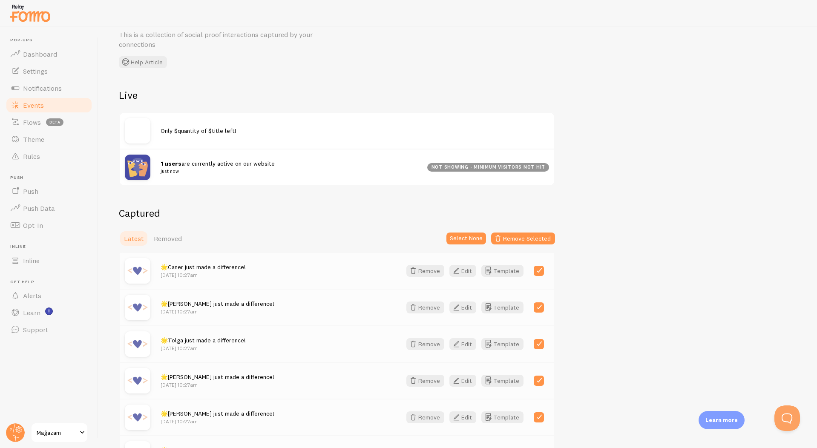
click at [508, 241] on button "Remove Selected" at bounding box center [523, 239] width 64 height 12
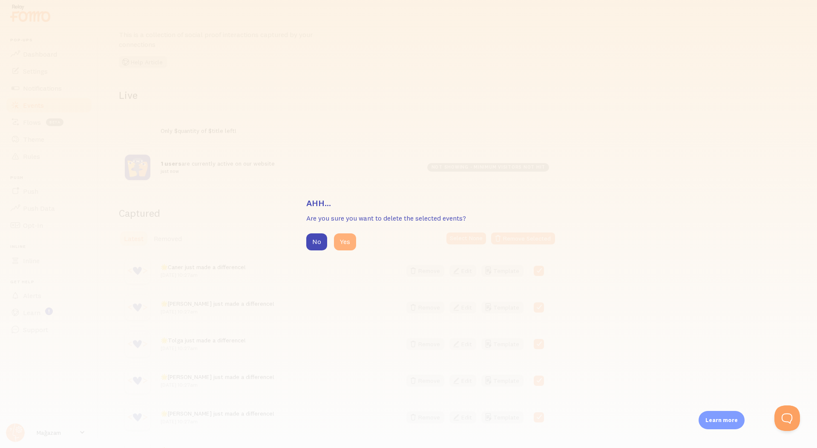
click at [349, 241] on button "Yes" at bounding box center [345, 241] width 22 height 17
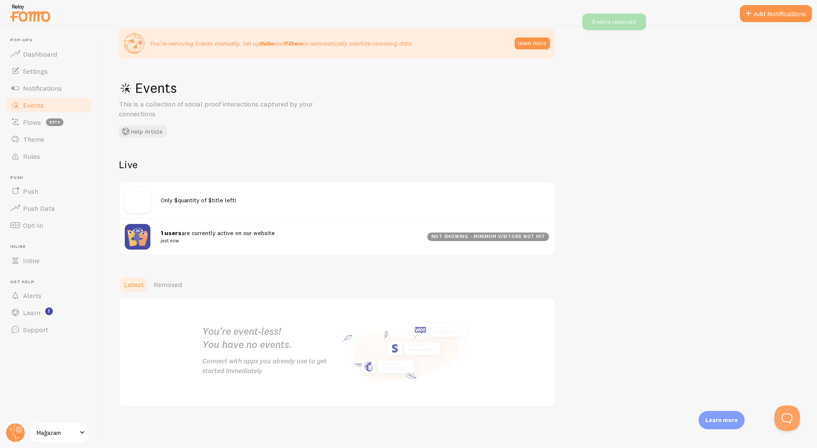
scroll to position [0, 0]
